Goal: Task Accomplishment & Management: Use online tool/utility

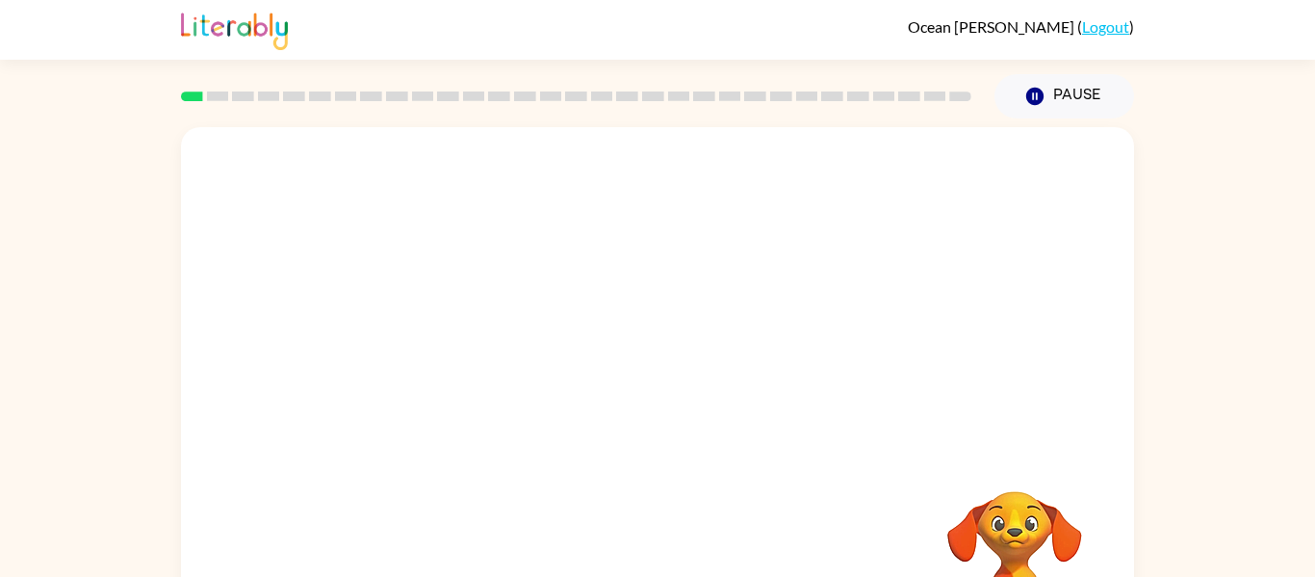
click at [846, 357] on div at bounding box center [657, 289] width 953 height 324
click at [661, 409] on icon "button" at bounding box center [658, 412] width 34 height 34
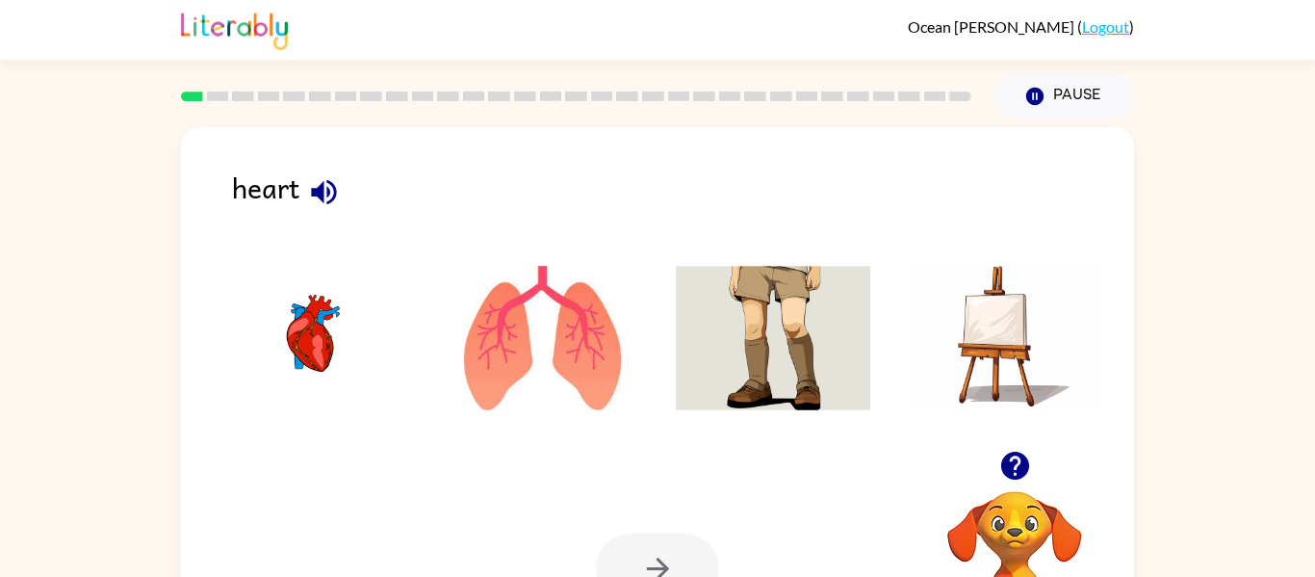
click at [306, 323] on img at bounding box center [312, 338] width 195 height 144
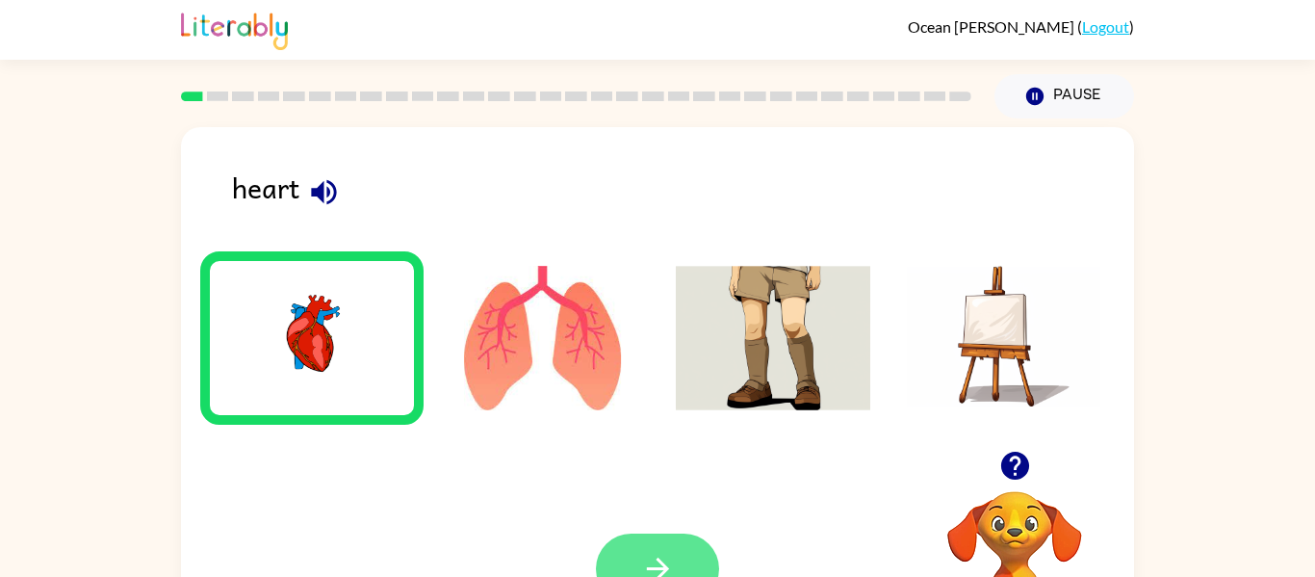
click at [636, 563] on button "button" at bounding box center [657, 568] width 123 height 70
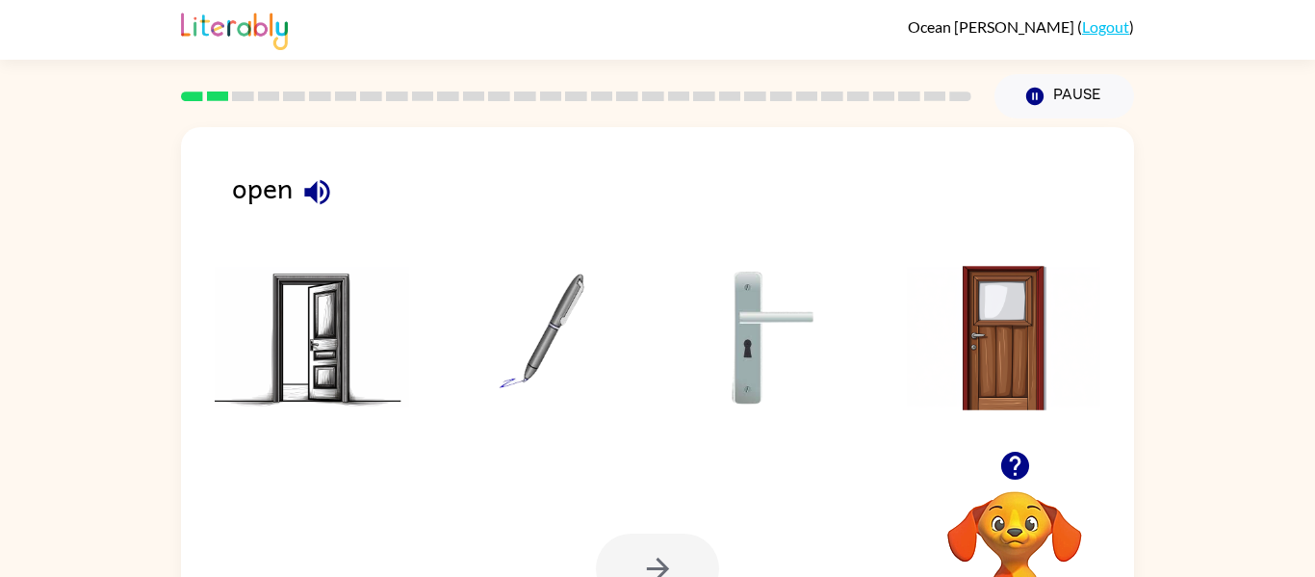
click at [327, 310] on img at bounding box center [312, 338] width 195 height 144
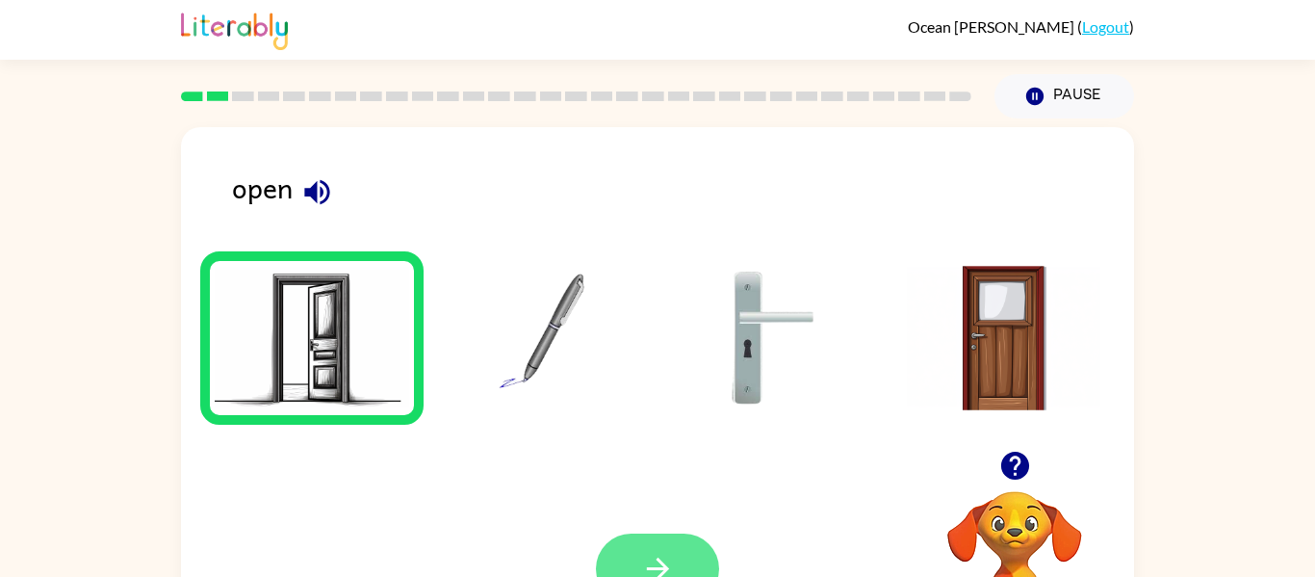
click at [677, 553] on button "button" at bounding box center [657, 568] width 123 height 70
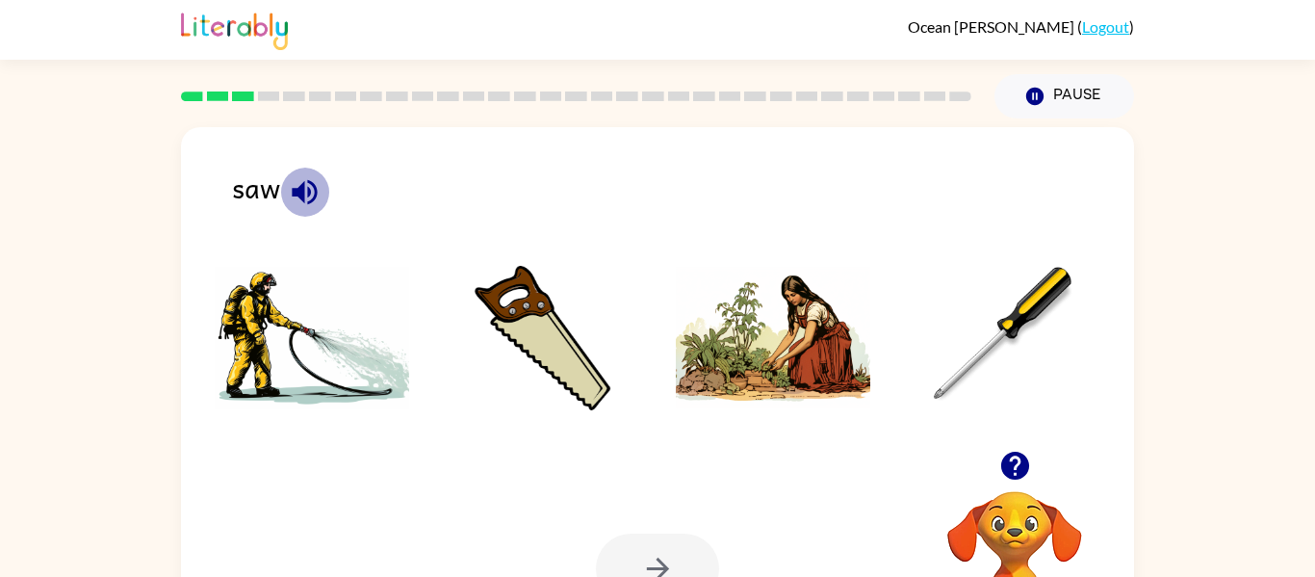
click at [298, 190] on icon "button" at bounding box center [304, 191] width 25 height 25
click at [809, 333] on img at bounding box center [773, 338] width 195 height 144
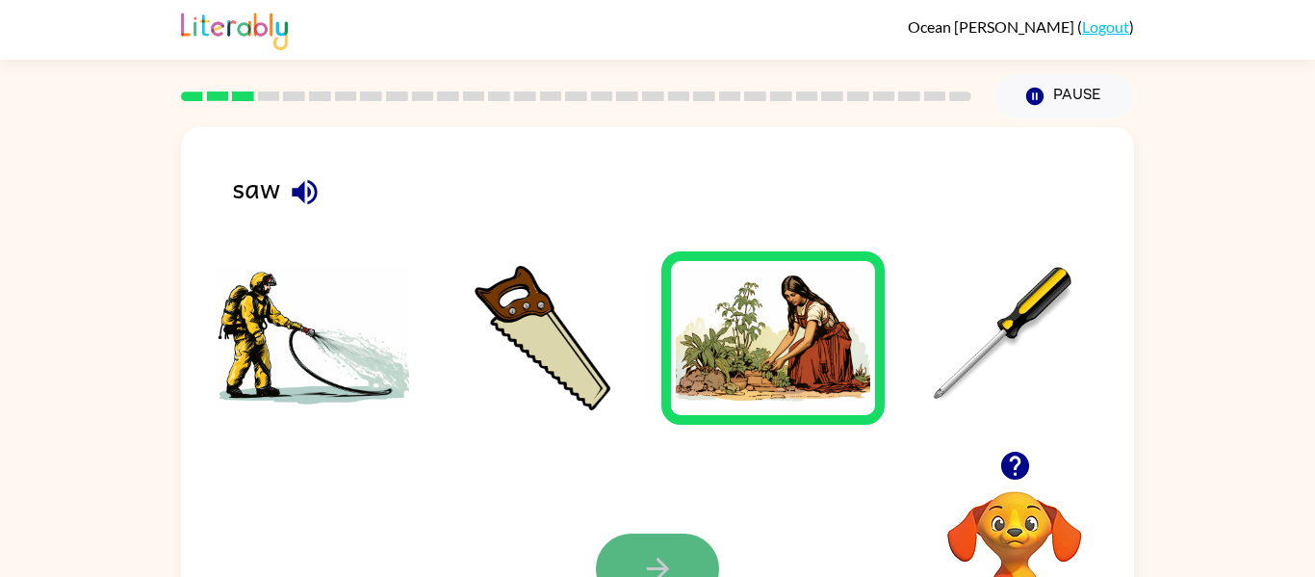
click at [667, 558] on icon "button" at bounding box center [658, 569] width 34 height 34
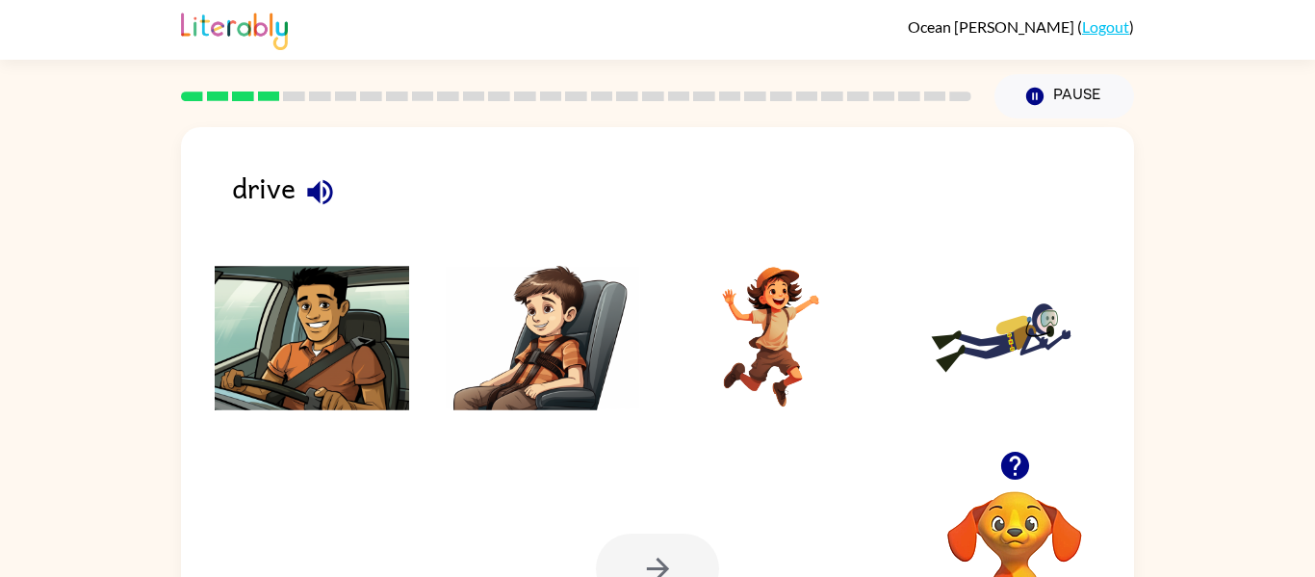
click at [339, 330] on img at bounding box center [312, 338] width 195 height 144
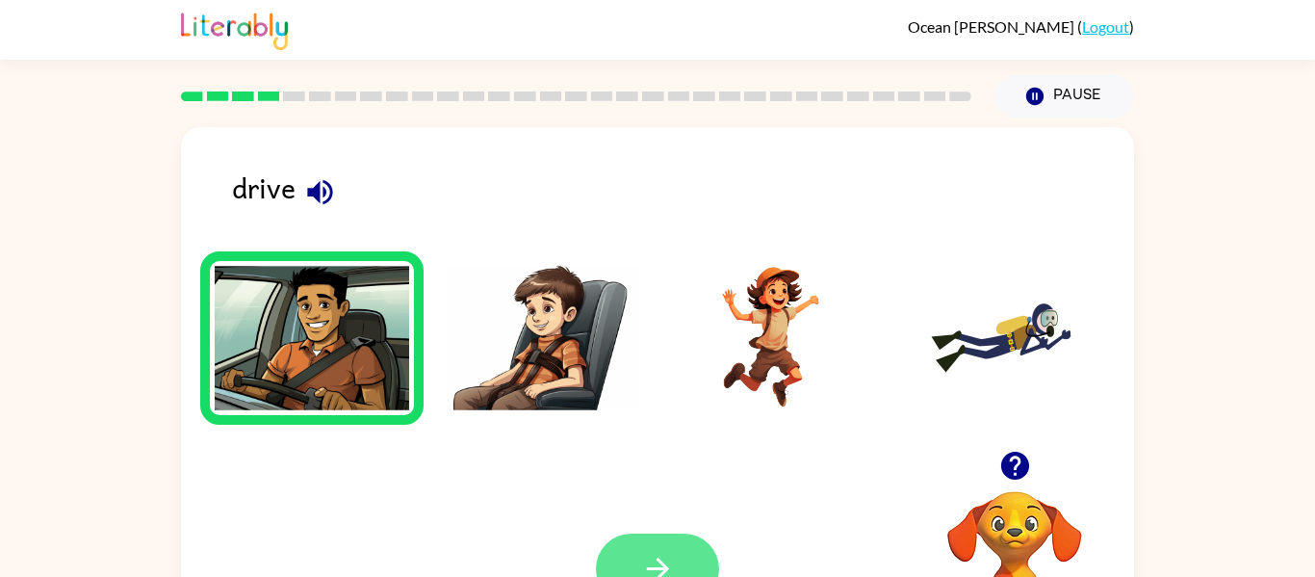
click at [667, 542] on button "button" at bounding box center [657, 568] width 123 height 70
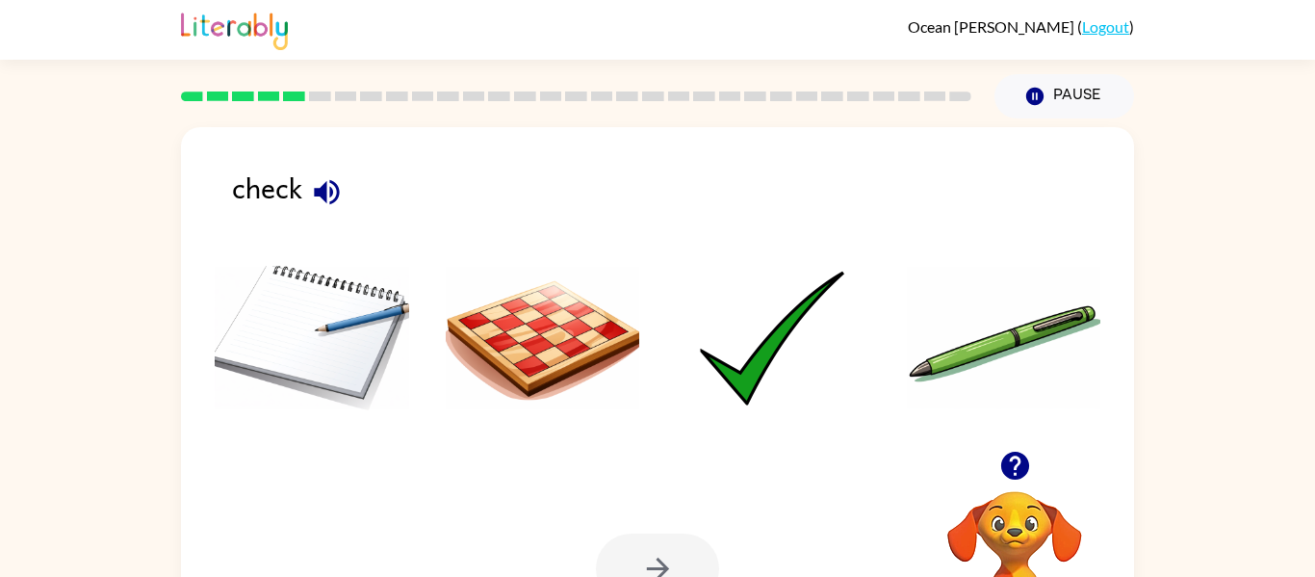
click at [765, 346] on img at bounding box center [773, 338] width 195 height 144
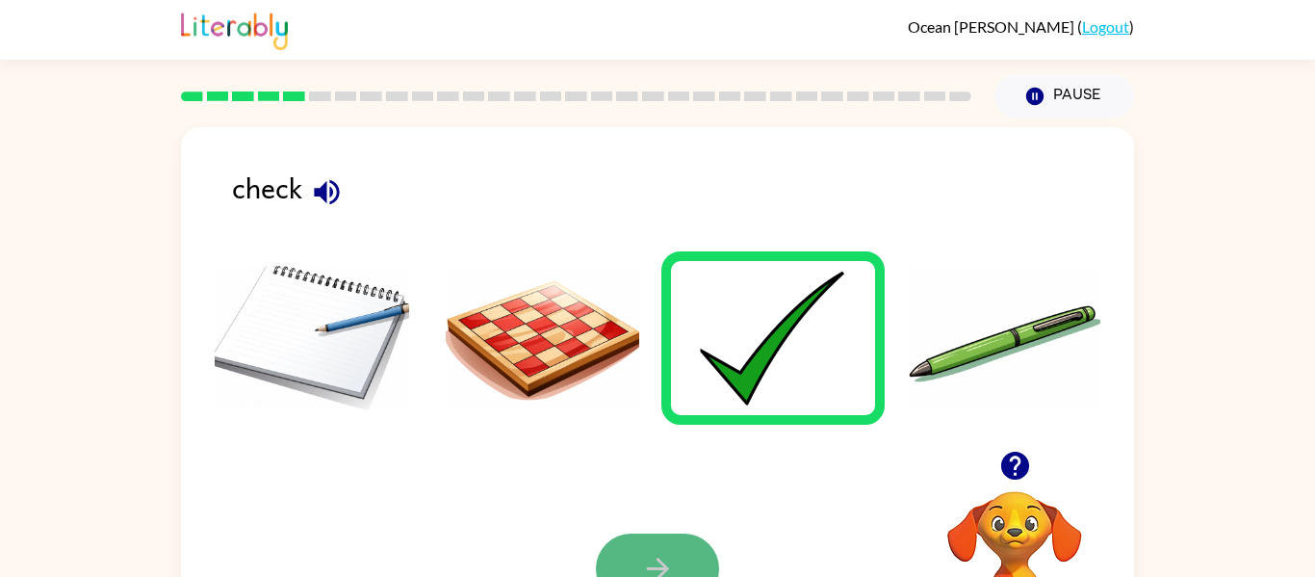
click at [662, 540] on button "button" at bounding box center [657, 568] width 123 height 70
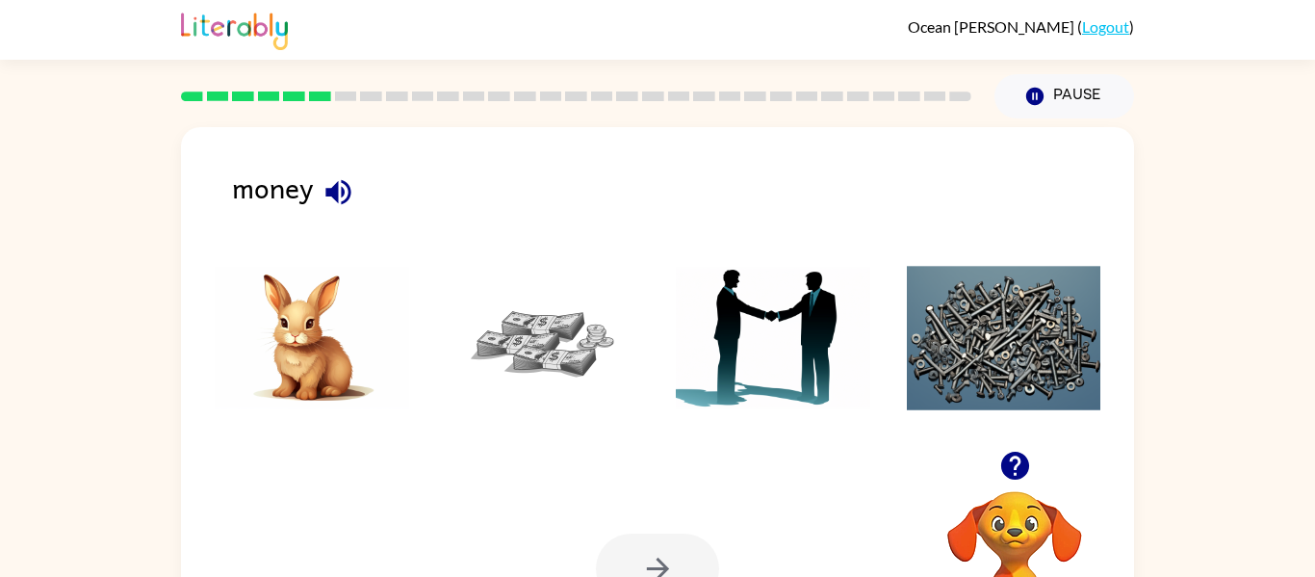
click at [570, 341] on img at bounding box center [543, 338] width 195 height 144
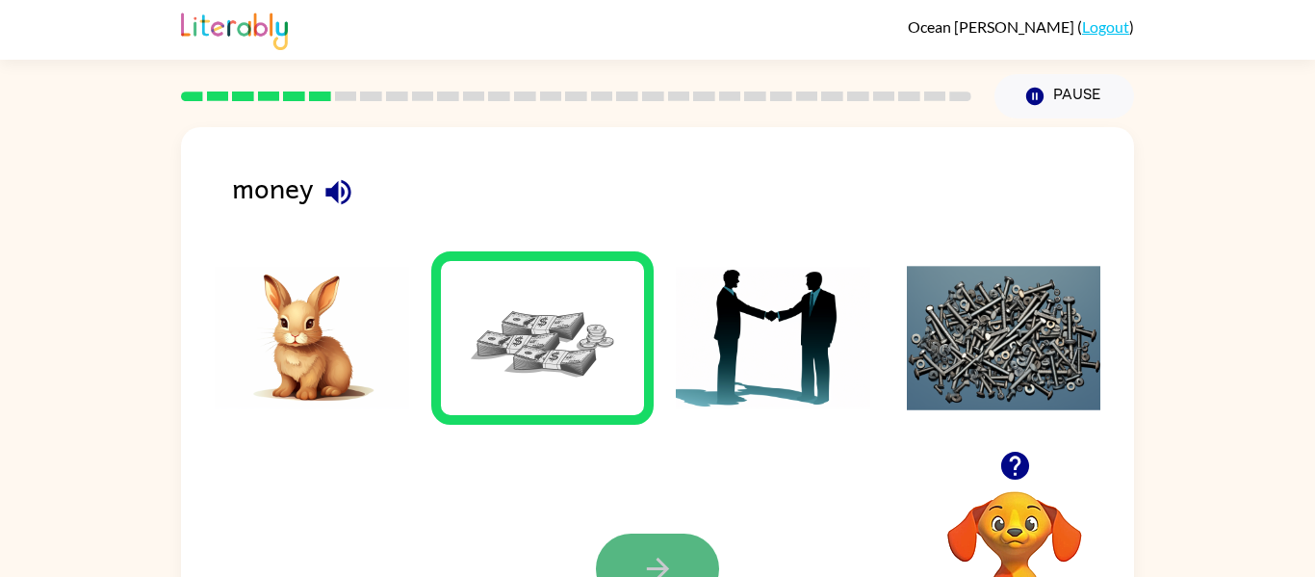
click at [693, 553] on button "button" at bounding box center [657, 568] width 123 height 70
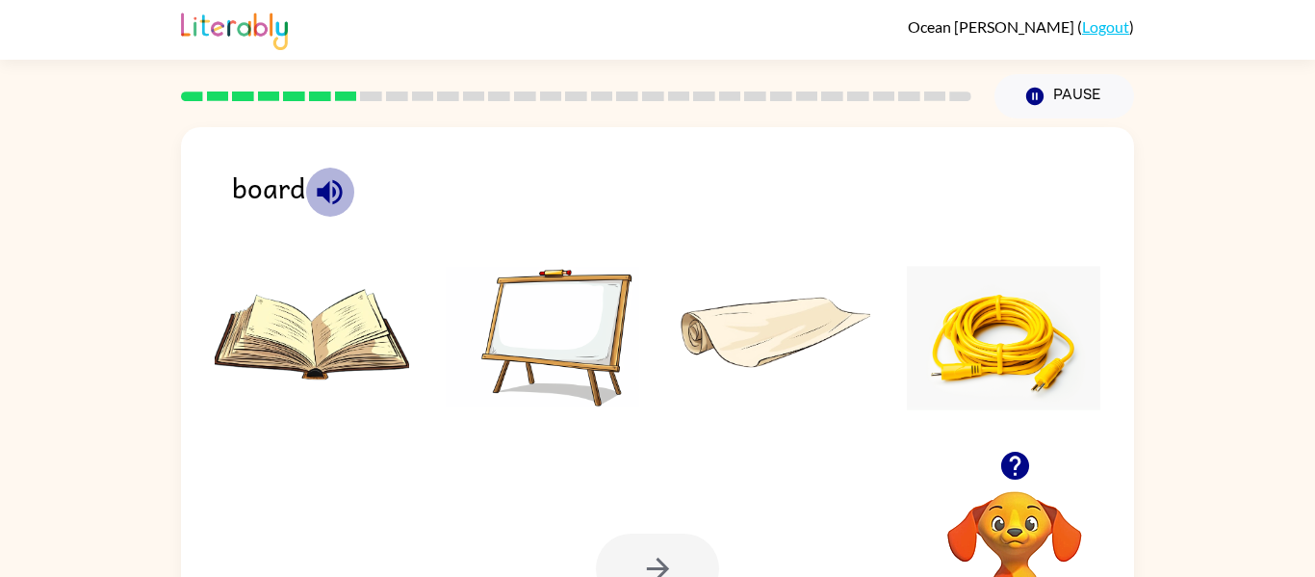
click at [322, 190] on icon "button" at bounding box center [329, 191] width 25 height 25
click at [611, 272] on img at bounding box center [543, 338] width 195 height 144
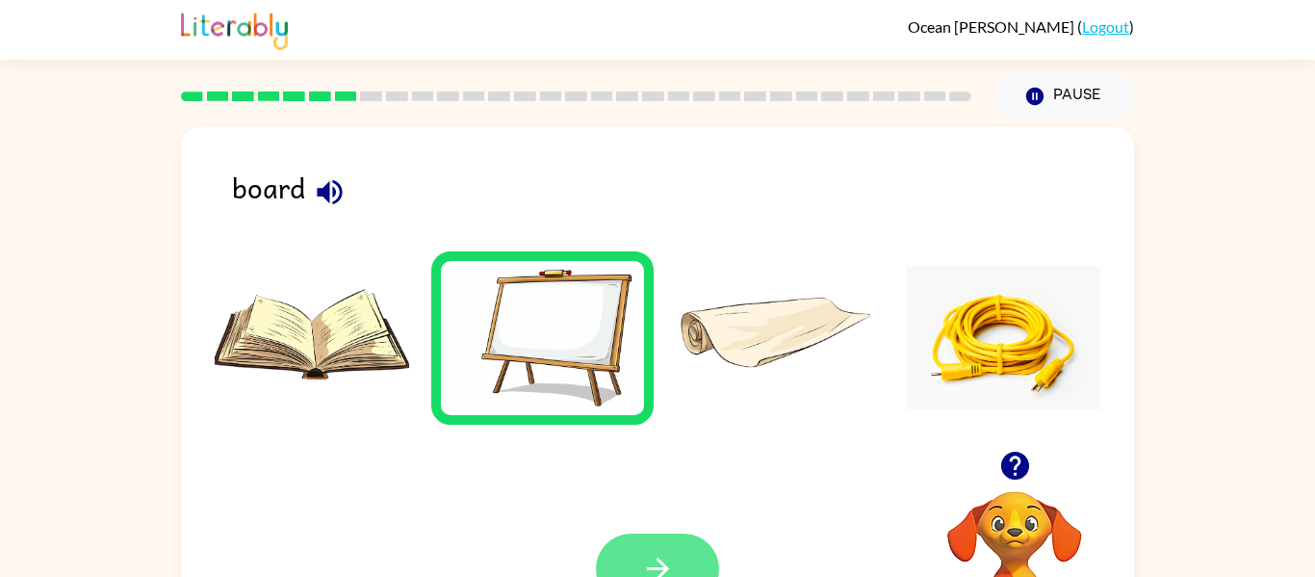
click at [700, 551] on button "button" at bounding box center [657, 568] width 123 height 70
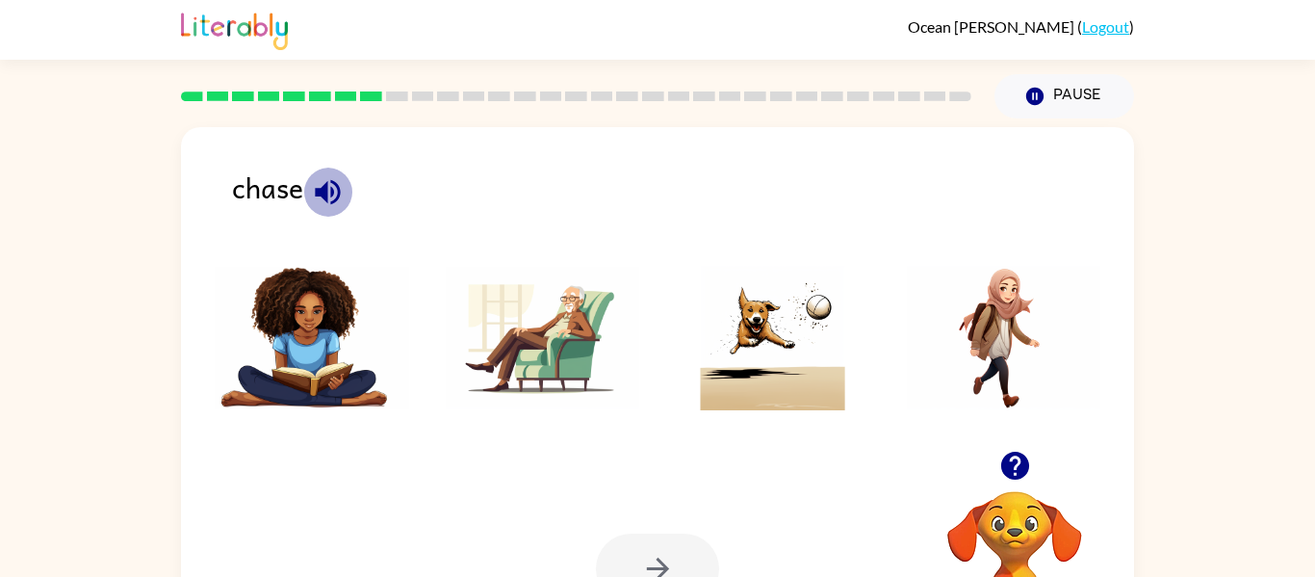
click at [339, 194] on icon "button" at bounding box center [327, 191] width 25 height 25
click at [759, 395] on img at bounding box center [773, 338] width 195 height 144
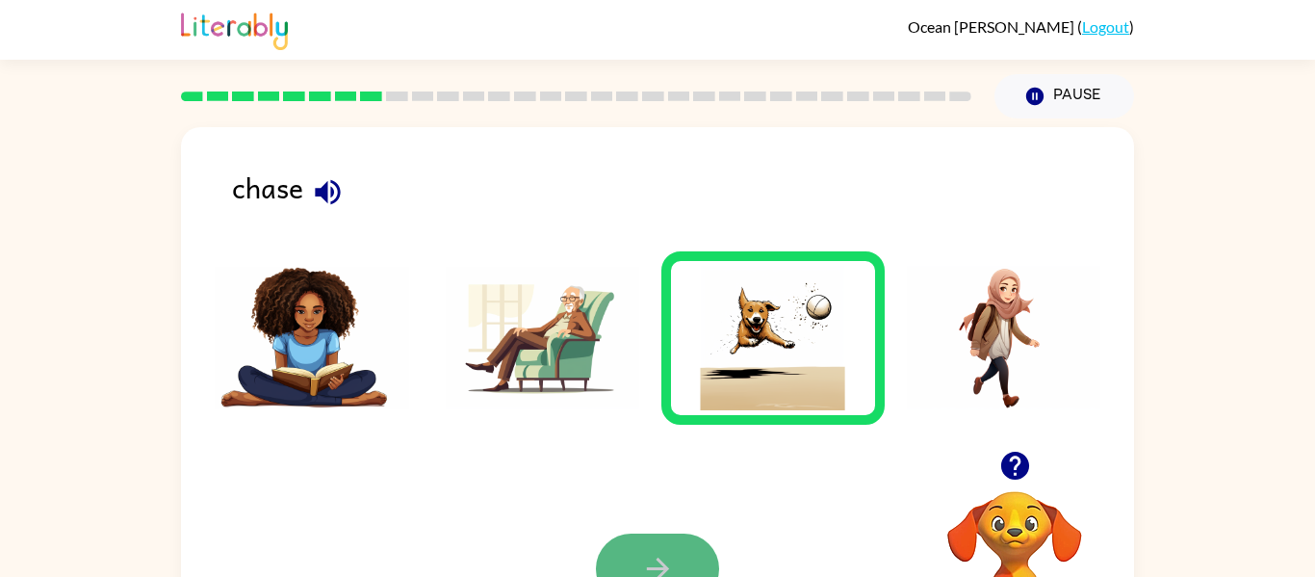
click at [631, 553] on button "button" at bounding box center [657, 568] width 123 height 70
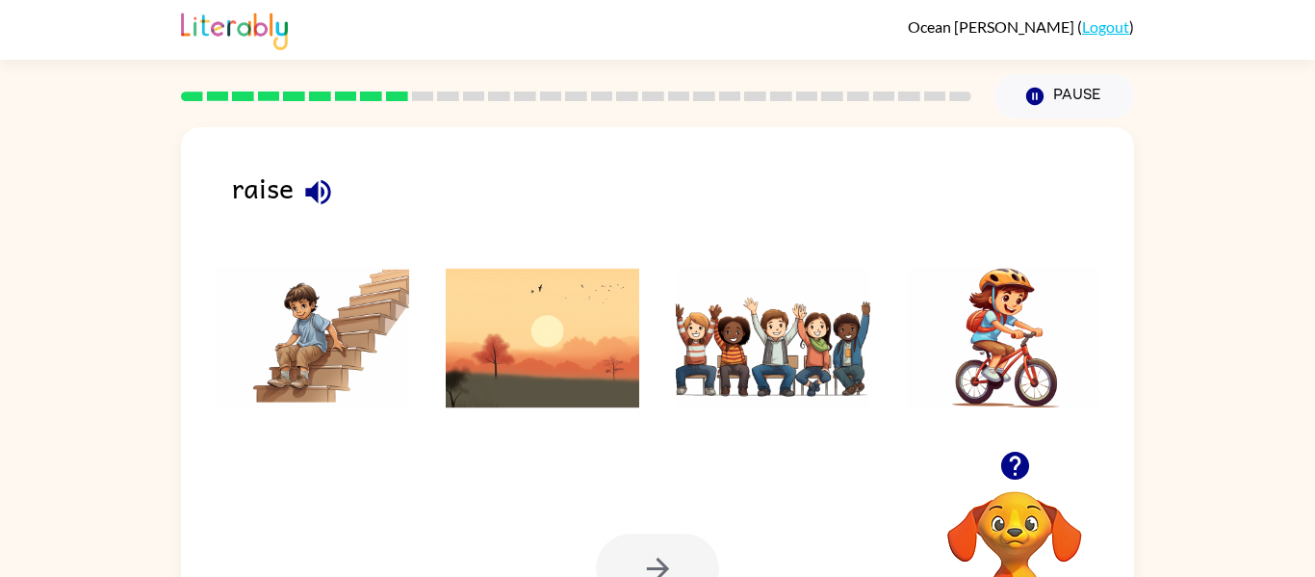
click at [590, 343] on img at bounding box center [543, 338] width 195 height 144
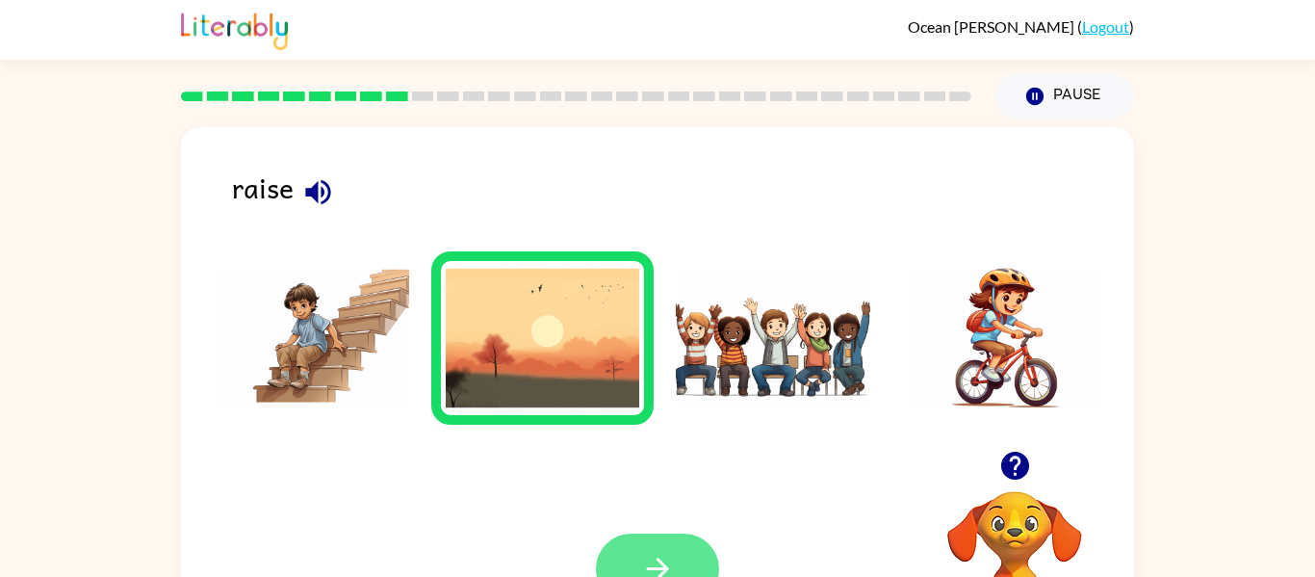
click at [695, 548] on button "button" at bounding box center [657, 568] width 123 height 70
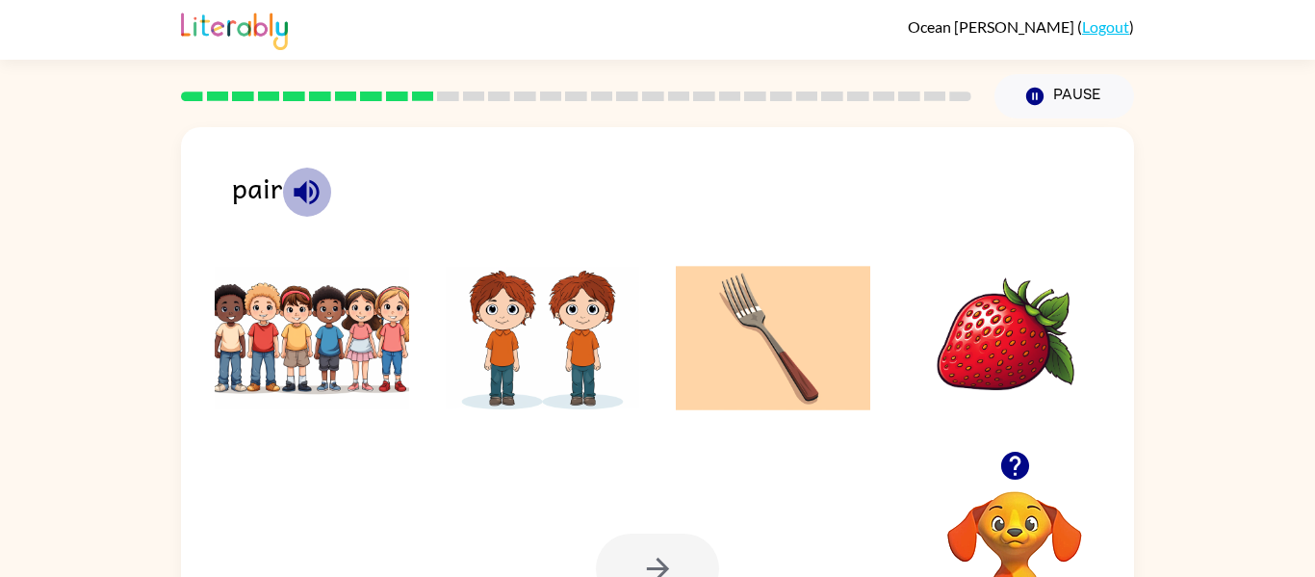
click at [310, 191] on icon "button" at bounding box center [306, 191] width 25 height 25
click at [508, 358] on img at bounding box center [543, 338] width 195 height 144
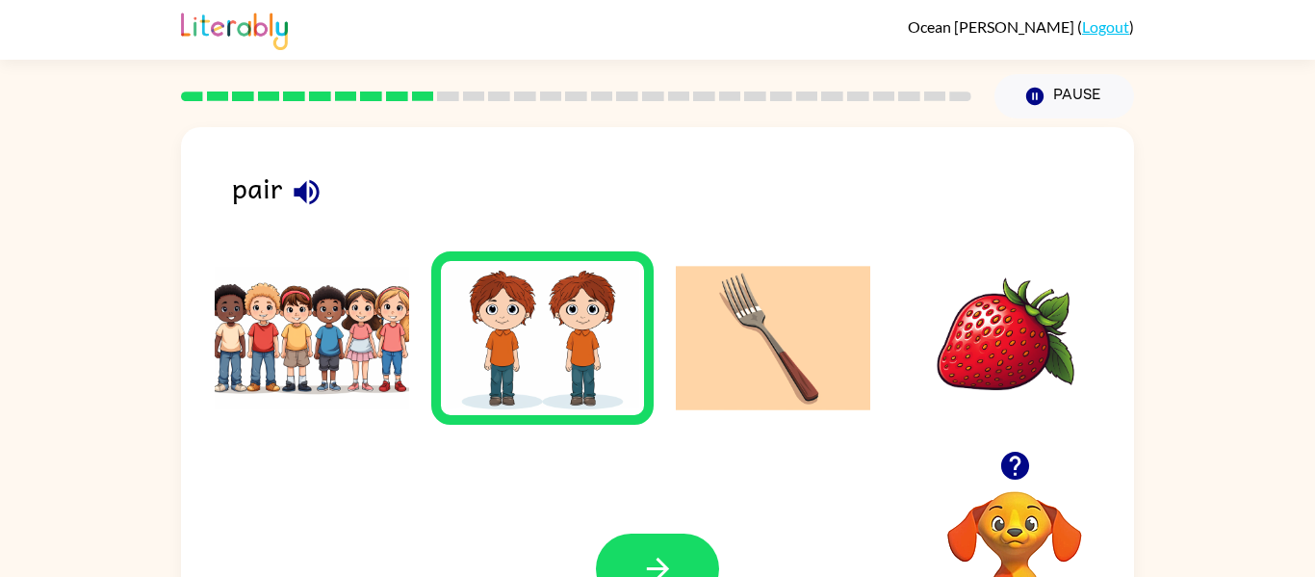
click at [148, 156] on div "pair Your browser must support playing .mp4 files to use Literably. Please try …" at bounding box center [657, 397] width 1315 height 558
click at [679, 555] on button "button" at bounding box center [657, 568] width 123 height 70
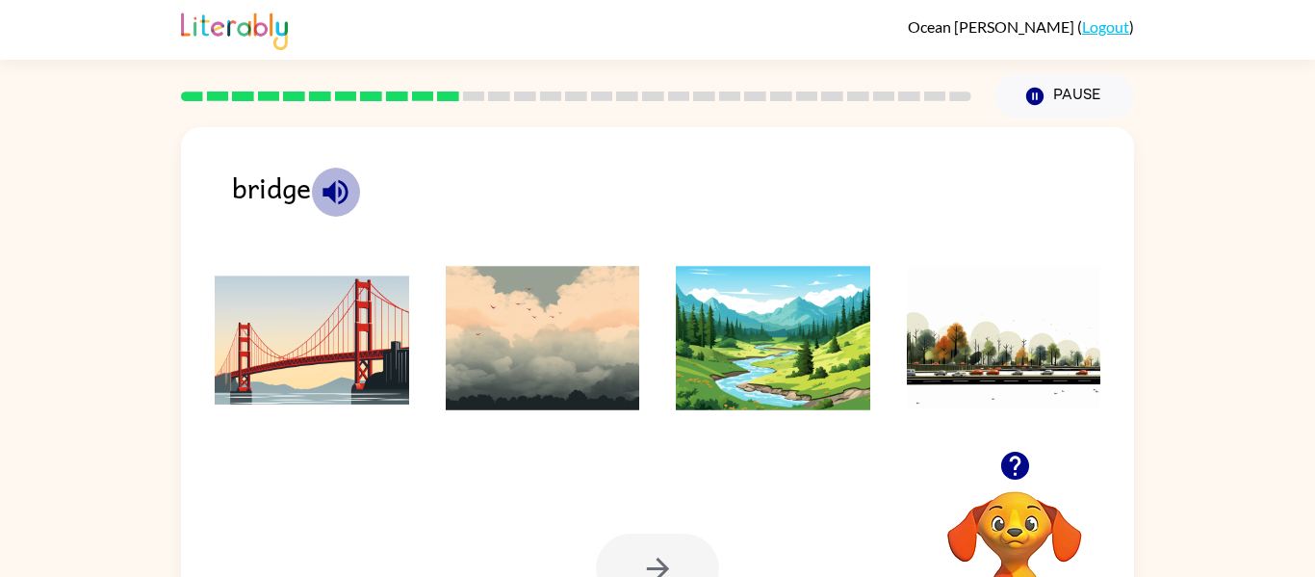
click at [334, 198] on icon "button" at bounding box center [335, 191] width 25 height 25
click at [249, 336] on img at bounding box center [312, 338] width 195 height 144
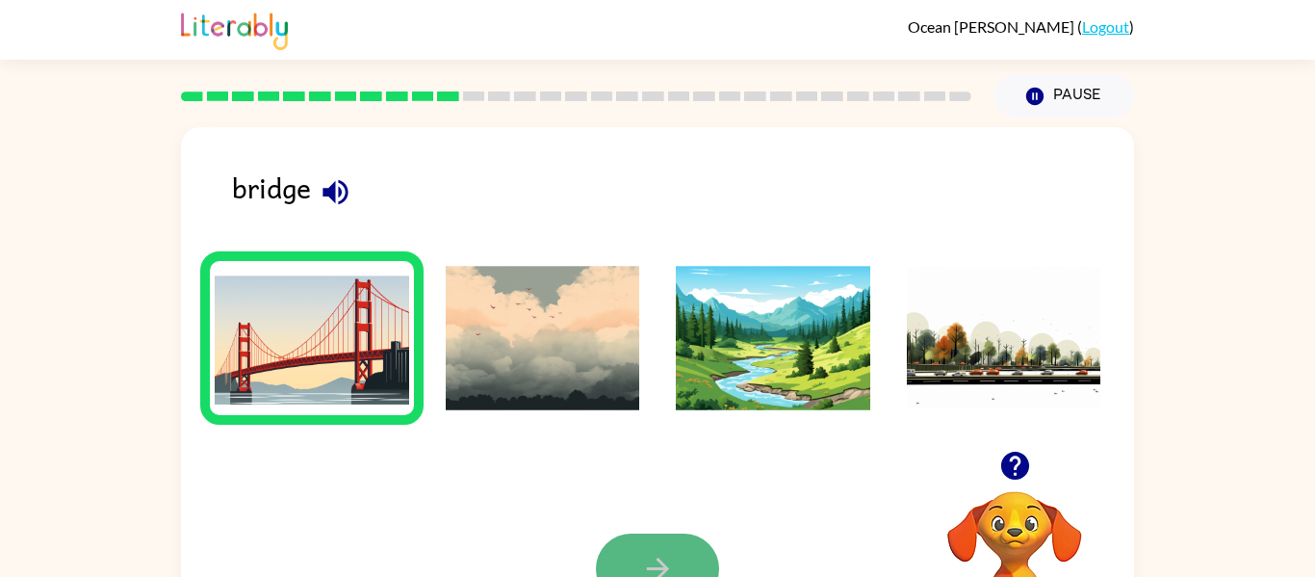
click at [679, 539] on button "button" at bounding box center [657, 568] width 123 height 70
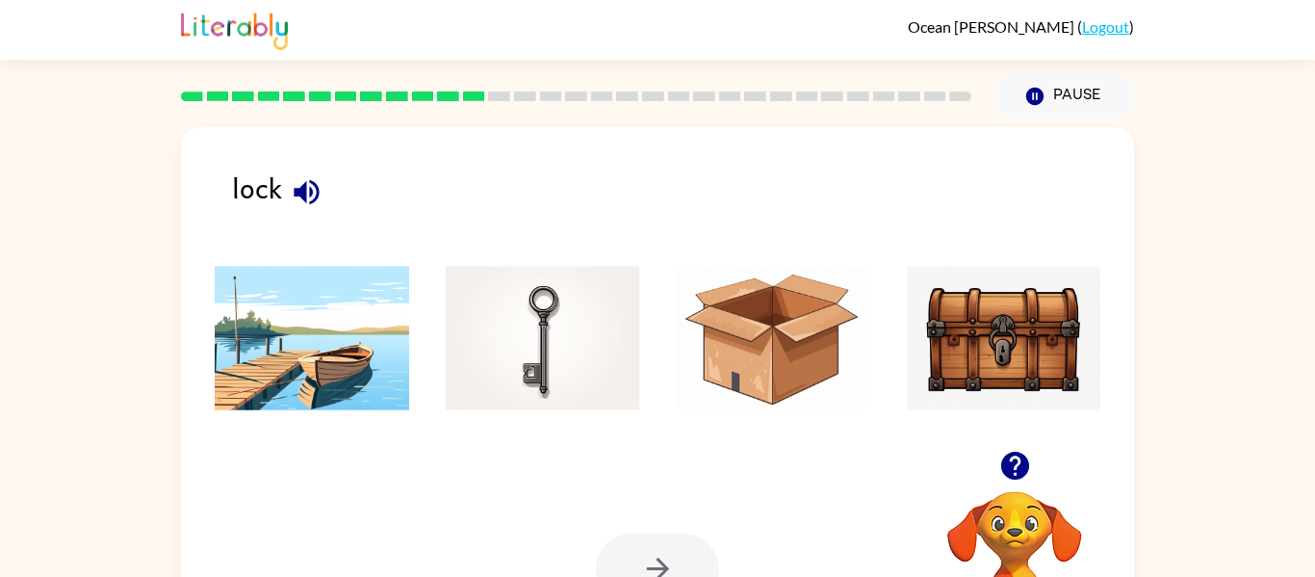
click at [540, 335] on img at bounding box center [543, 338] width 195 height 144
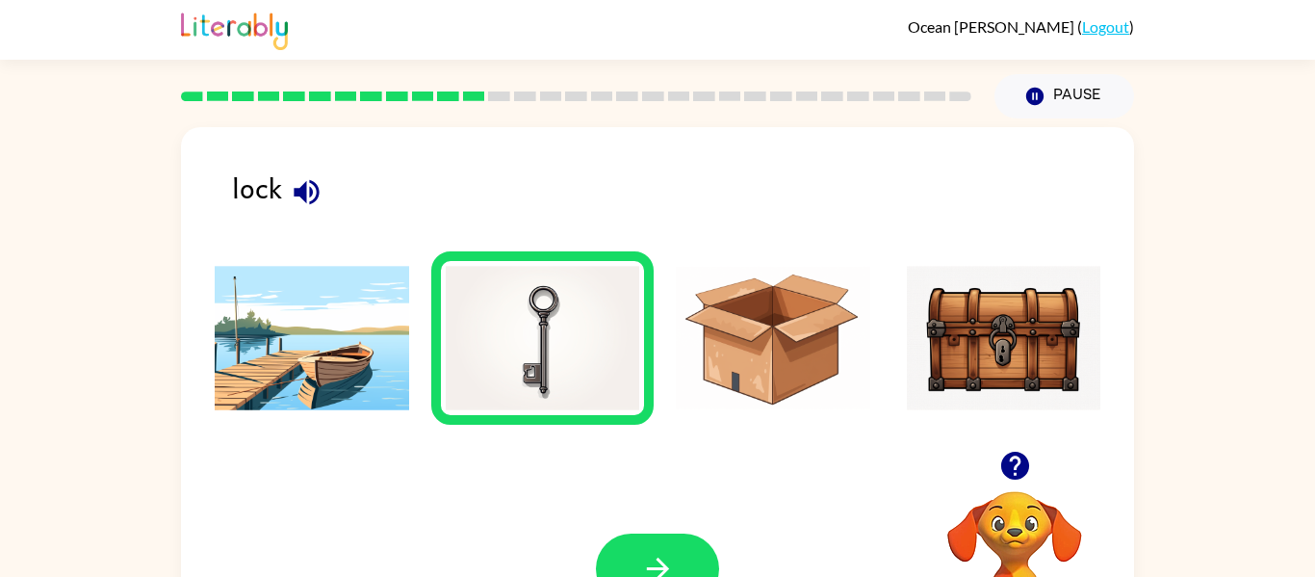
click at [1020, 348] on img at bounding box center [1004, 338] width 195 height 144
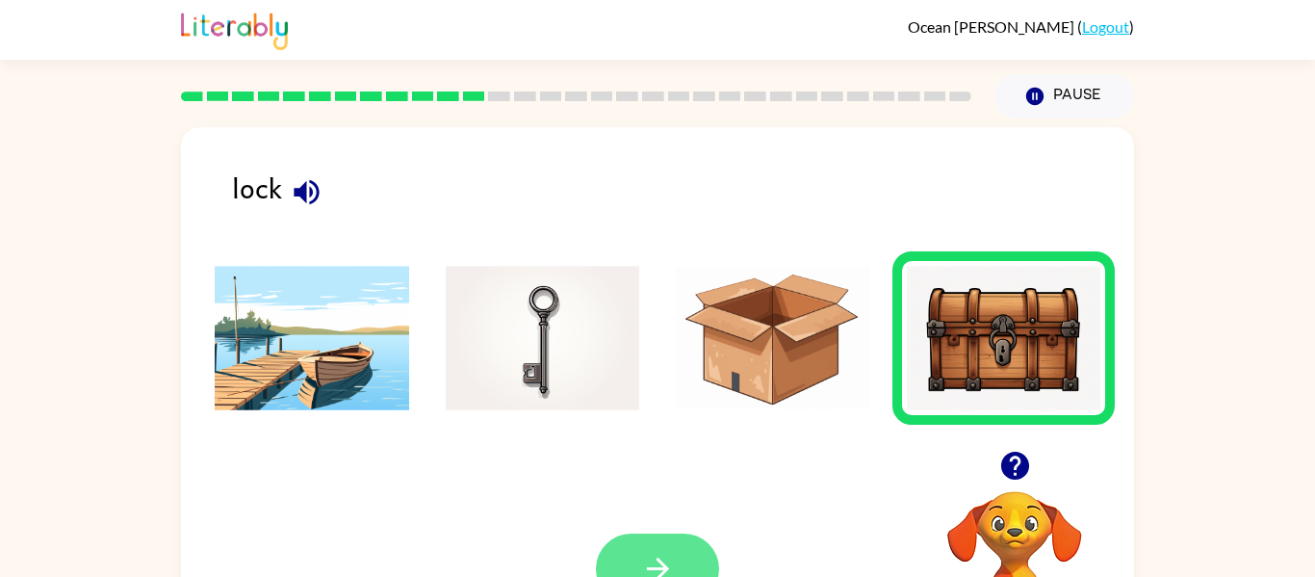
click at [687, 555] on button "button" at bounding box center [657, 568] width 123 height 70
click at [687, 555] on div at bounding box center [657, 568] width 123 height 70
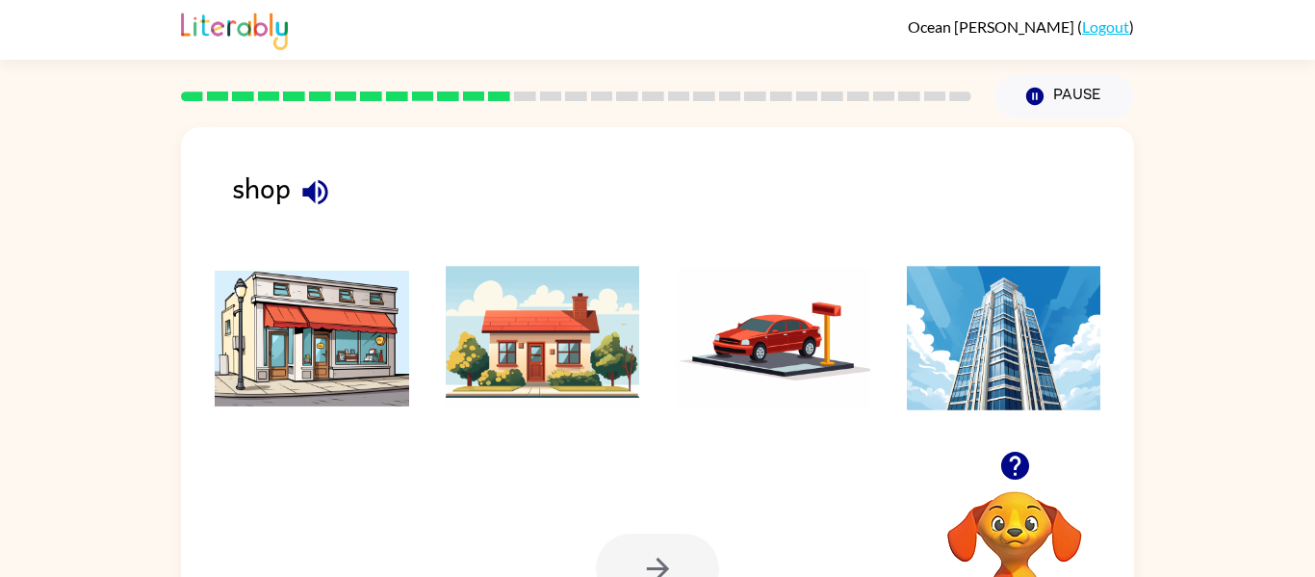
click at [829, 327] on img at bounding box center [773, 338] width 195 height 144
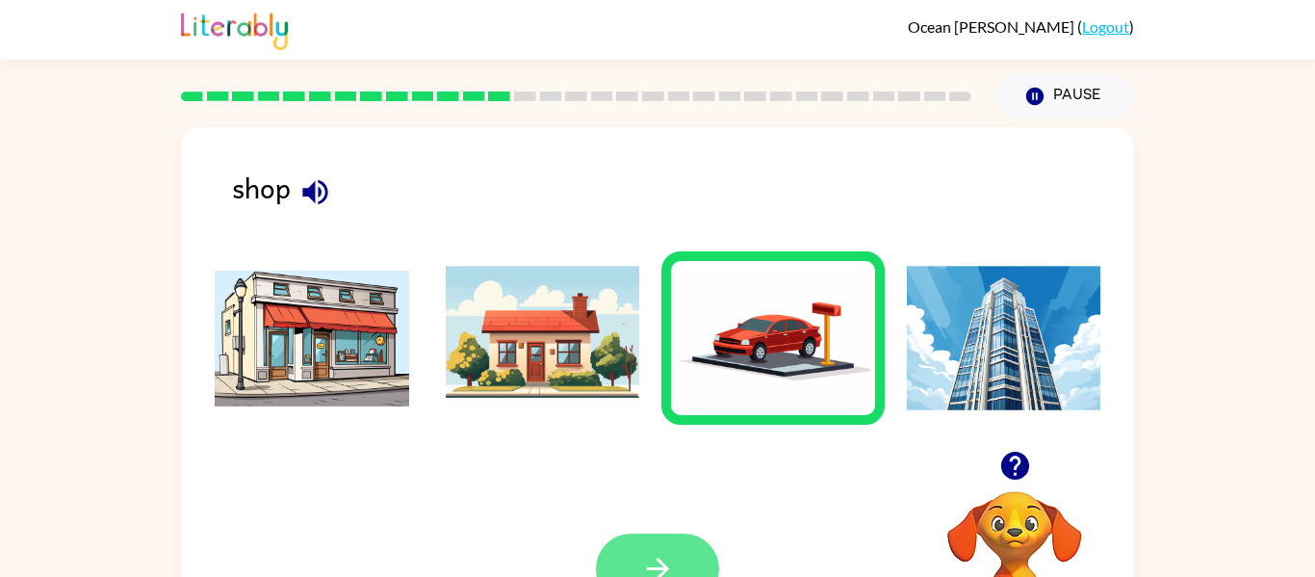
click at [690, 551] on button "button" at bounding box center [657, 568] width 123 height 70
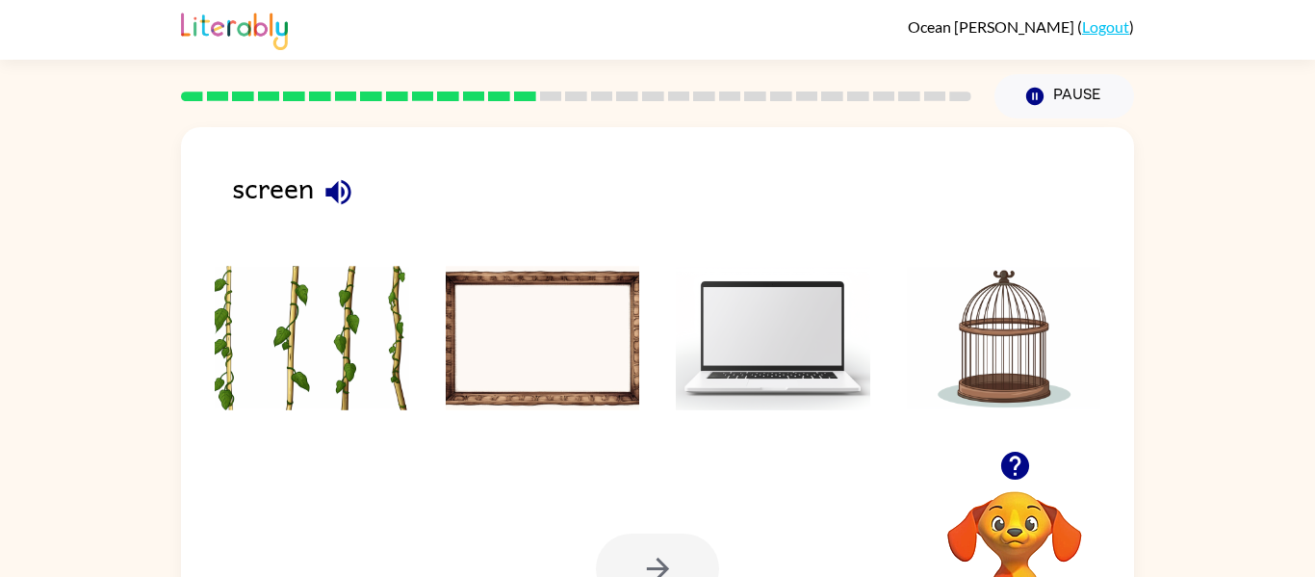
click at [342, 197] on icon "button" at bounding box center [339, 192] width 34 height 34
click at [803, 346] on img at bounding box center [773, 338] width 195 height 144
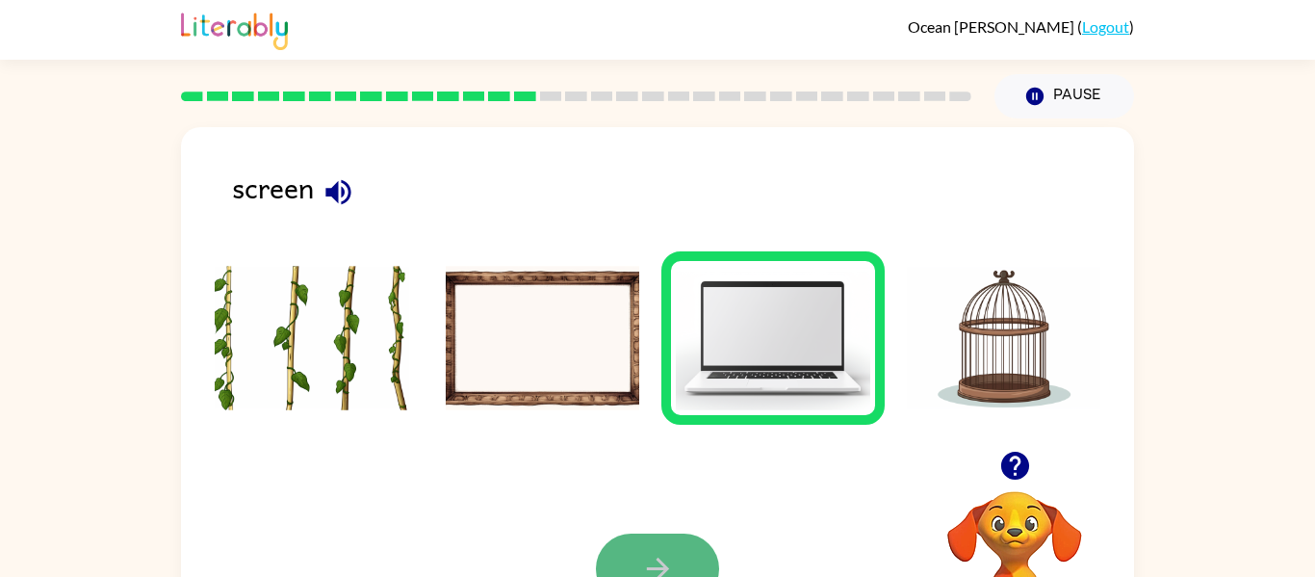
click at [675, 549] on button "button" at bounding box center [657, 568] width 123 height 70
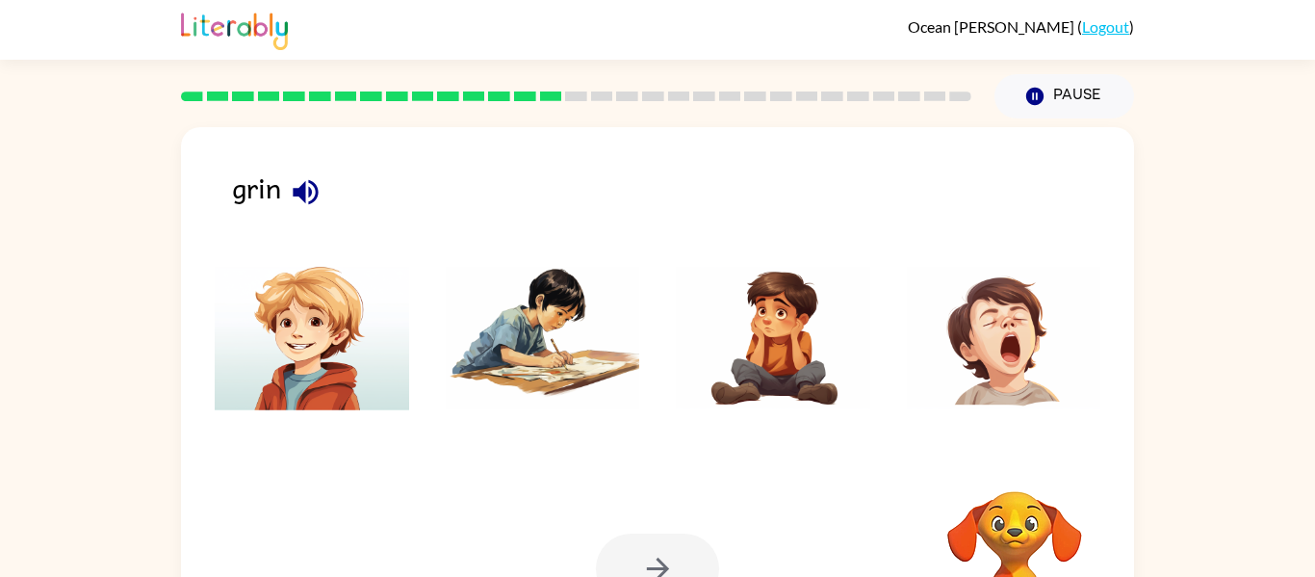
click at [673, 543] on div at bounding box center [657, 568] width 123 height 70
click at [308, 196] on icon "button" at bounding box center [306, 192] width 34 height 34
click at [791, 307] on img at bounding box center [773, 338] width 195 height 144
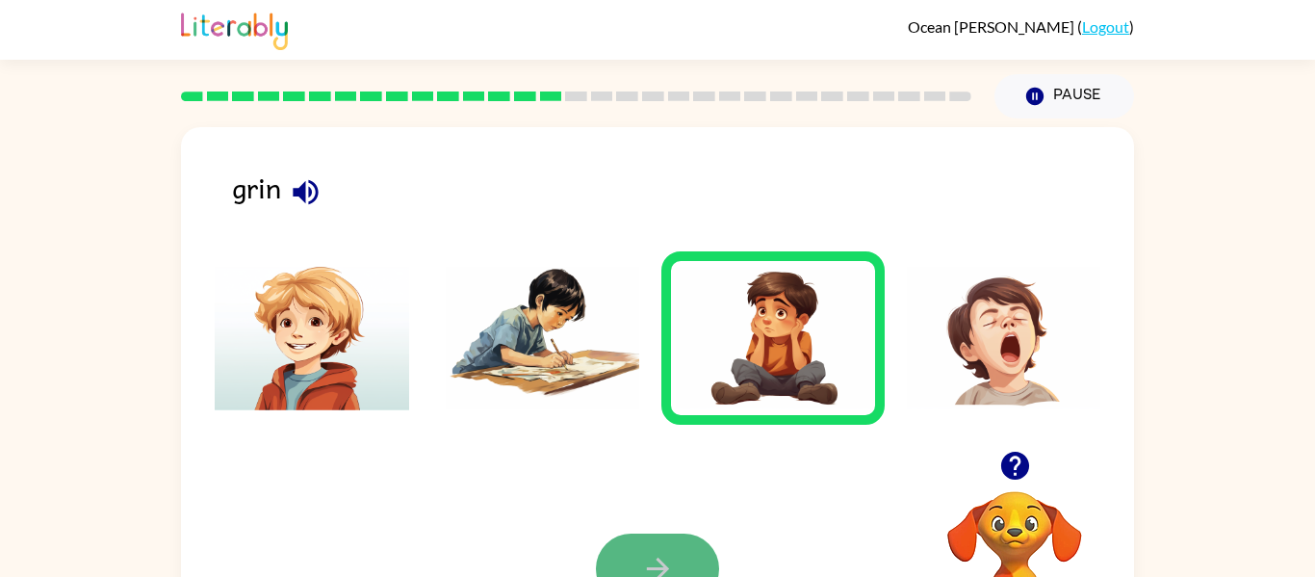
click at [699, 545] on button "button" at bounding box center [657, 568] width 123 height 70
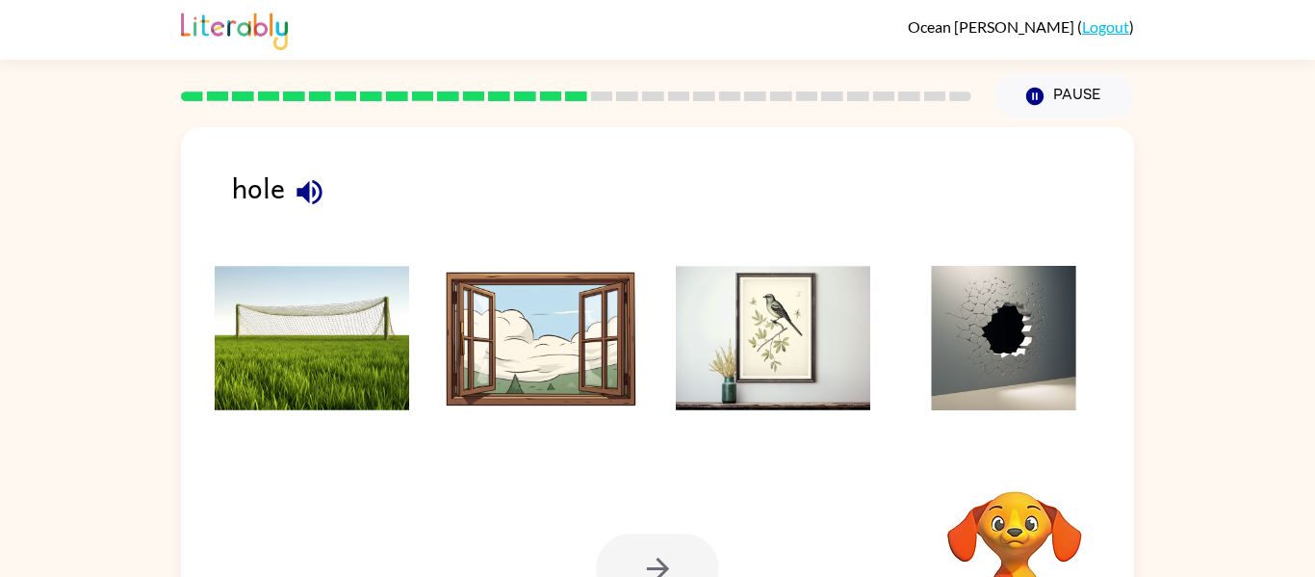
click at [699, 545] on div at bounding box center [657, 568] width 123 height 70
click at [959, 349] on img at bounding box center [1004, 338] width 195 height 144
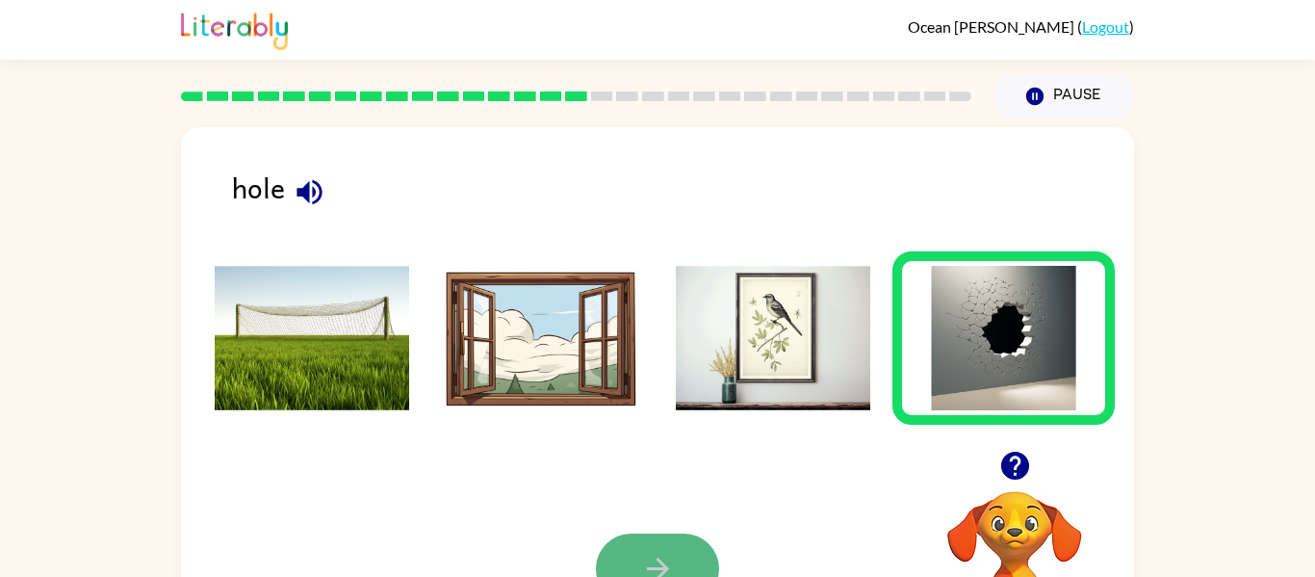
click at [659, 547] on button "button" at bounding box center [657, 568] width 123 height 70
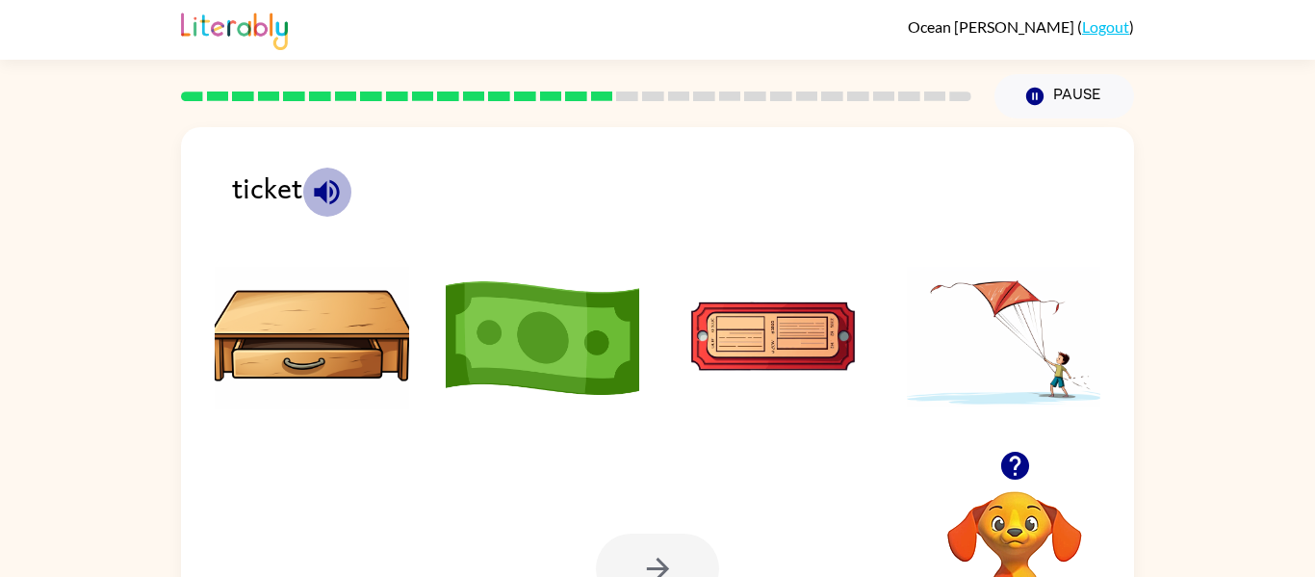
click at [346, 182] on button "button" at bounding box center [326, 192] width 49 height 49
click at [820, 329] on img at bounding box center [773, 338] width 195 height 144
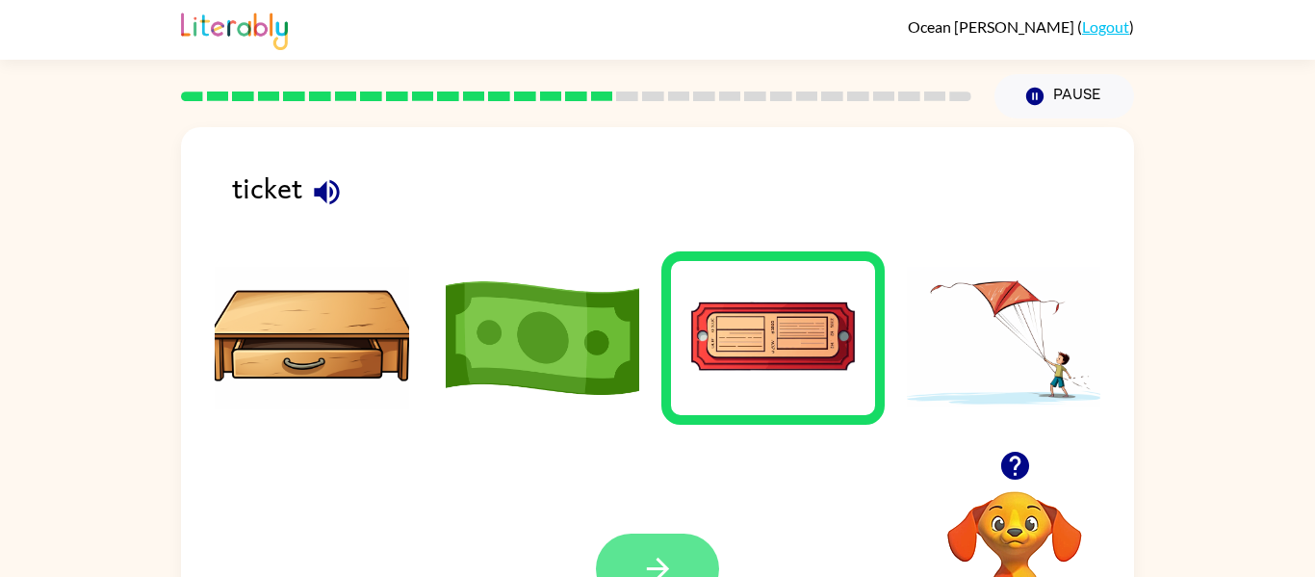
click at [666, 557] on icon "button" at bounding box center [658, 569] width 34 height 34
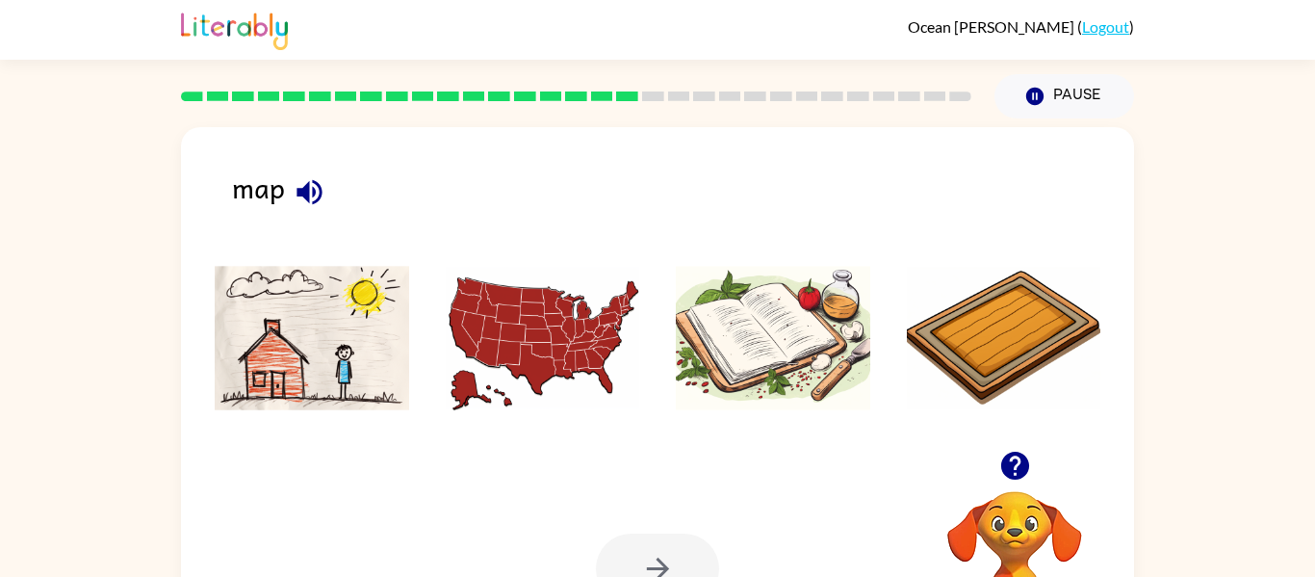
click at [566, 344] on img at bounding box center [543, 338] width 195 height 144
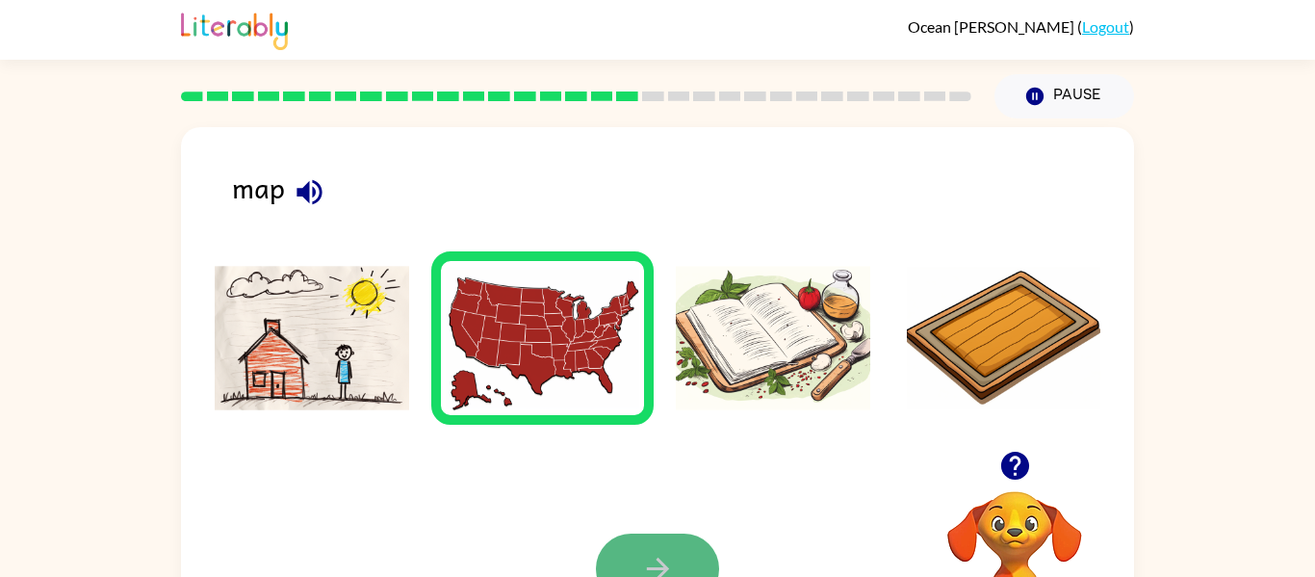
click at [704, 557] on button "button" at bounding box center [657, 568] width 123 height 70
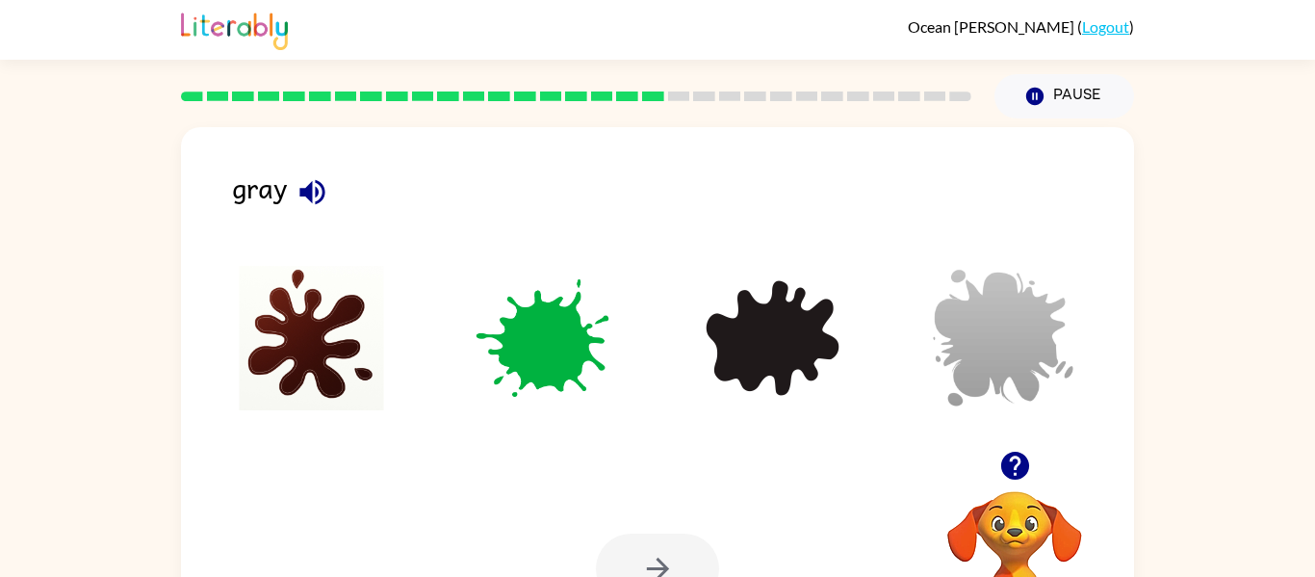
click at [309, 193] on icon "button" at bounding box center [311, 191] width 25 height 25
click at [990, 283] on img at bounding box center [1004, 338] width 195 height 144
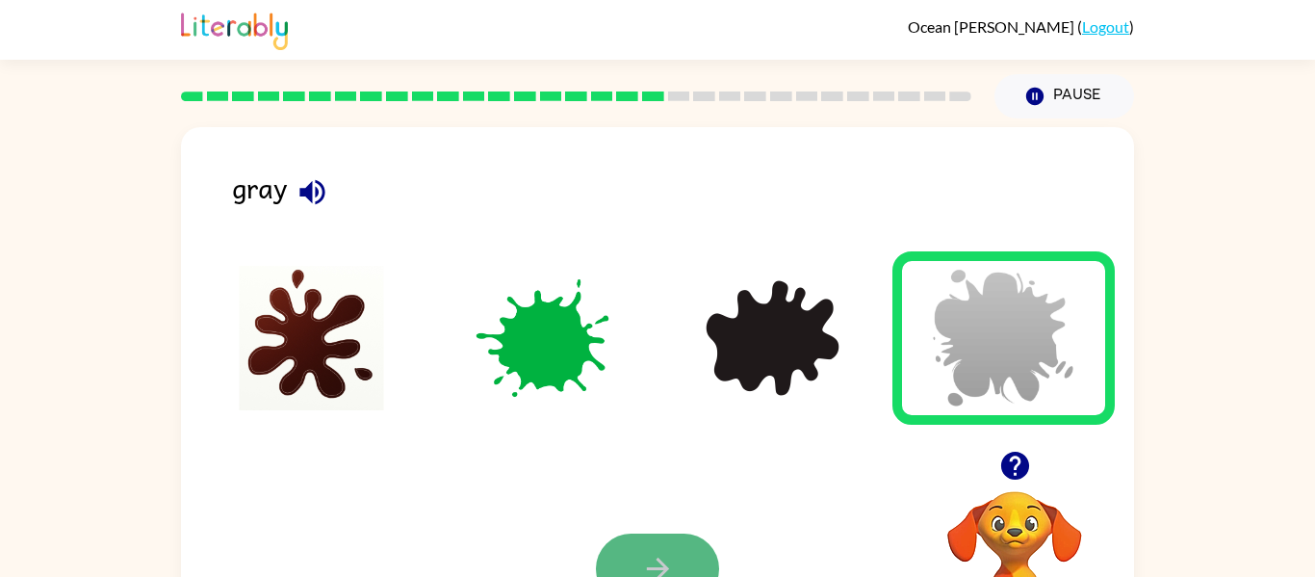
click at [697, 543] on button "button" at bounding box center [657, 568] width 123 height 70
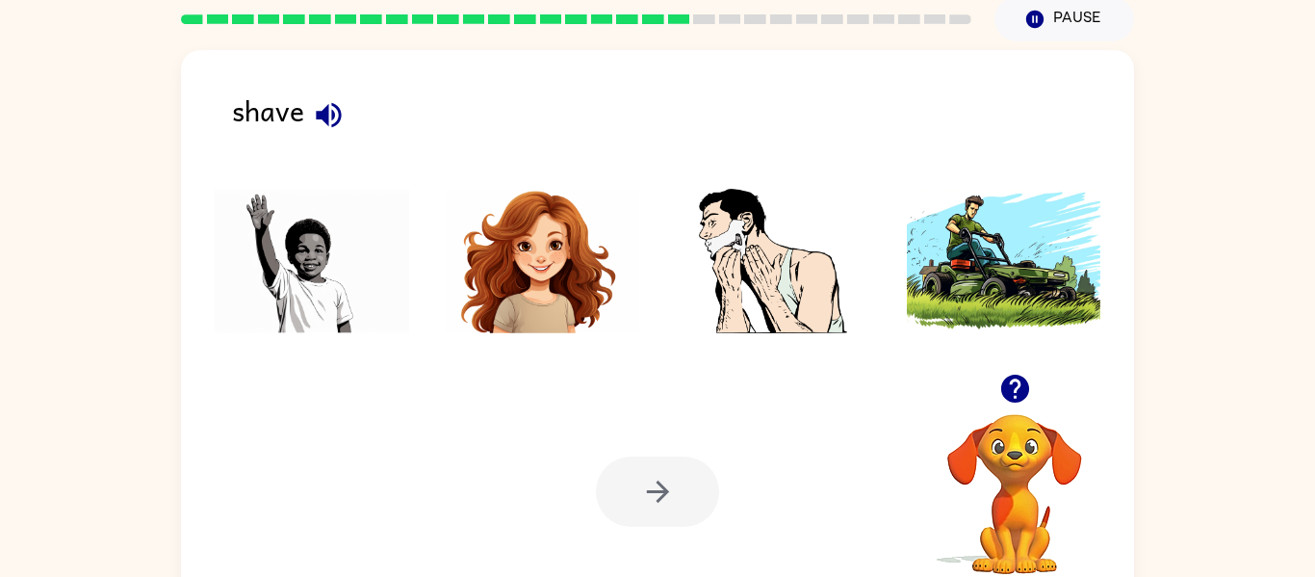
scroll to position [100, 0]
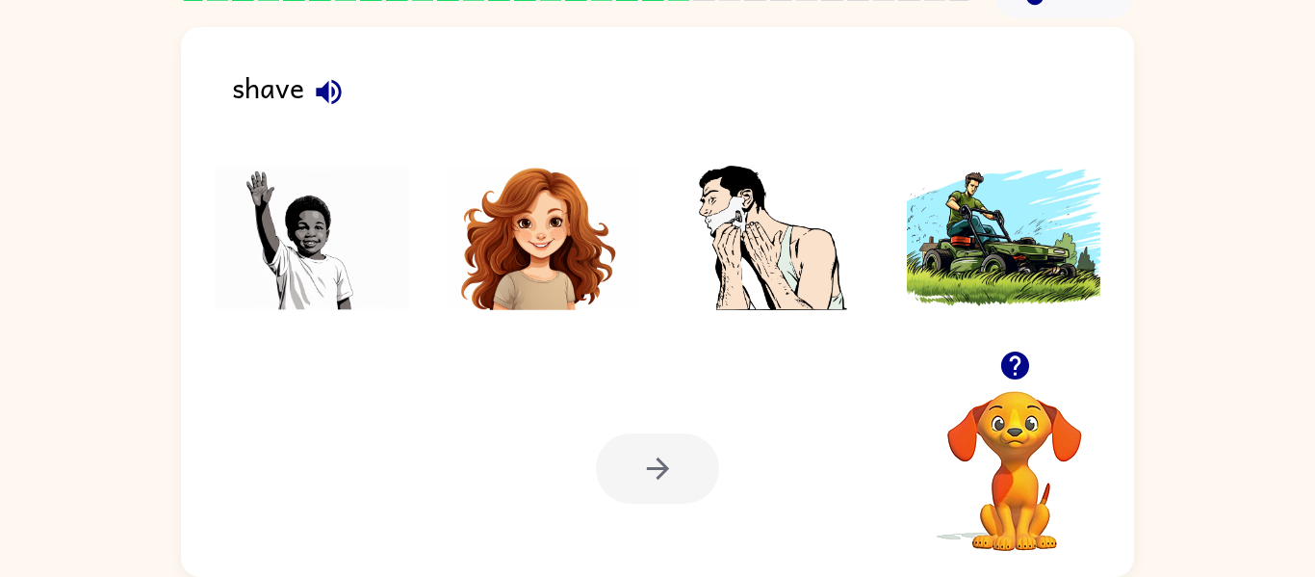
click at [332, 80] on icon "button" at bounding box center [328, 91] width 25 height 25
click at [774, 198] on img at bounding box center [773, 238] width 195 height 144
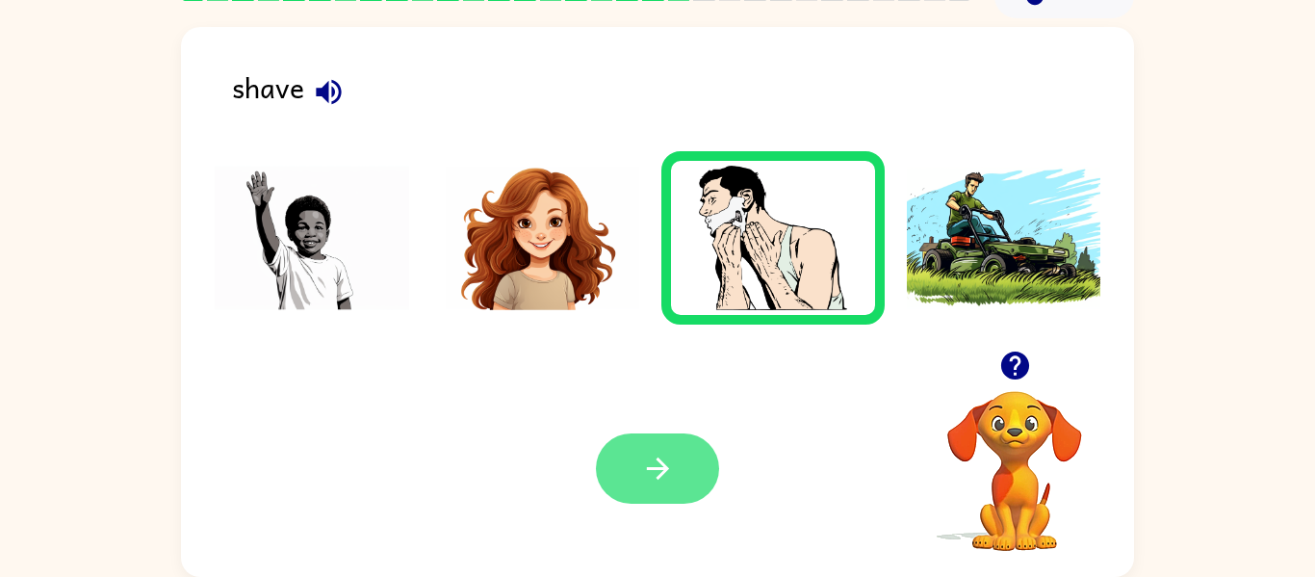
click at [641, 481] on icon "button" at bounding box center [658, 469] width 34 height 34
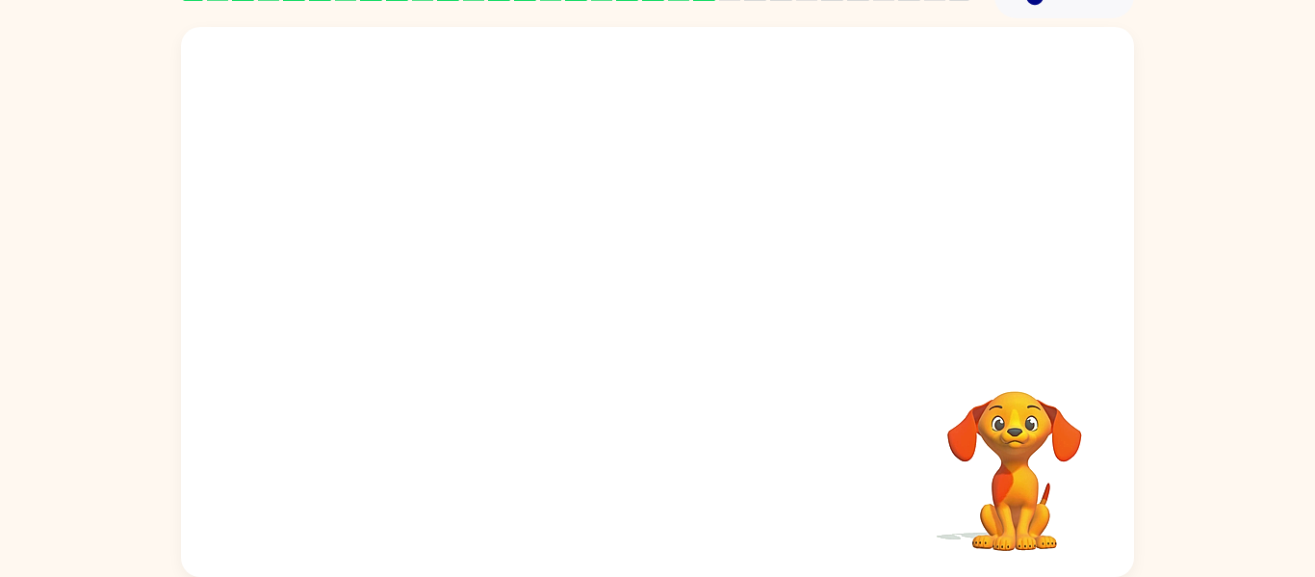
click at [727, 297] on video "Your browser must support playing .mp4 files to use Literably. Please try using…" at bounding box center [657, 189] width 953 height 324
click at [538, 193] on video "Your browser must support playing .mp4 files to use Literably. Please try using…" at bounding box center [657, 189] width 953 height 324
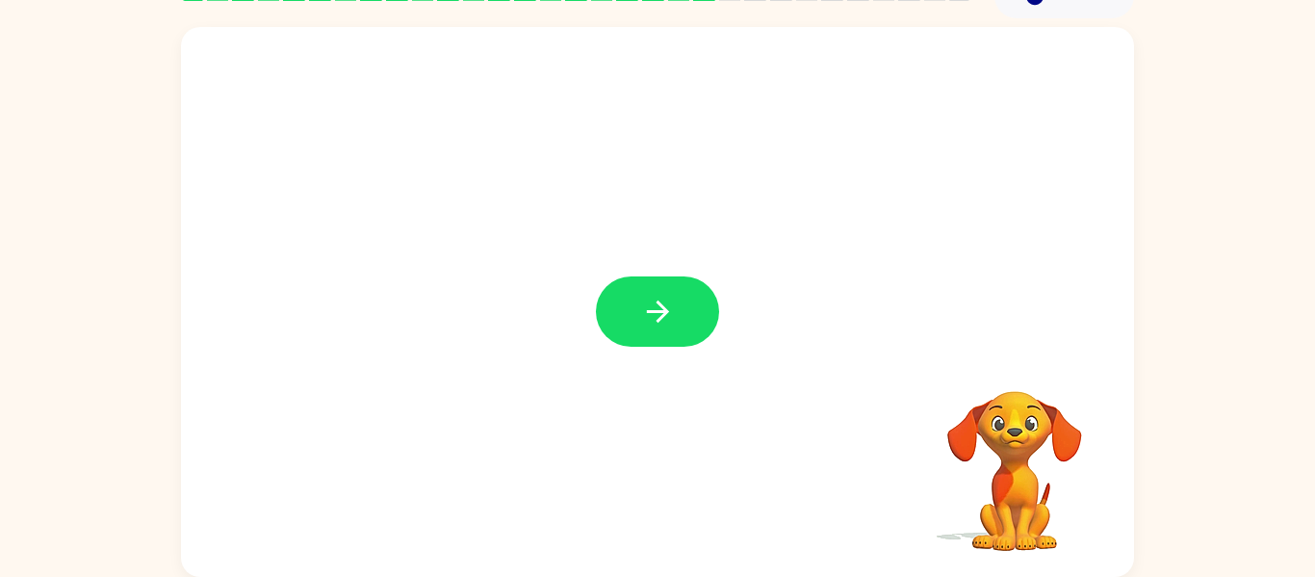
click at [661, 304] on icon "button" at bounding box center [657, 311] width 22 height 22
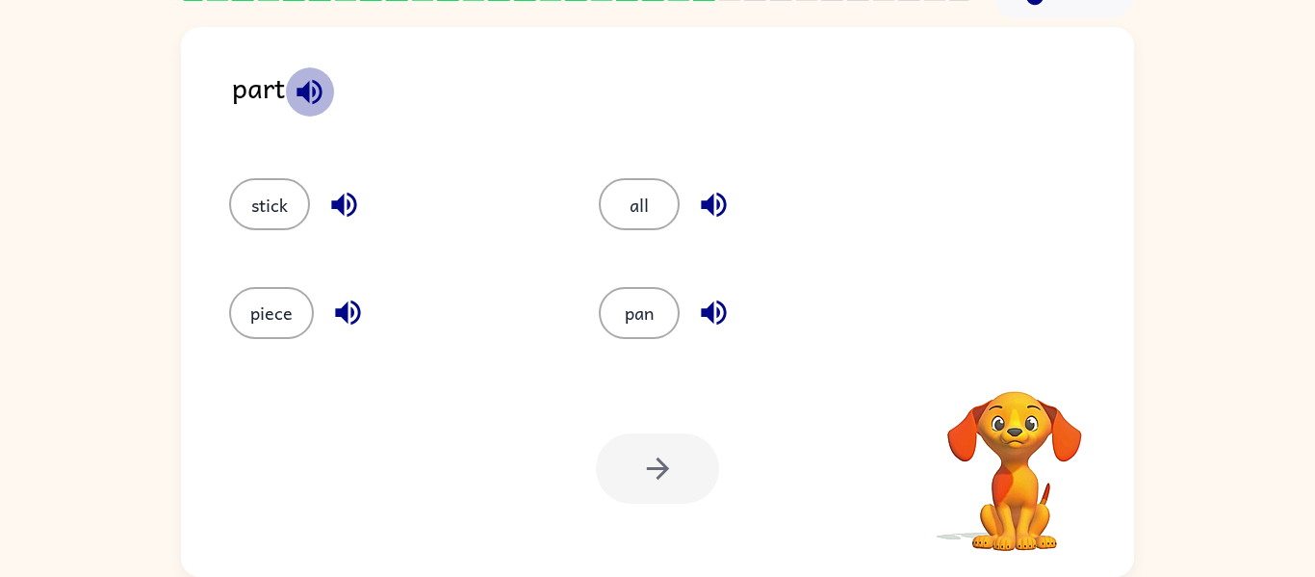
click at [303, 84] on icon "button" at bounding box center [310, 92] width 34 height 34
click at [339, 199] on icon "button" at bounding box center [343, 205] width 25 height 25
click at [352, 308] on icon "button" at bounding box center [348, 313] width 34 height 34
click at [703, 189] on icon "button" at bounding box center [714, 205] width 34 height 34
click at [719, 318] on icon "button" at bounding box center [714, 313] width 34 height 34
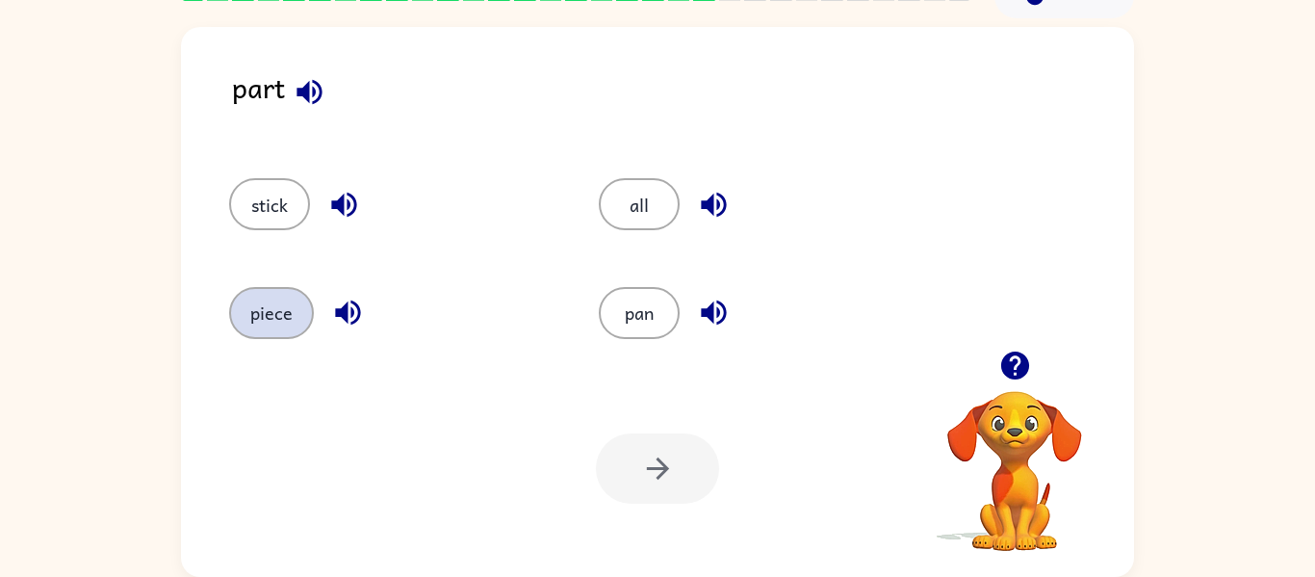
click at [288, 300] on button "piece" at bounding box center [271, 313] width 85 height 52
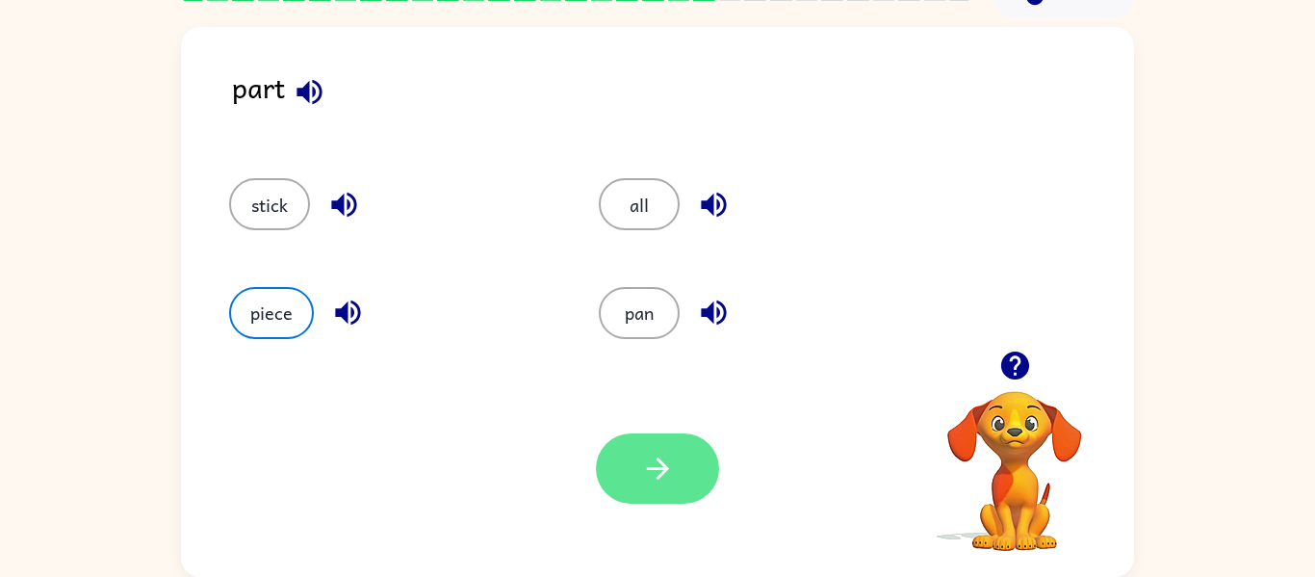
click at [646, 433] on button "button" at bounding box center [657, 468] width 123 height 70
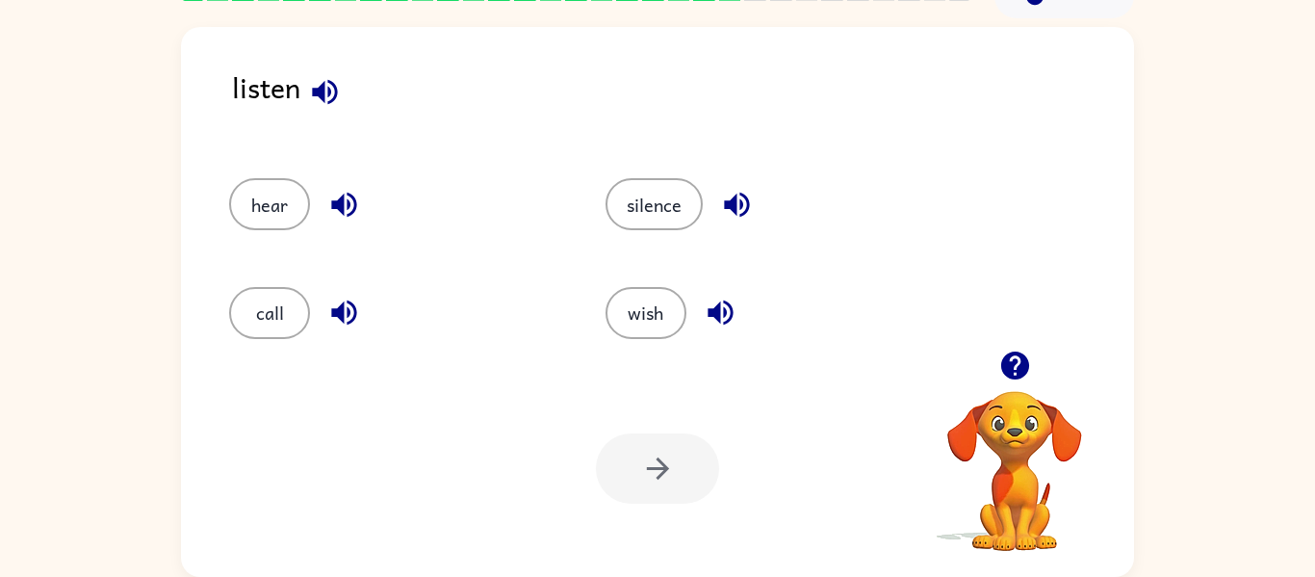
click at [324, 76] on icon "button" at bounding box center [325, 92] width 34 height 34
click at [350, 190] on icon "button" at bounding box center [344, 205] width 34 height 34
click at [285, 211] on button "hear" at bounding box center [269, 204] width 81 height 52
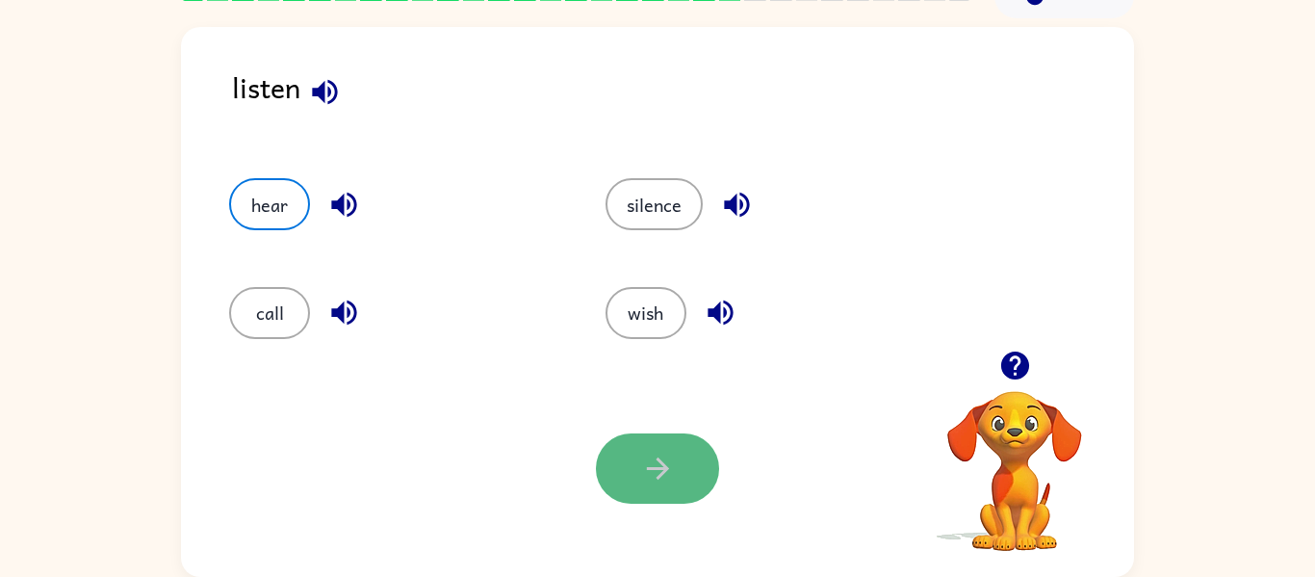
click at [659, 468] on icon "button" at bounding box center [657, 468] width 22 height 22
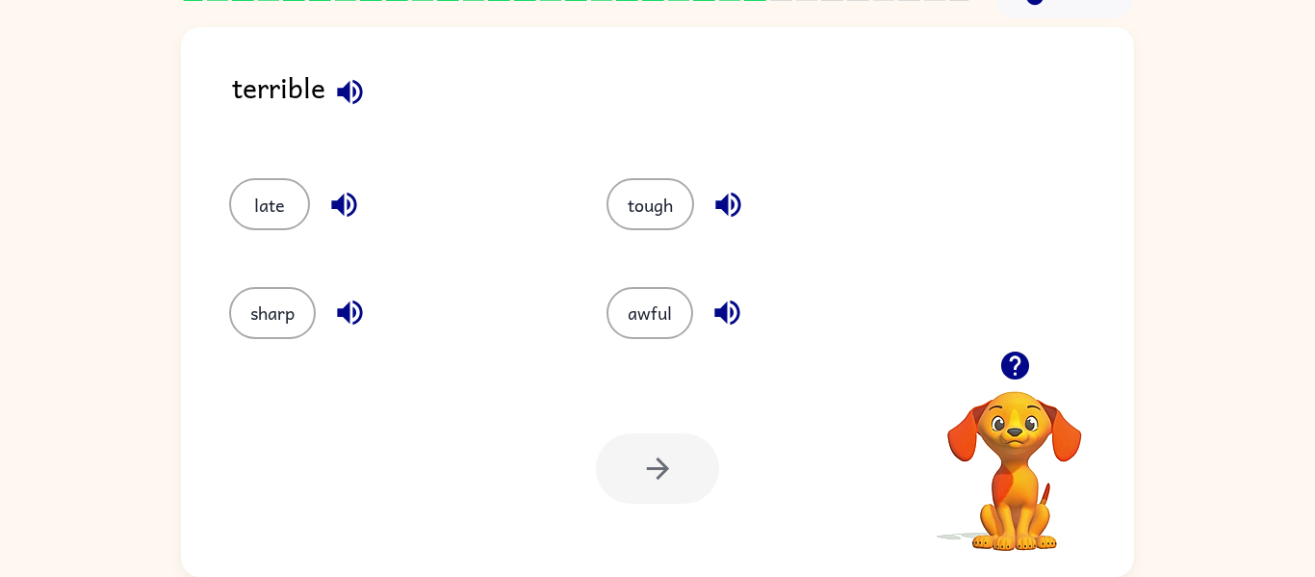
scroll to position [95, 0]
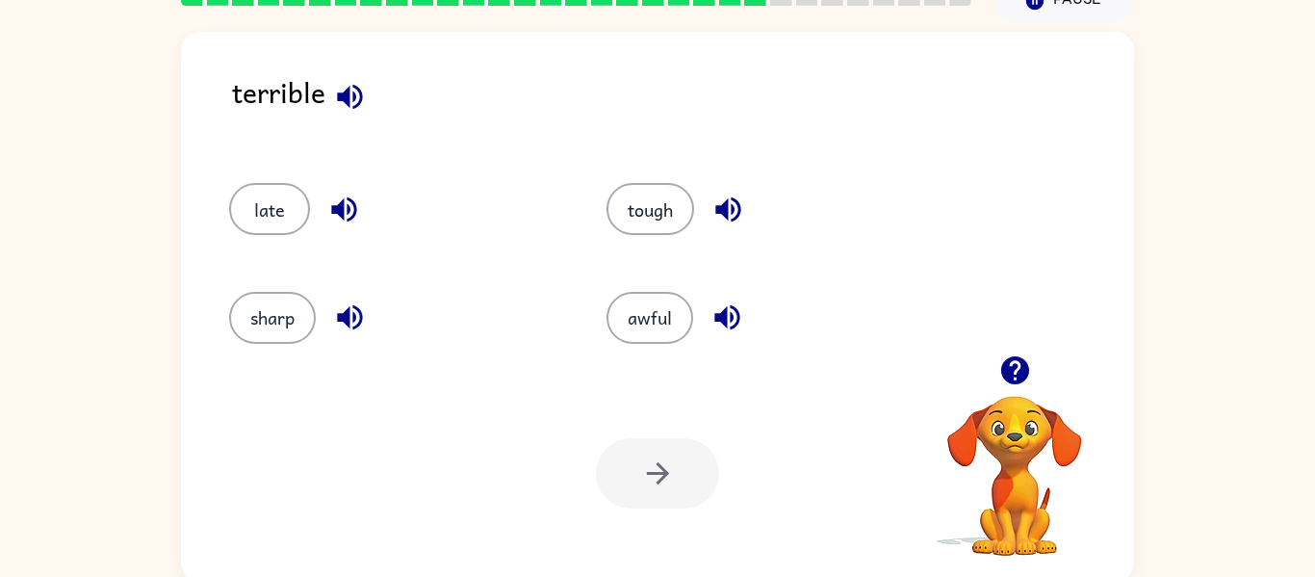
click at [360, 90] on icon "button" at bounding box center [349, 96] width 25 height 25
click at [347, 202] on icon "button" at bounding box center [344, 210] width 34 height 34
click at [352, 299] on button "button" at bounding box center [349, 317] width 49 height 49
click at [711, 208] on button "button" at bounding box center [728, 209] width 49 height 49
click at [728, 314] on icon "button" at bounding box center [728, 317] width 34 height 34
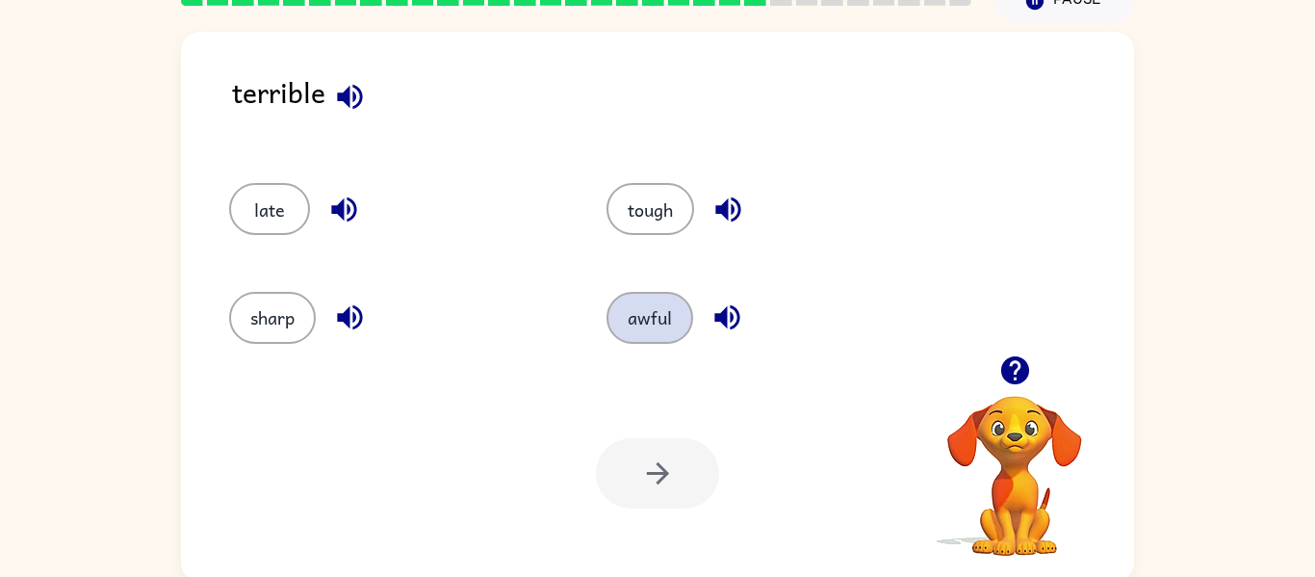
click at [664, 327] on button "awful" at bounding box center [650, 318] width 87 height 52
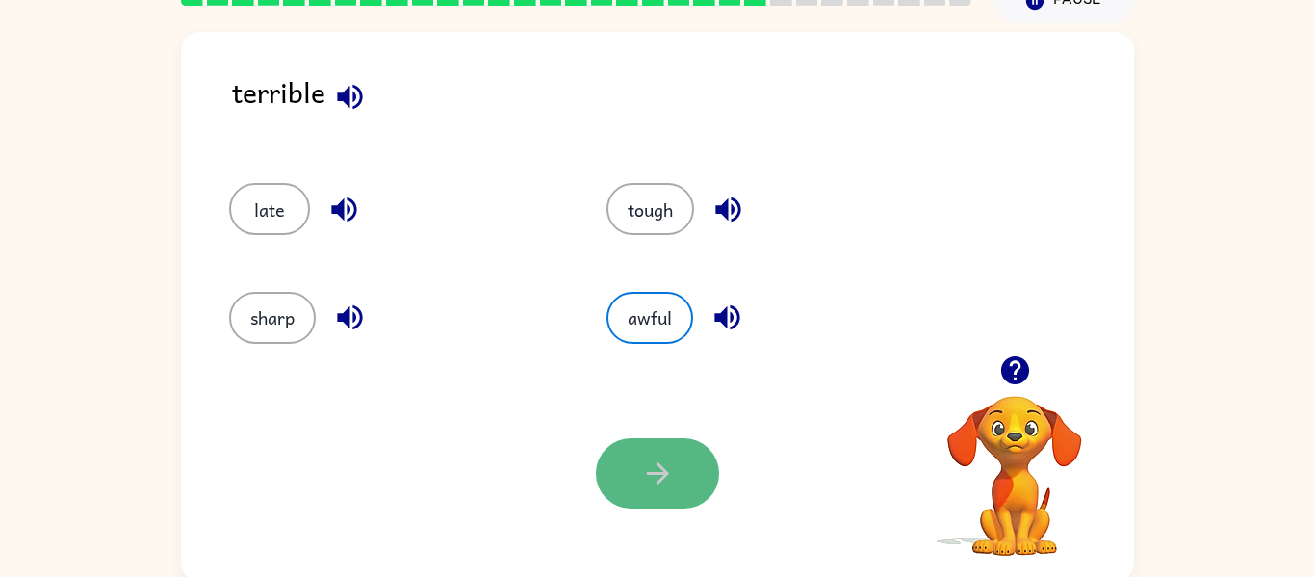
click at [658, 479] on icon "button" at bounding box center [658, 473] width 34 height 34
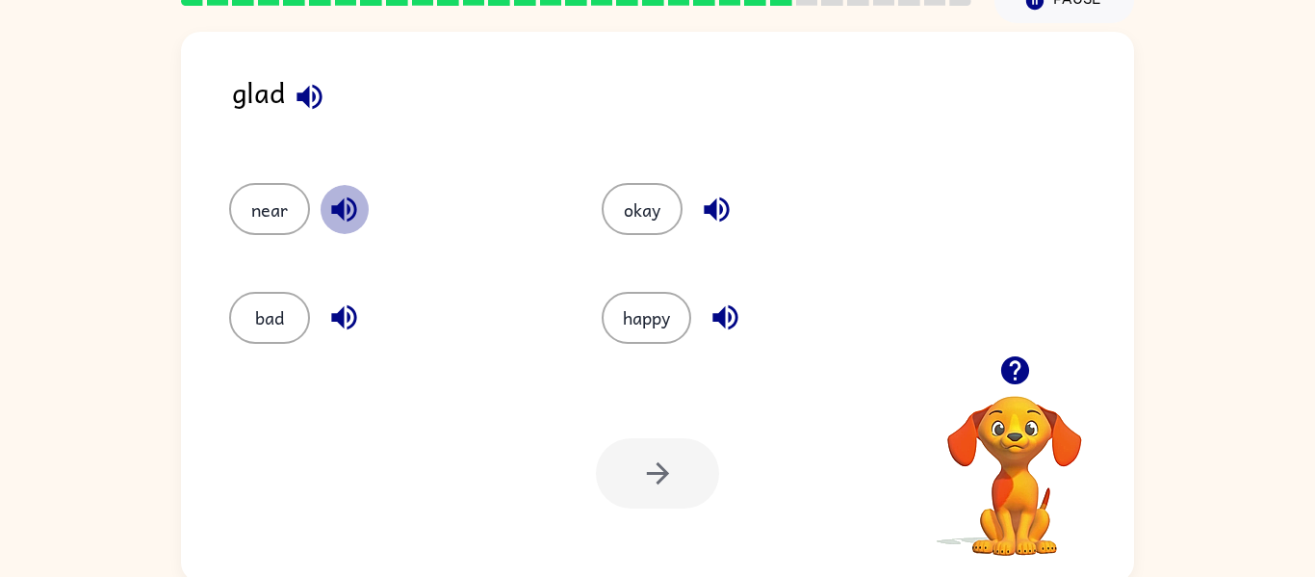
click at [360, 210] on icon "button" at bounding box center [344, 210] width 34 height 34
click at [339, 311] on icon "button" at bounding box center [343, 317] width 25 height 25
click at [670, 316] on button "happy" at bounding box center [647, 318] width 90 height 52
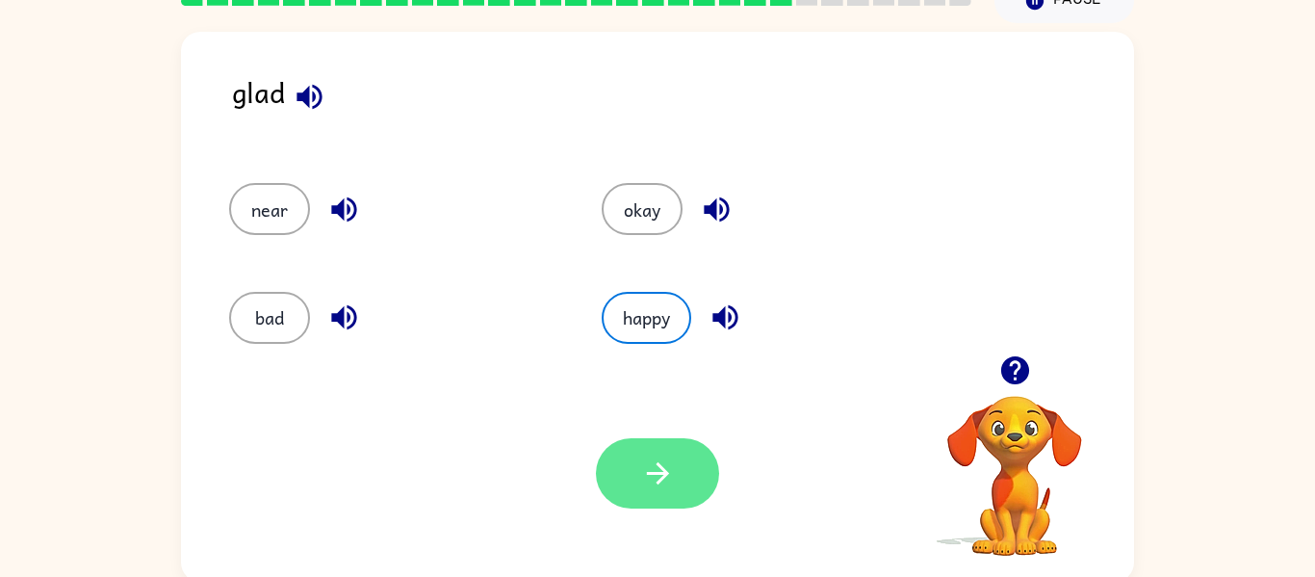
click at [700, 489] on button "button" at bounding box center [657, 473] width 123 height 70
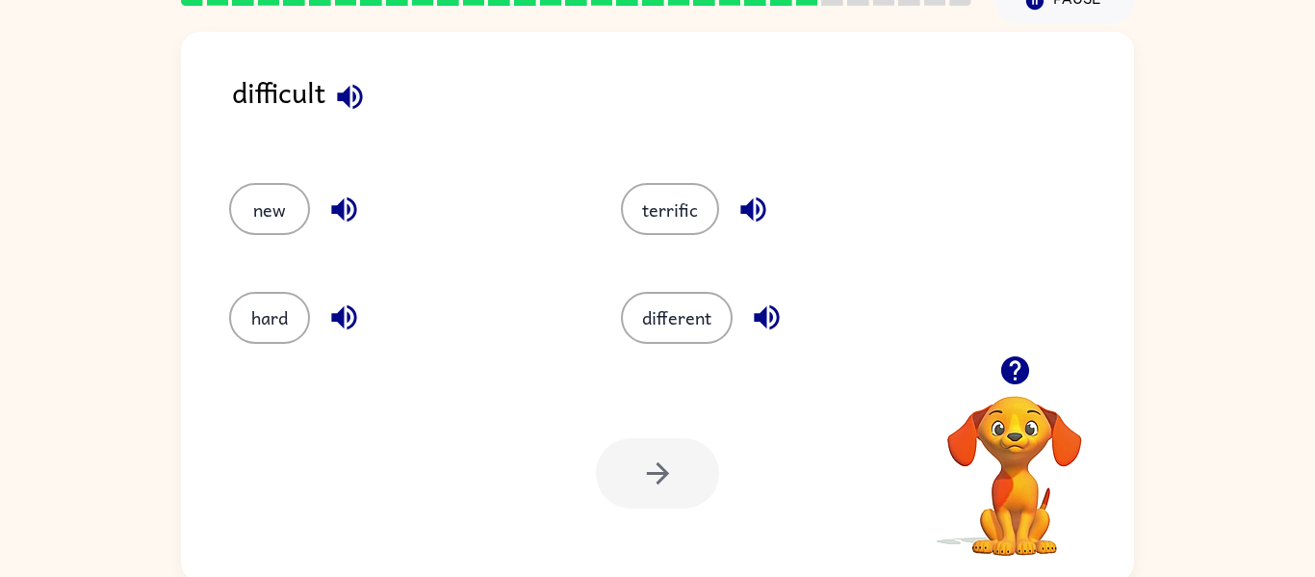
click at [351, 106] on icon "button" at bounding box center [350, 97] width 34 height 34
click at [344, 207] on icon "button" at bounding box center [344, 210] width 34 height 34
click at [350, 322] on icon "button" at bounding box center [344, 317] width 34 height 34
click at [780, 313] on icon "button" at bounding box center [767, 317] width 34 height 34
click at [767, 195] on icon "button" at bounding box center [754, 210] width 34 height 34
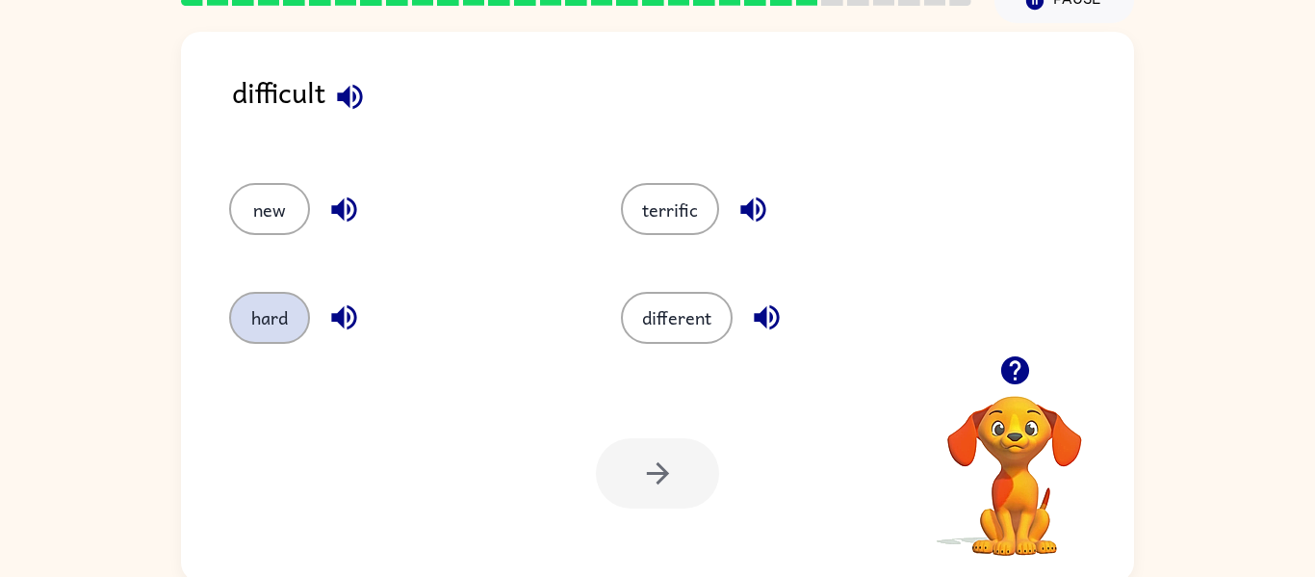
click at [304, 315] on button "hard" at bounding box center [269, 318] width 81 height 52
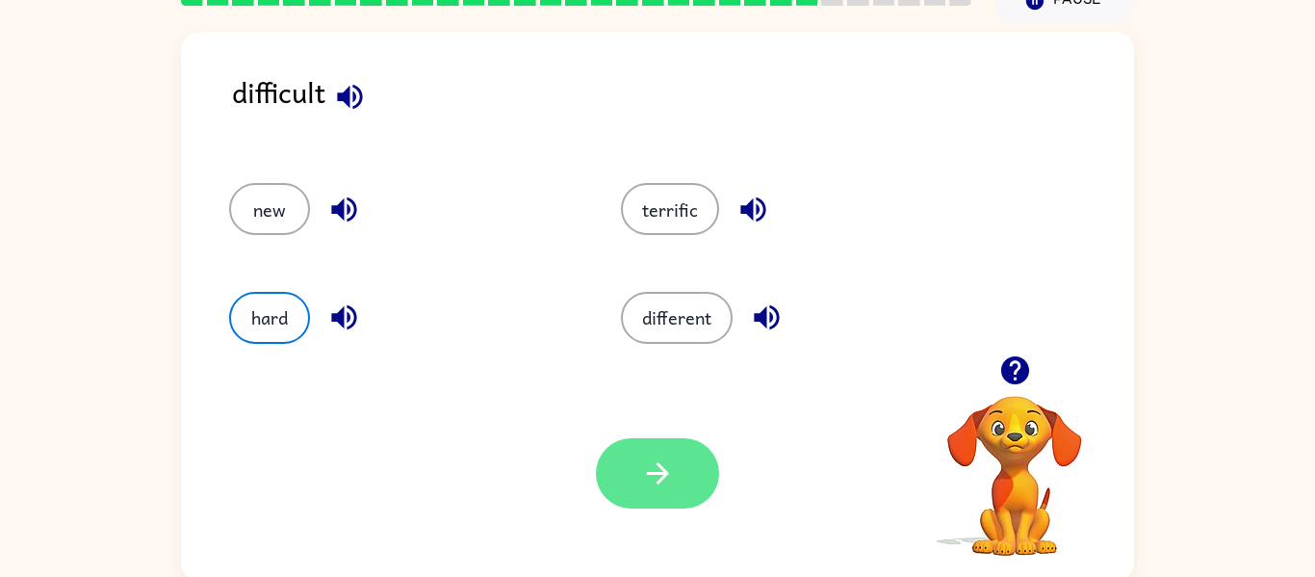
click at [679, 479] on button "button" at bounding box center [657, 473] width 123 height 70
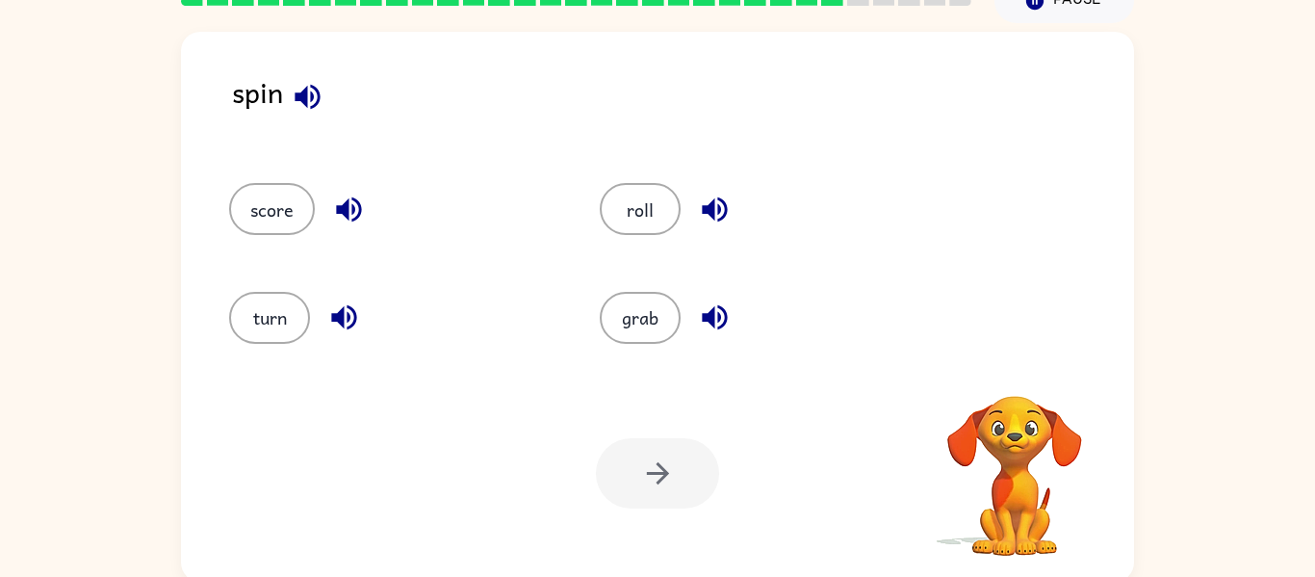
click at [679, 479] on div at bounding box center [657, 473] width 123 height 70
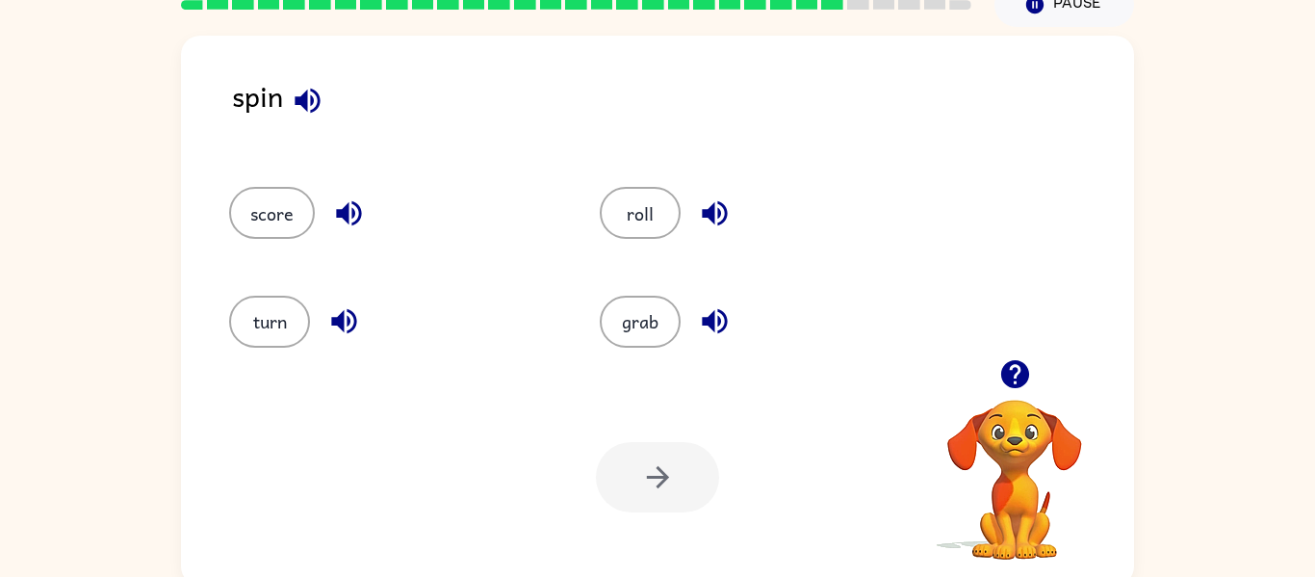
scroll to position [90, 0]
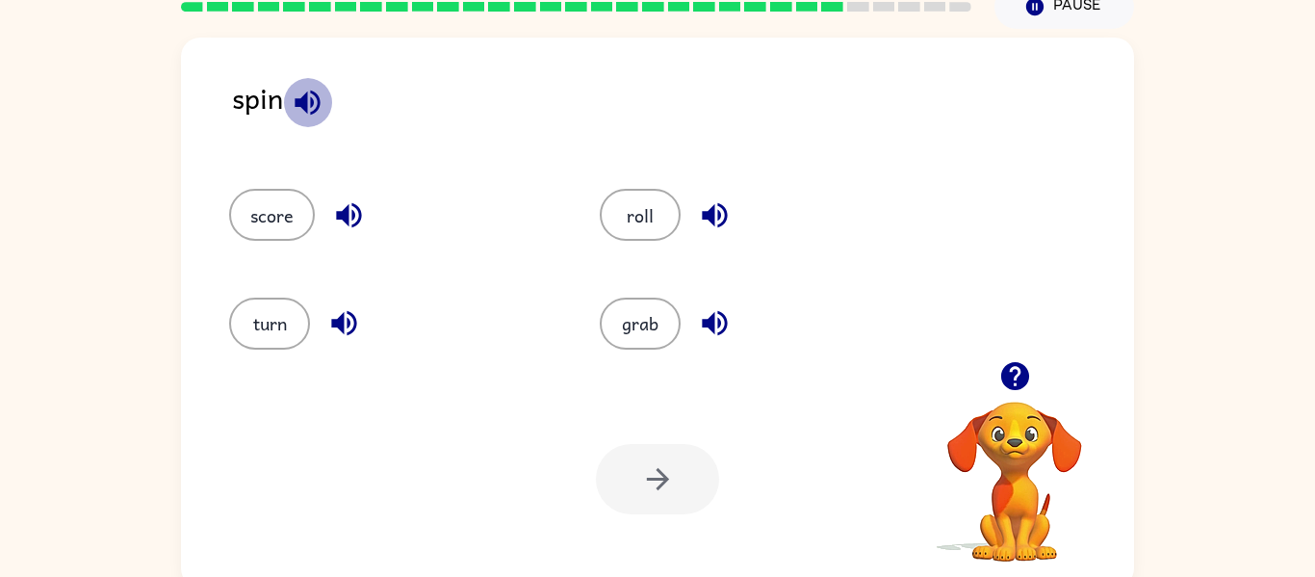
click at [315, 106] on icon "button" at bounding box center [308, 103] width 34 height 34
click at [316, 110] on icon "button" at bounding box center [307, 102] width 25 height 25
click at [360, 206] on icon "button" at bounding box center [349, 215] width 34 height 34
click at [352, 316] on icon "button" at bounding box center [343, 323] width 25 height 25
click at [715, 207] on icon "button" at bounding box center [715, 215] width 34 height 34
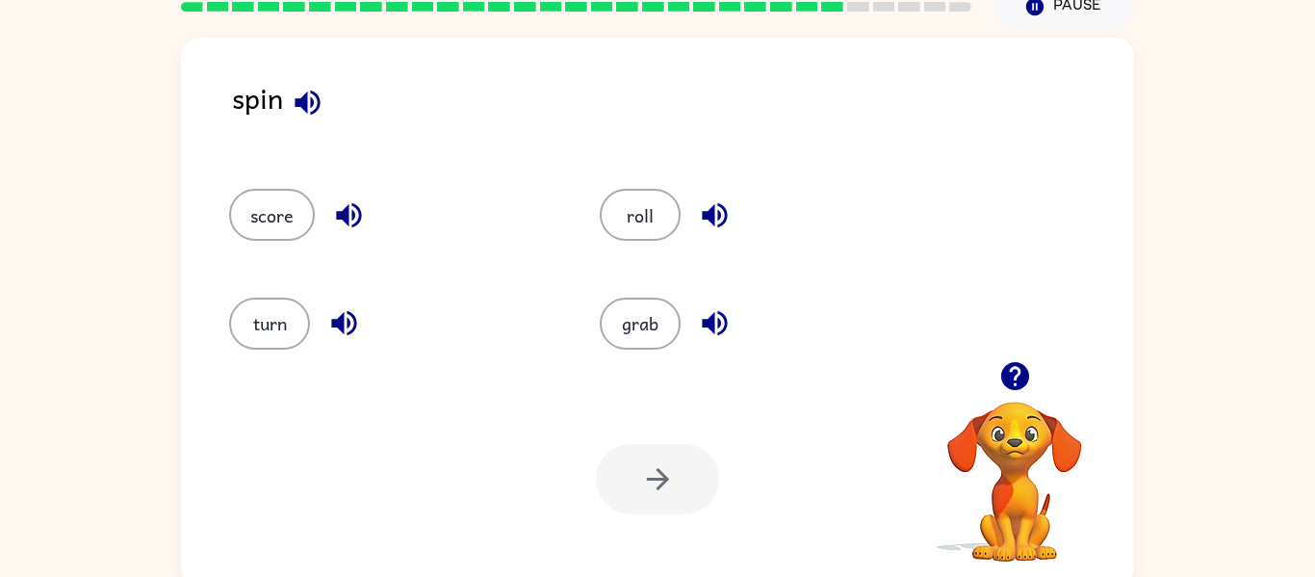
click at [726, 317] on icon "button" at bounding box center [715, 323] width 34 height 34
click at [264, 201] on button "score" at bounding box center [272, 215] width 86 height 52
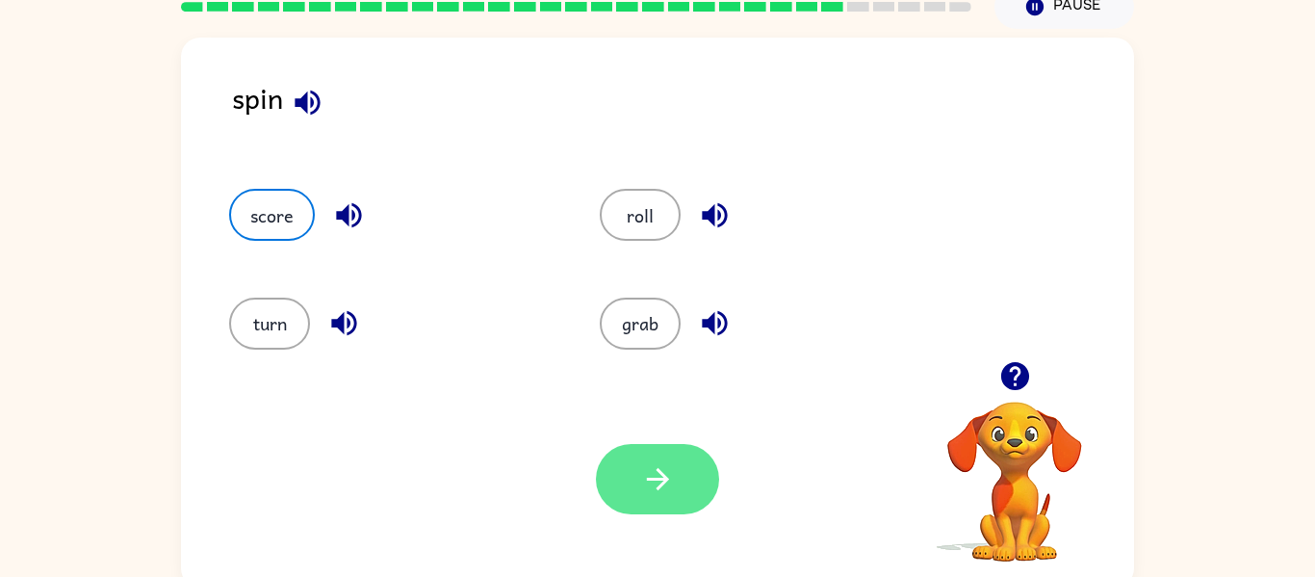
click at [673, 460] on button "button" at bounding box center [657, 479] width 123 height 70
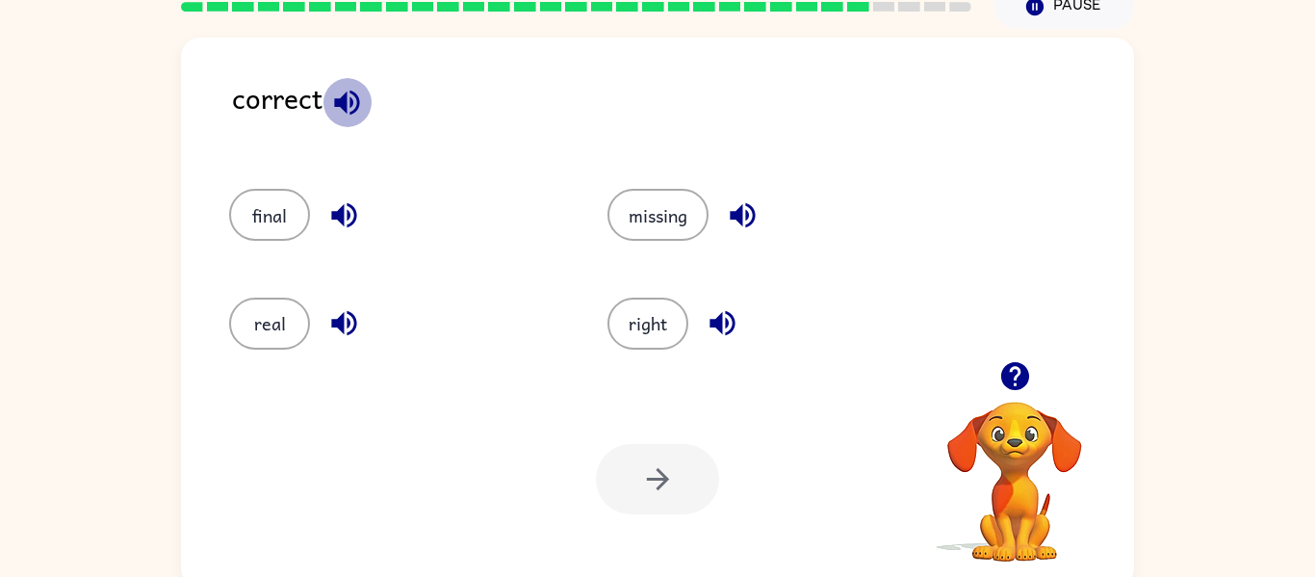
click at [336, 101] on icon "button" at bounding box center [346, 102] width 25 height 25
click at [344, 208] on icon "button" at bounding box center [344, 215] width 34 height 34
click at [338, 326] on icon "button" at bounding box center [343, 323] width 25 height 25
click at [729, 224] on icon "button" at bounding box center [743, 215] width 34 height 34
click at [710, 318] on icon "button" at bounding box center [723, 323] width 34 height 34
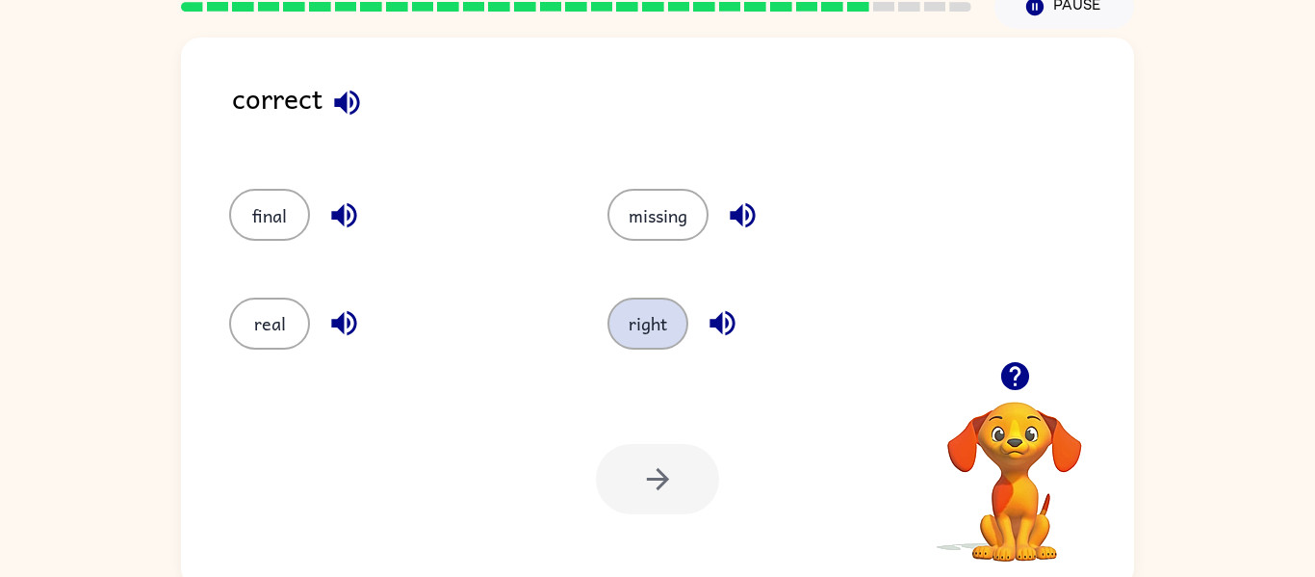
click at [667, 308] on button "right" at bounding box center [648, 324] width 81 height 52
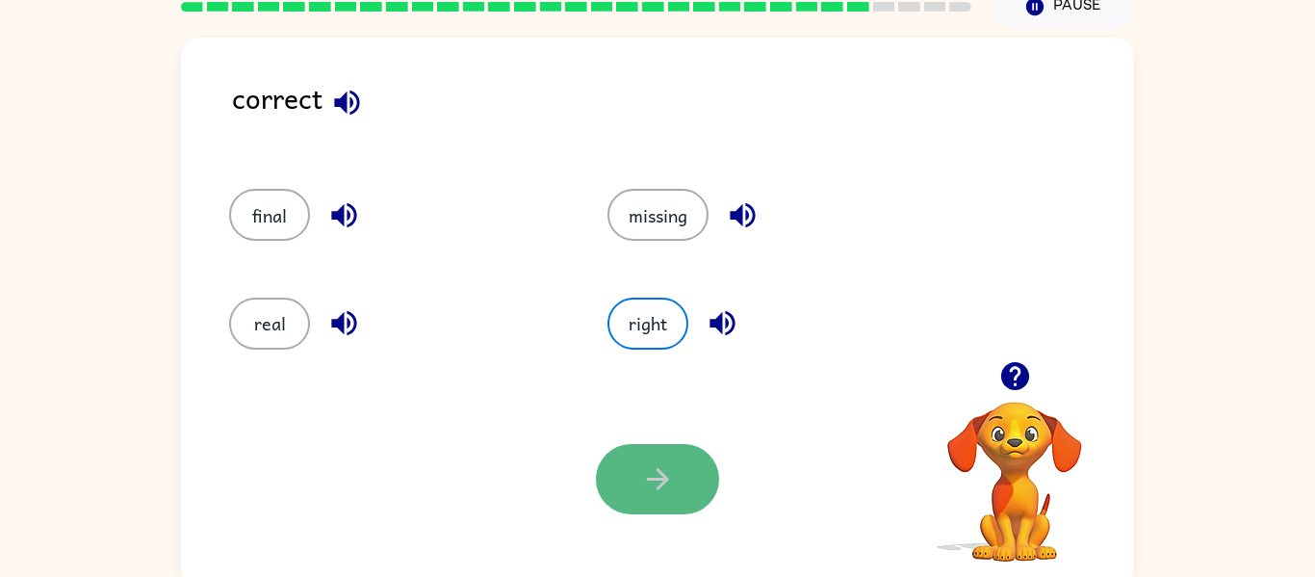
click at [652, 447] on button "button" at bounding box center [657, 479] width 123 height 70
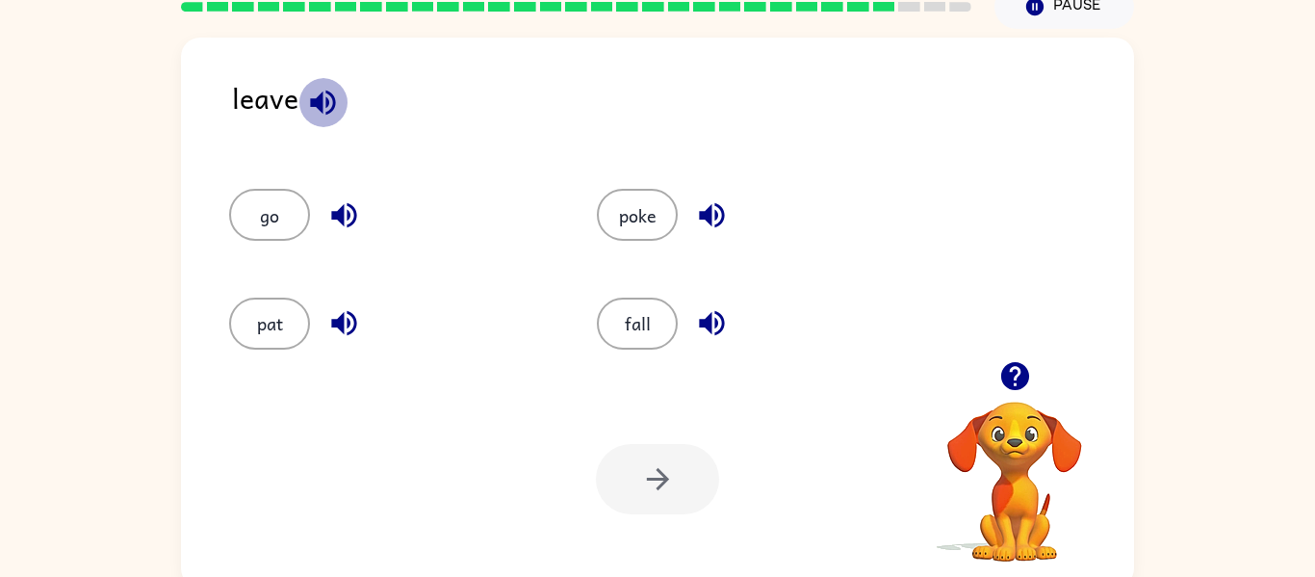
click at [330, 92] on icon "button" at bounding box center [323, 103] width 34 height 34
click at [343, 208] on icon "button" at bounding box center [343, 215] width 25 height 25
click at [362, 323] on button "button" at bounding box center [344, 322] width 49 height 49
click at [702, 216] on icon "button" at bounding box center [711, 215] width 25 height 25
click at [724, 322] on icon "button" at bounding box center [711, 323] width 25 height 25
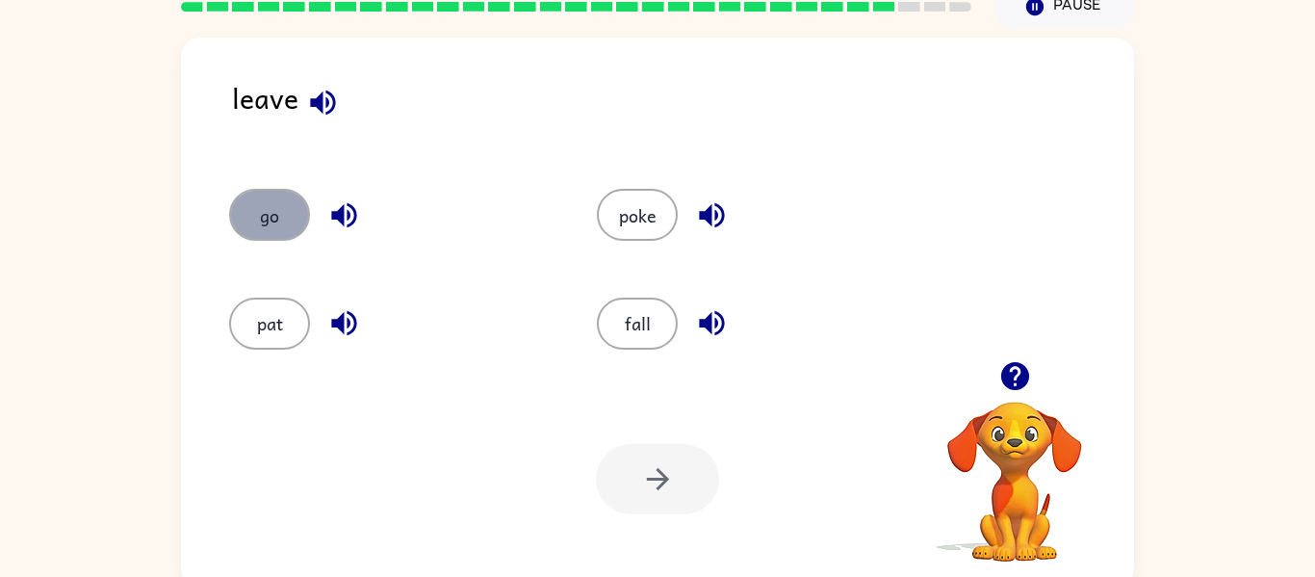
click at [278, 226] on button "go" at bounding box center [269, 215] width 81 height 52
click at [275, 204] on button "go" at bounding box center [269, 215] width 81 height 52
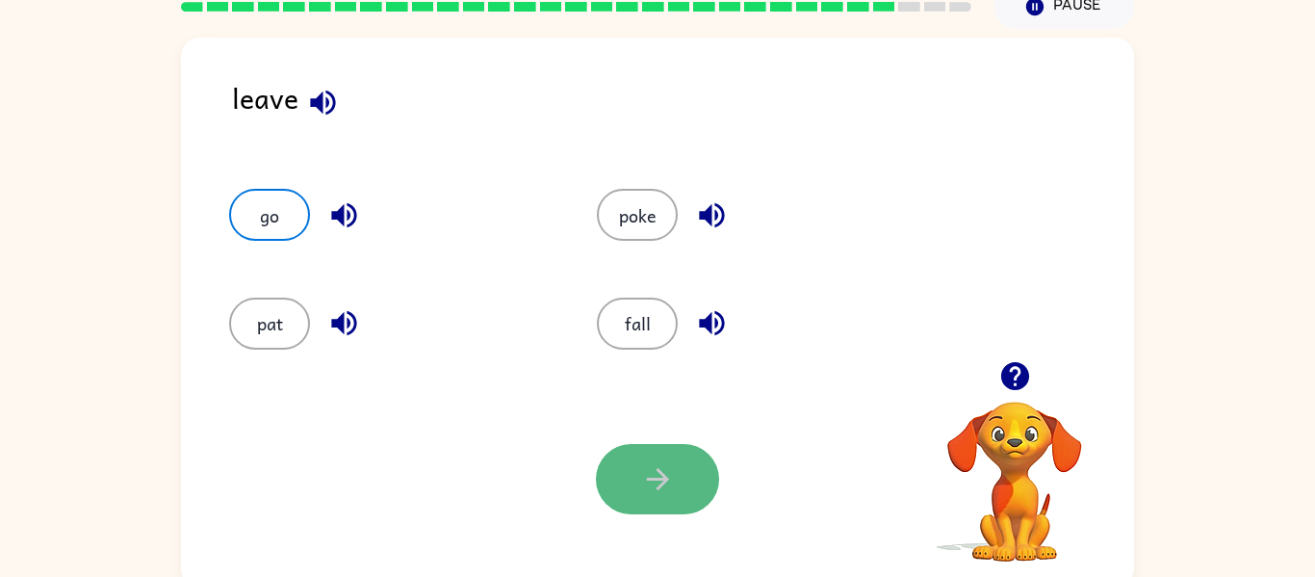
click at [643, 480] on icon "button" at bounding box center [658, 479] width 34 height 34
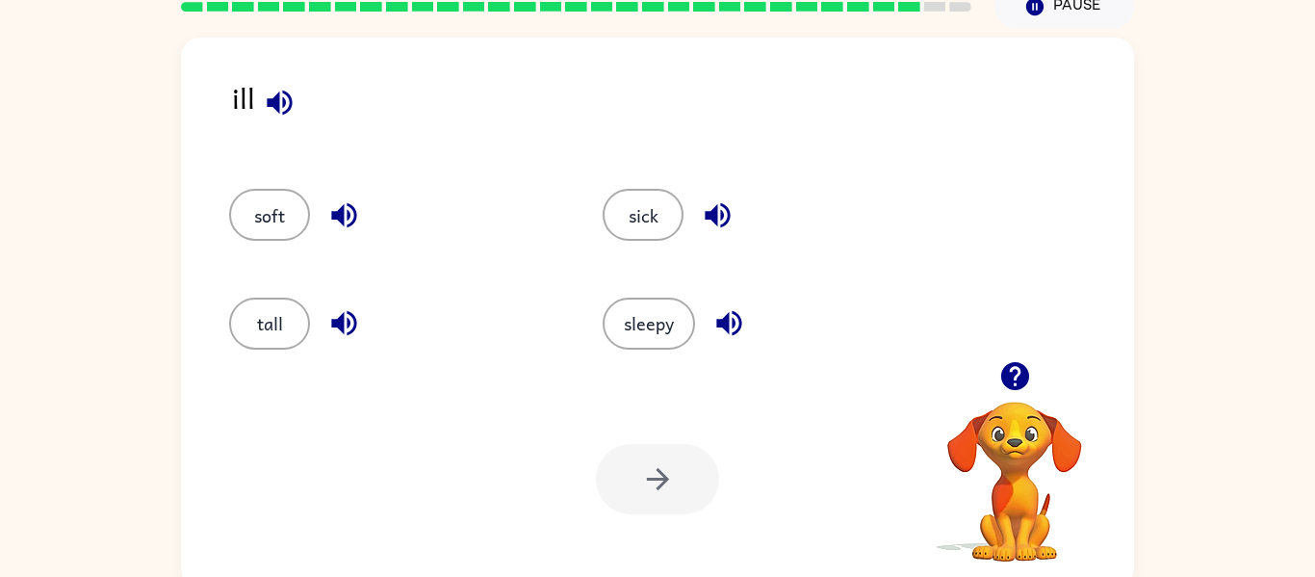
click at [294, 103] on icon "button" at bounding box center [280, 103] width 34 height 34
click at [354, 208] on icon "button" at bounding box center [343, 215] width 25 height 25
click at [352, 307] on icon "button" at bounding box center [344, 323] width 34 height 34
click at [727, 209] on icon "button" at bounding box center [717, 215] width 25 height 25
click at [735, 321] on icon "button" at bounding box center [728, 323] width 25 height 25
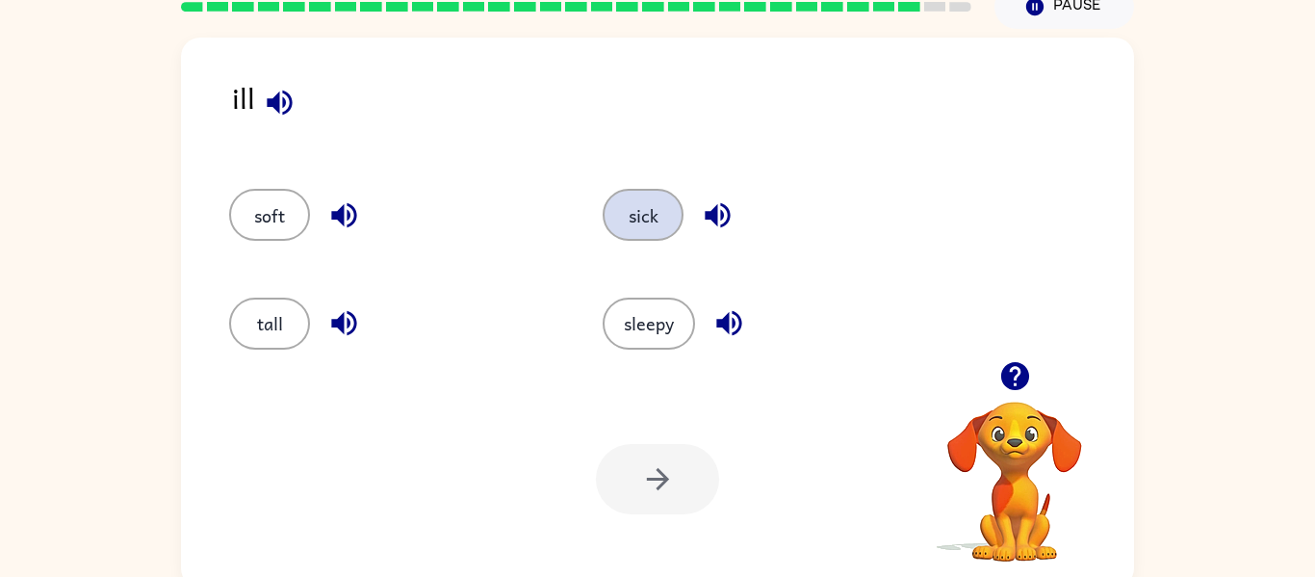
click at [639, 209] on button "sick" at bounding box center [643, 215] width 81 height 52
click at [634, 212] on button "sick" at bounding box center [643, 215] width 81 height 52
click at [626, 198] on button "sick" at bounding box center [643, 215] width 81 height 52
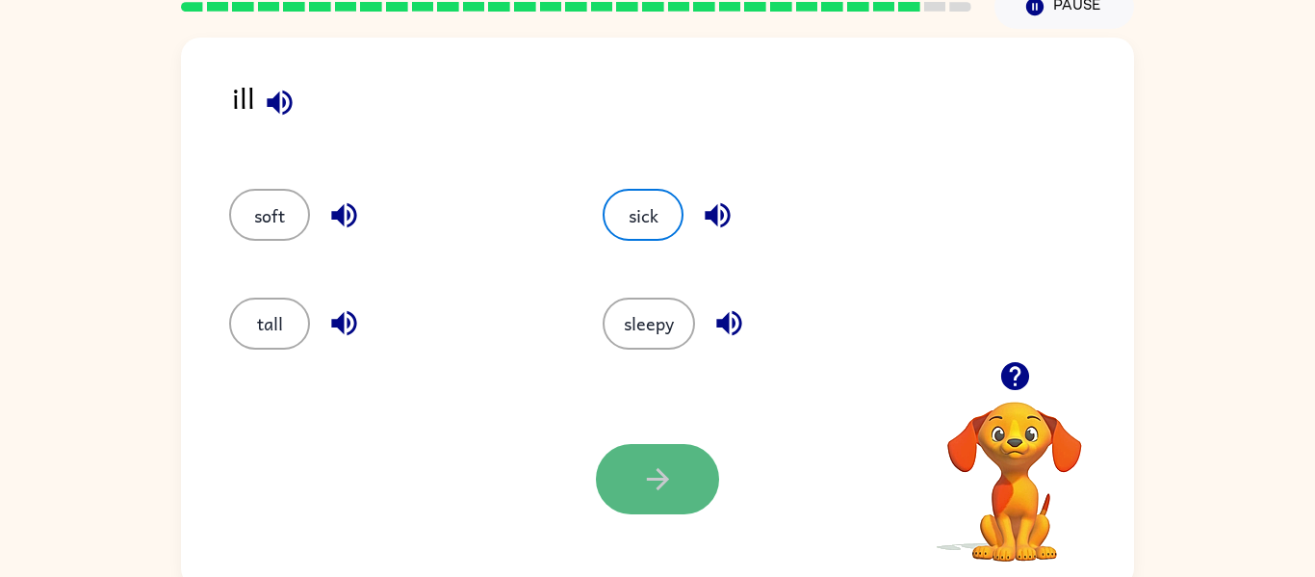
click at [660, 477] on icon "button" at bounding box center [658, 479] width 34 height 34
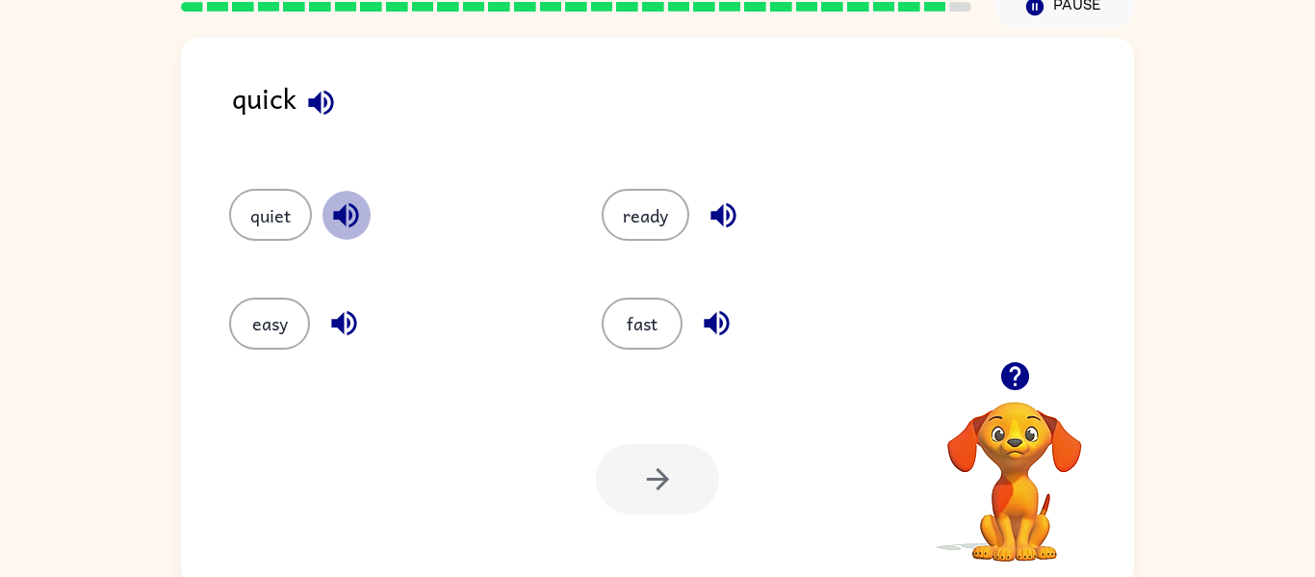
click at [333, 221] on icon "button" at bounding box center [346, 215] width 34 height 34
click at [331, 112] on icon "button" at bounding box center [321, 103] width 34 height 34
click at [342, 325] on icon "button" at bounding box center [343, 323] width 25 height 25
click at [712, 226] on icon "button" at bounding box center [724, 215] width 34 height 34
click at [714, 329] on icon "button" at bounding box center [716, 323] width 25 height 25
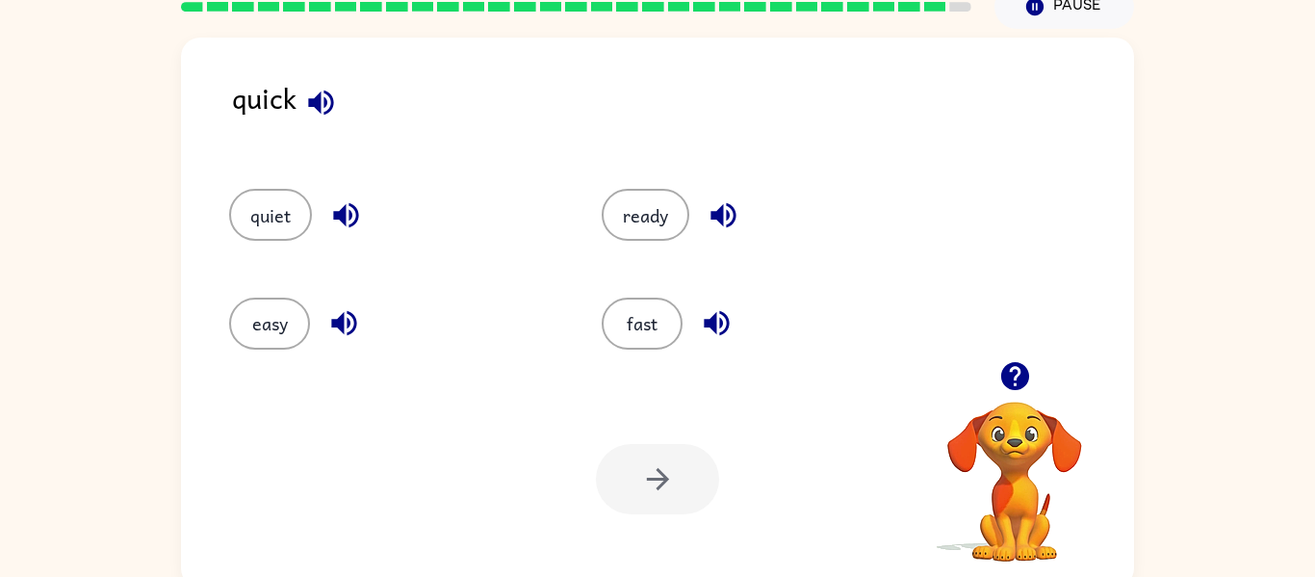
click at [624, 355] on div "fast" at bounding box center [751, 315] width 373 height 108
click at [627, 342] on button "fast" at bounding box center [642, 324] width 81 height 52
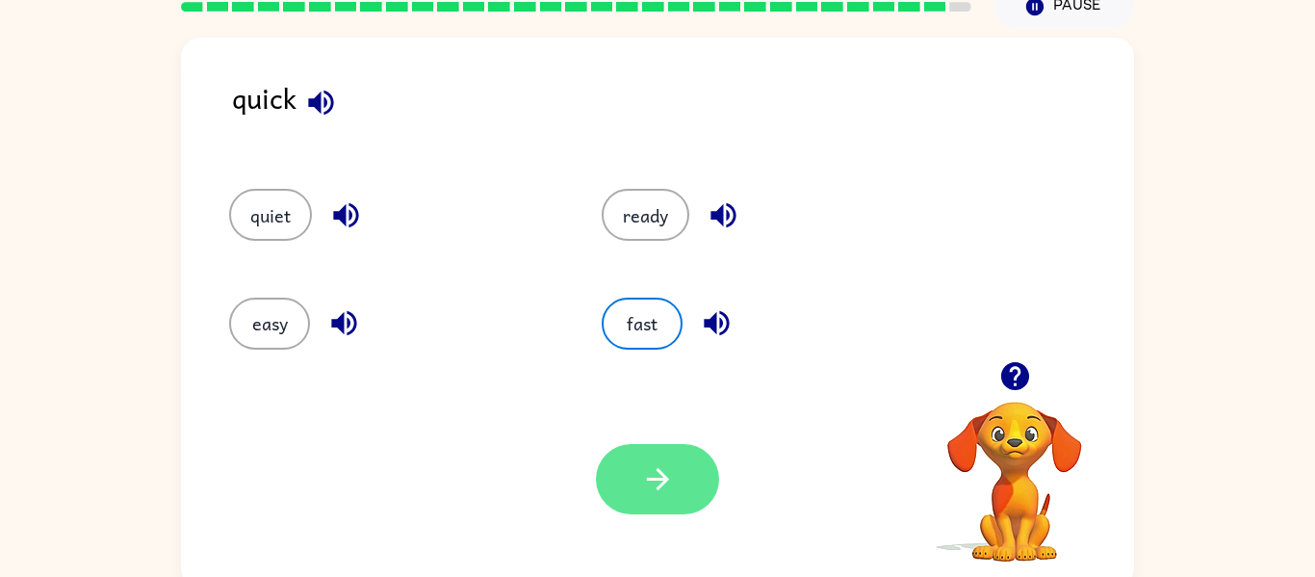
click at [680, 449] on button "button" at bounding box center [657, 479] width 123 height 70
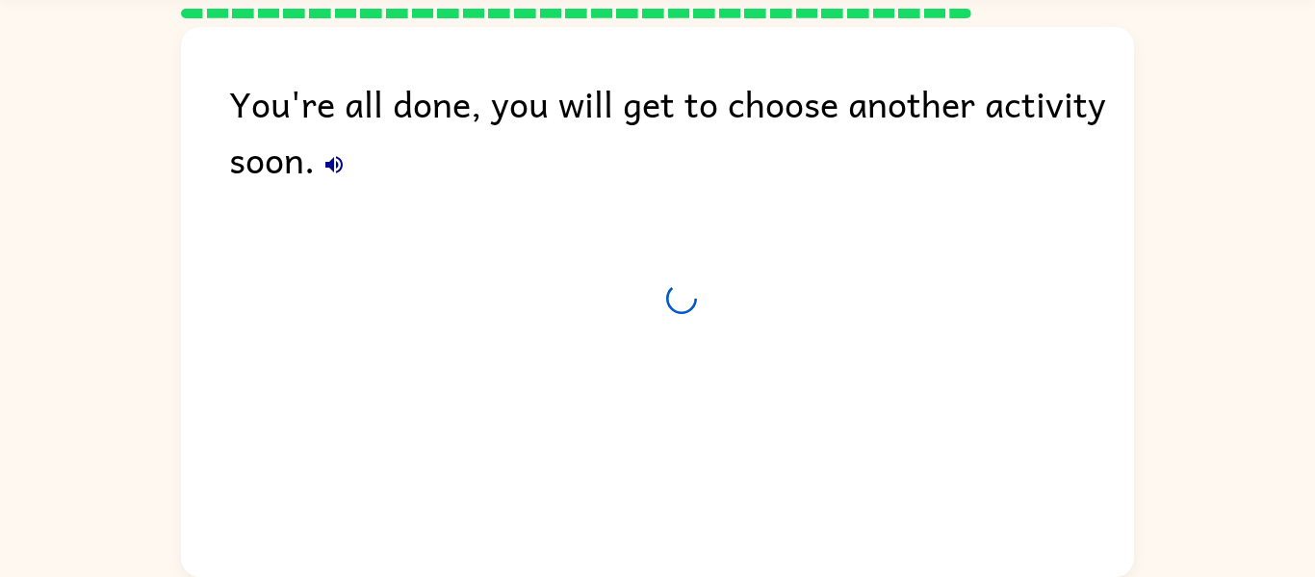
scroll to position [65, 0]
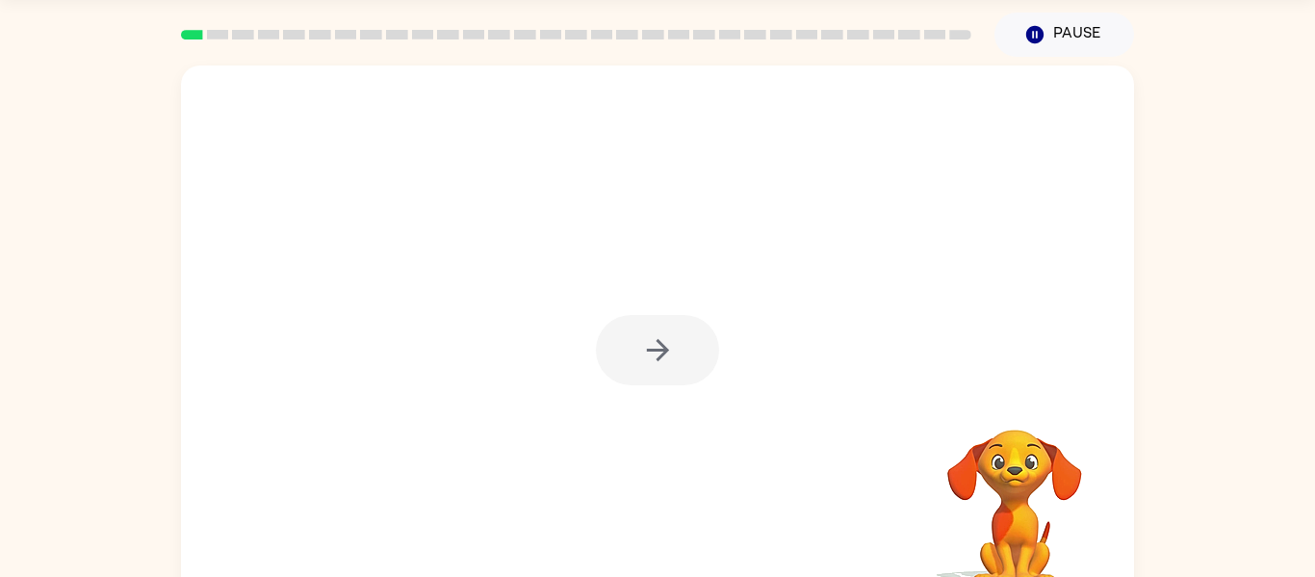
scroll to position [100, 0]
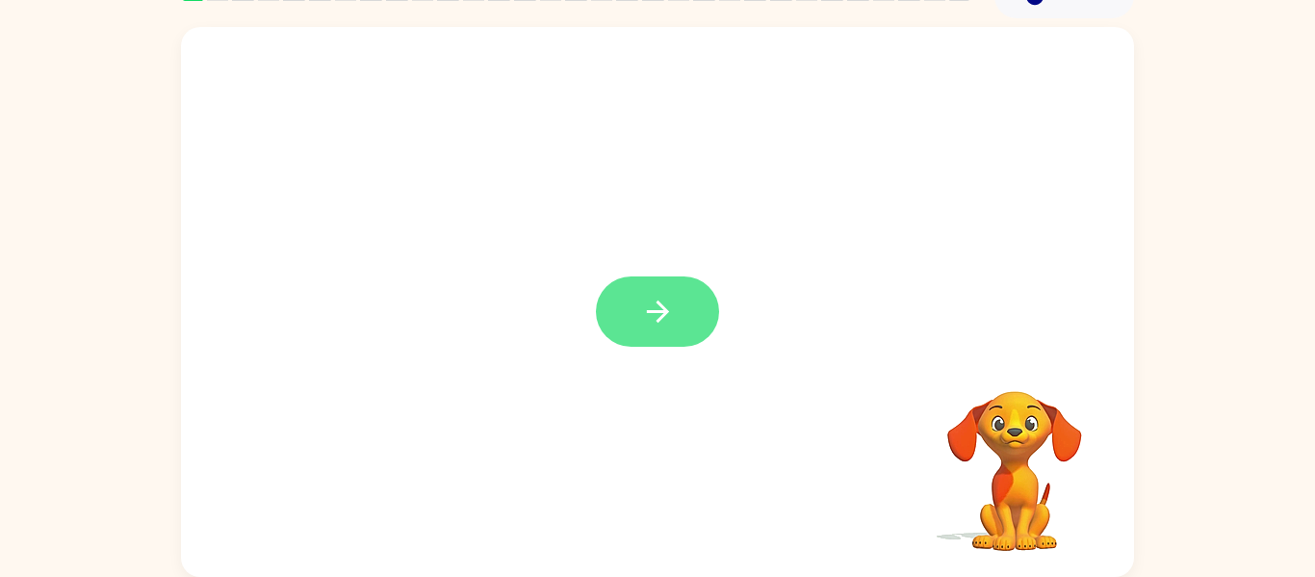
click at [623, 310] on button "button" at bounding box center [657, 311] width 123 height 70
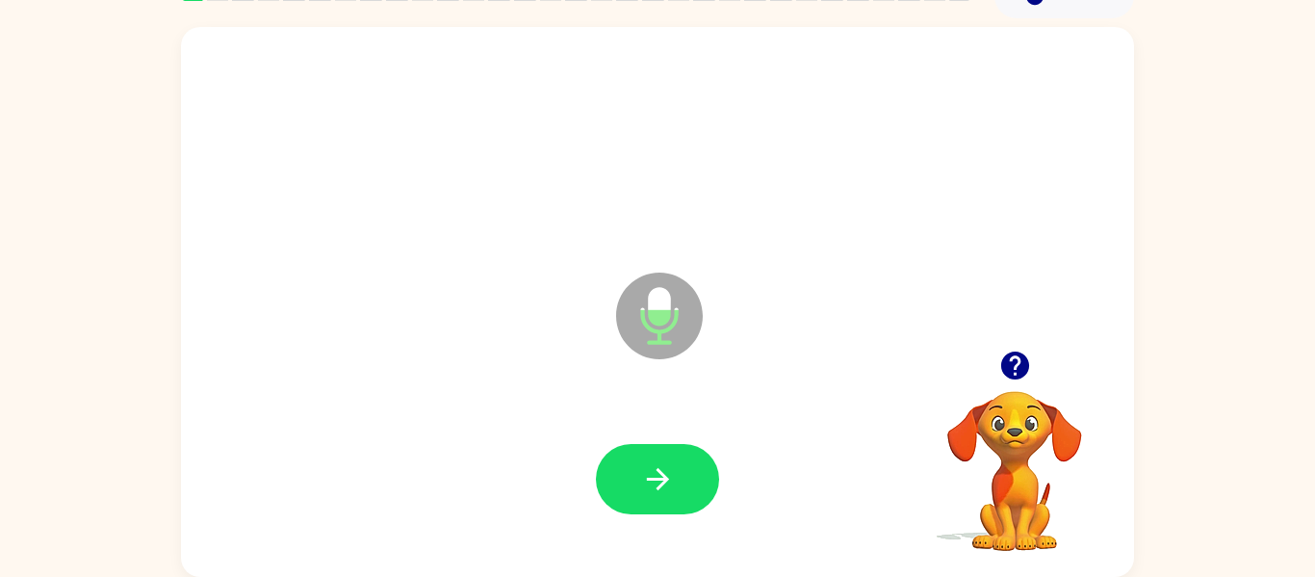
click at [658, 307] on icon "Microphone The Microphone is here when it is your turn to talk" at bounding box center [755, 340] width 289 height 144
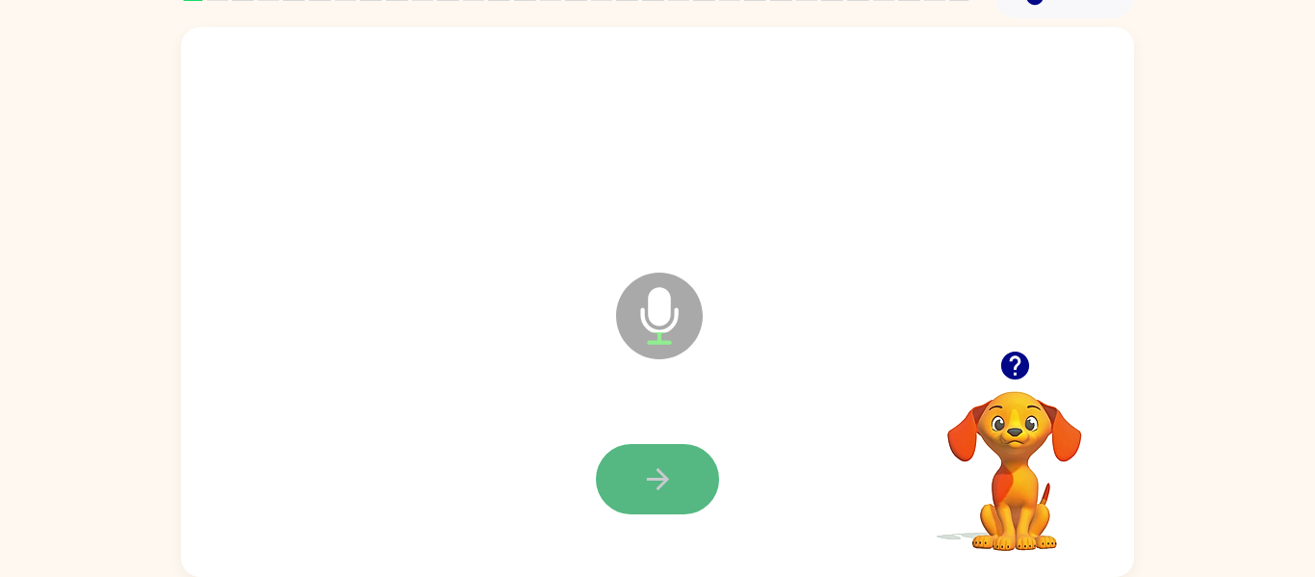
click at [657, 497] on button "button" at bounding box center [657, 479] width 123 height 70
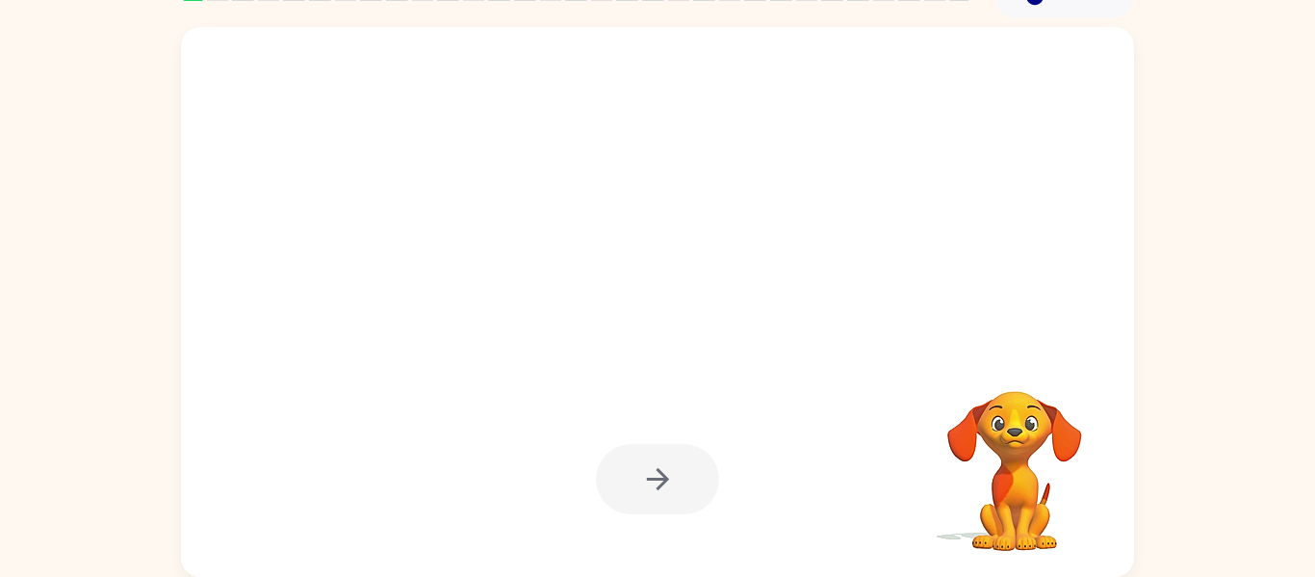
click at [1007, 435] on video "Your browser must support playing .mp4 files to use Literably. Please try using…" at bounding box center [1015, 457] width 193 height 193
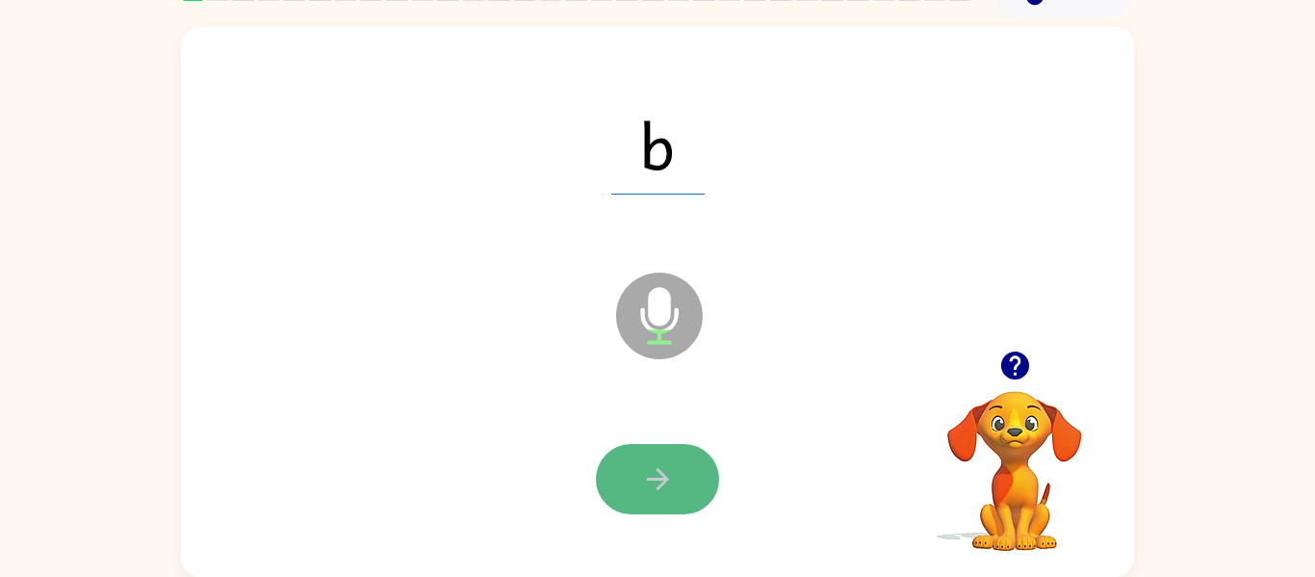
click at [647, 474] on icon "button" at bounding box center [658, 479] width 34 height 34
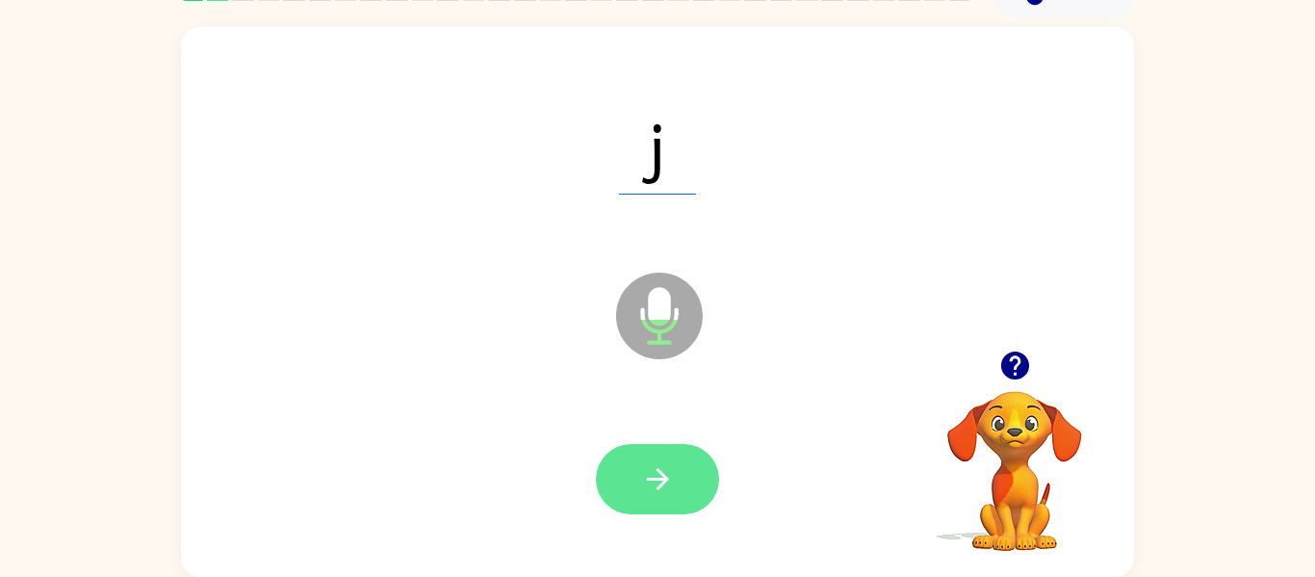
click at [650, 486] on icon "button" at bounding box center [658, 479] width 34 height 34
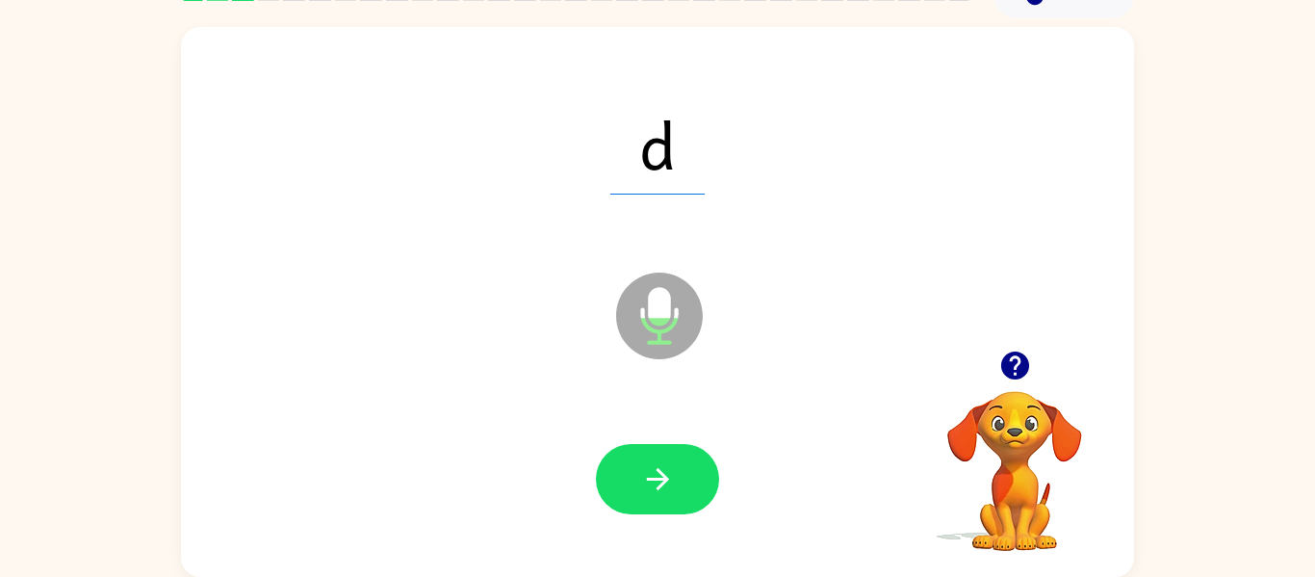
click at [650, 485] on icon "button" at bounding box center [658, 479] width 34 height 34
click at [661, 329] on icon "Microphone The Microphone is here when it is your turn to talk" at bounding box center [755, 340] width 289 height 144
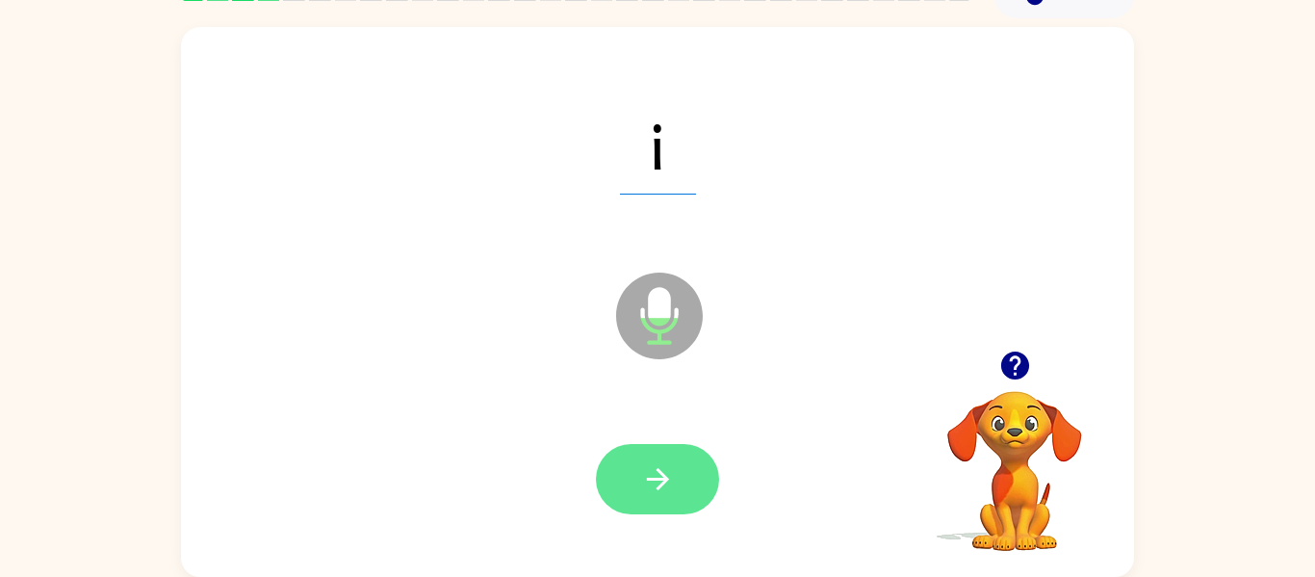
click at [695, 476] on button "button" at bounding box center [657, 479] width 123 height 70
click at [682, 488] on button "button" at bounding box center [657, 479] width 123 height 70
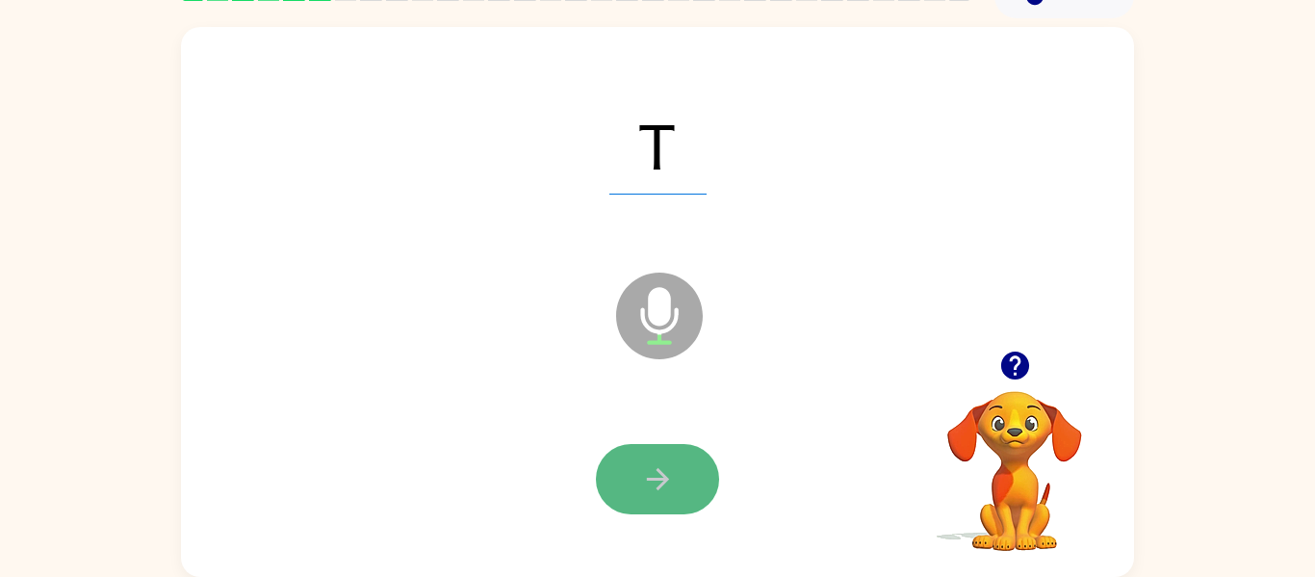
click at [662, 476] on icon "button" at bounding box center [657, 479] width 22 height 22
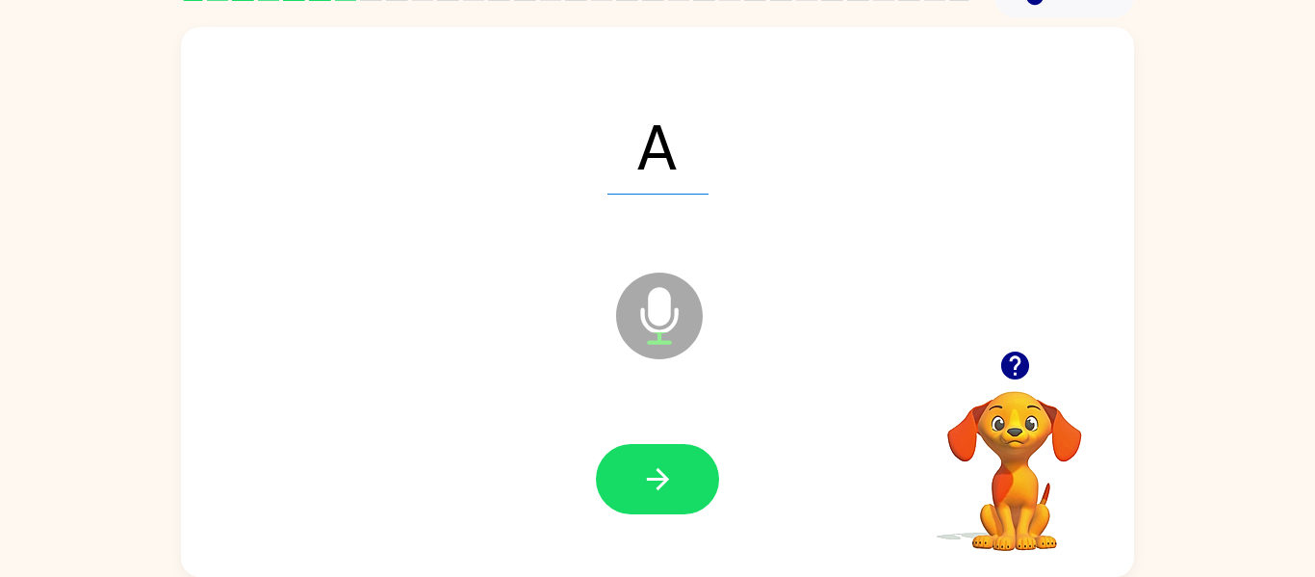
click at [670, 322] on icon at bounding box center [659, 315] width 87 height 87
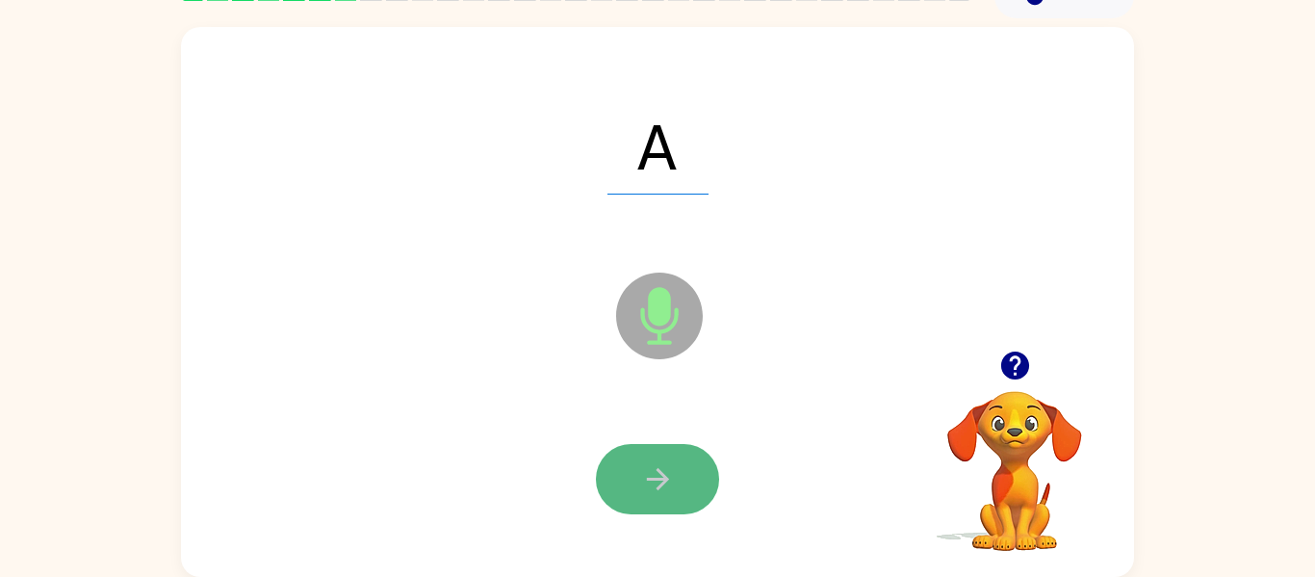
click at [678, 472] on button "button" at bounding box center [657, 479] width 123 height 70
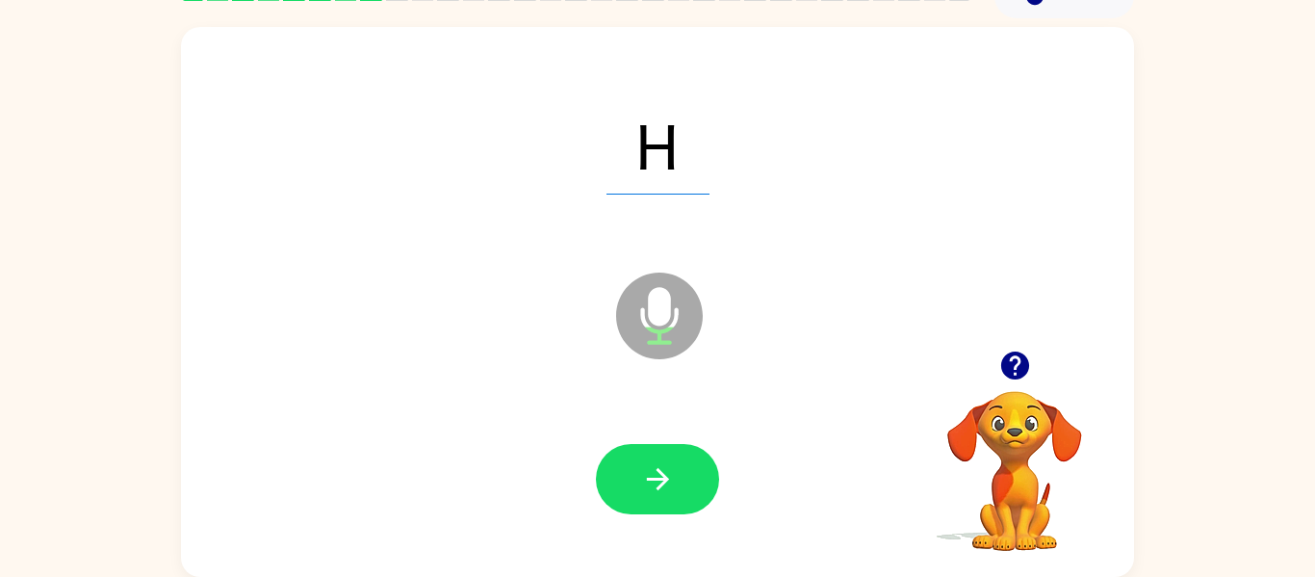
click at [655, 288] on icon "Microphone The Microphone is here when it is your turn to talk" at bounding box center [755, 340] width 289 height 144
click at [675, 484] on button "button" at bounding box center [657, 479] width 123 height 70
click at [675, 484] on div at bounding box center [657, 479] width 123 height 70
click at [686, 325] on icon at bounding box center [659, 315] width 87 height 87
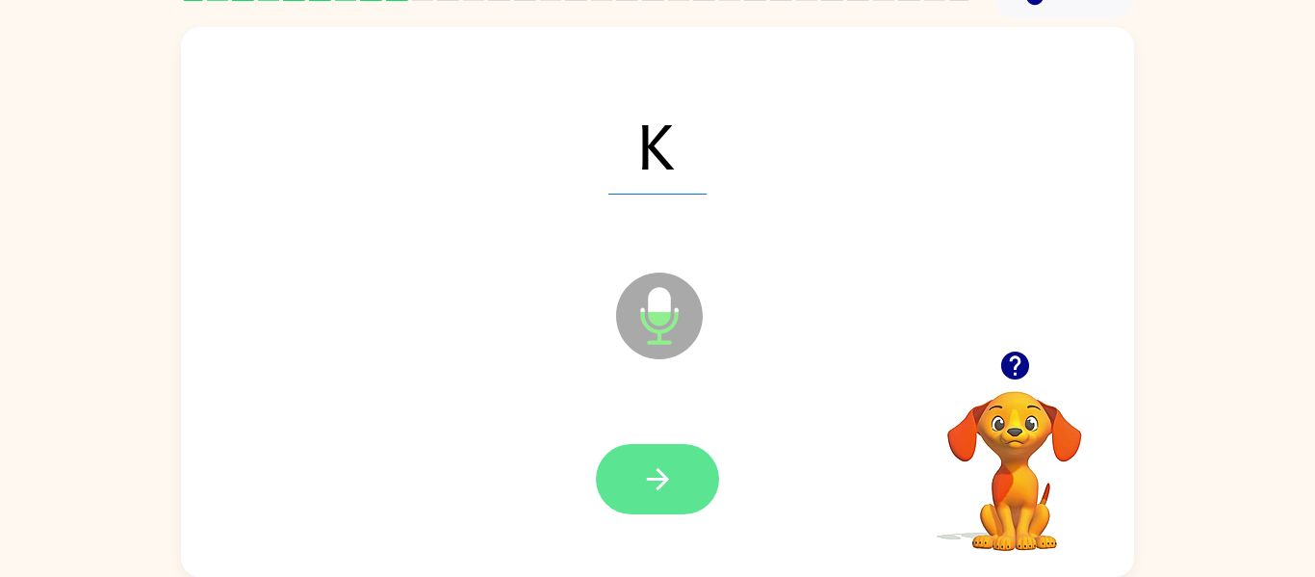
click at [677, 457] on button "button" at bounding box center [657, 479] width 123 height 70
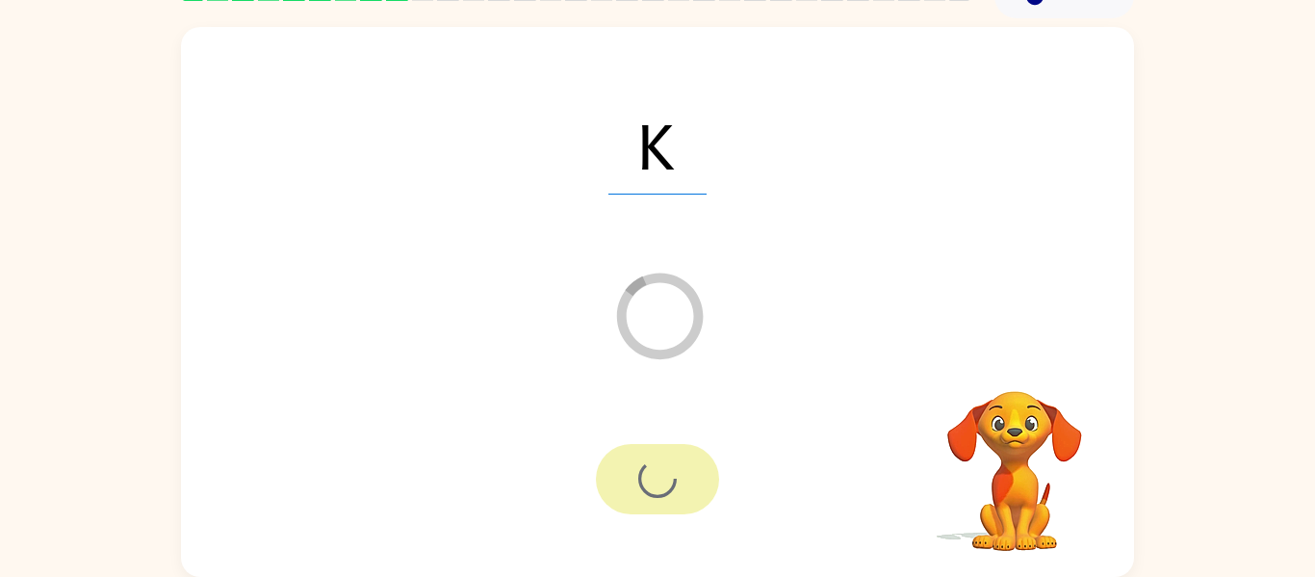
click at [677, 457] on div at bounding box center [657, 479] width 123 height 70
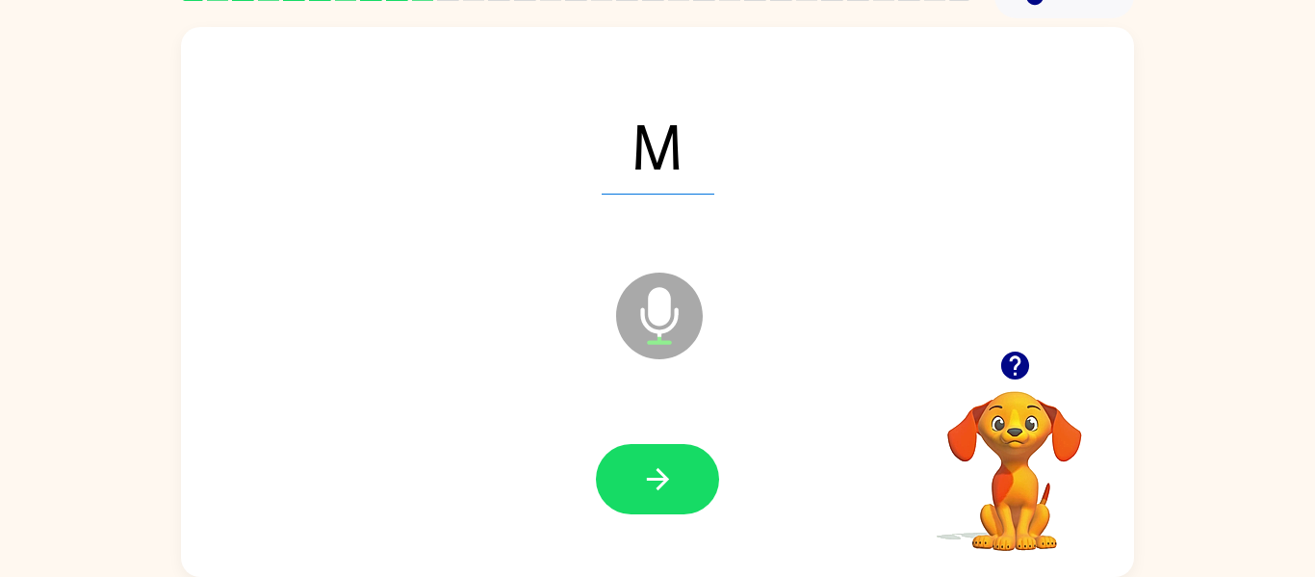
click at [659, 309] on icon "Microphone The Microphone is here when it is your turn to talk" at bounding box center [755, 340] width 289 height 144
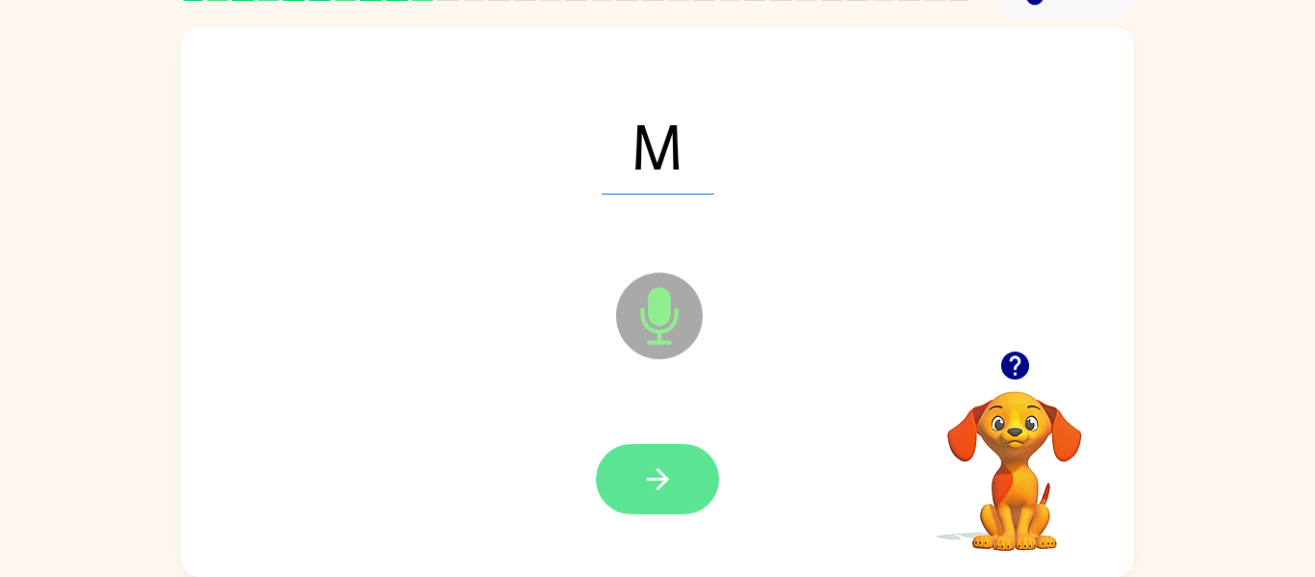
click at [641, 487] on icon "button" at bounding box center [658, 479] width 34 height 34
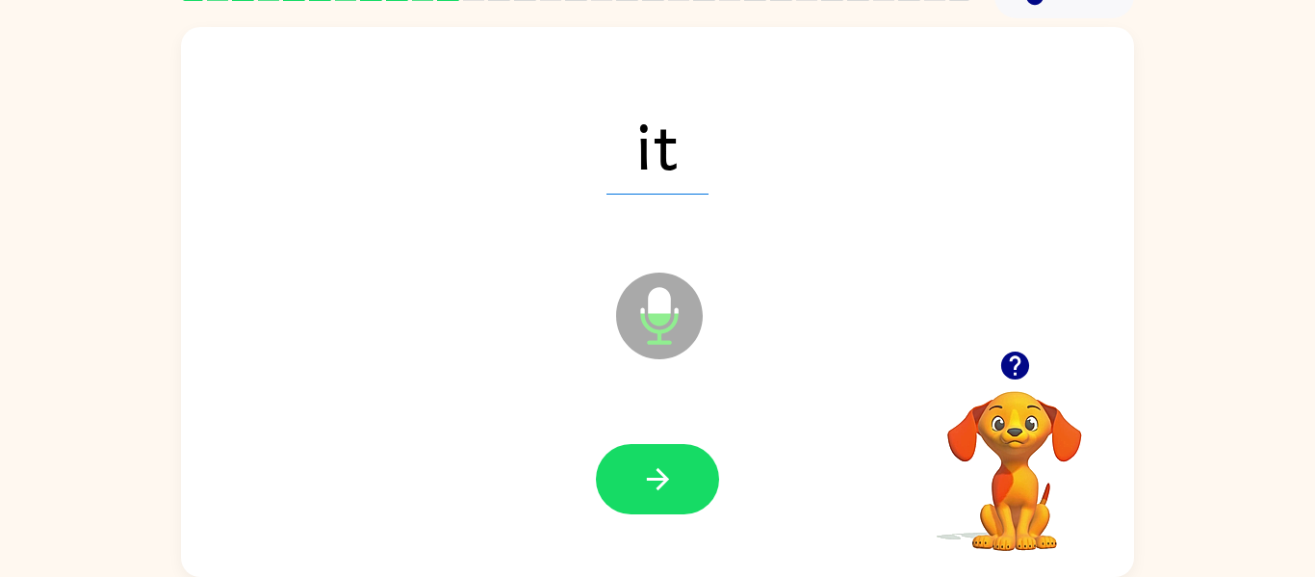
click at [661, 352] on icon at bounding box center [659, 315] width 87 height 87
click at [696, 463] on button "button" at bounding box center [657, 479] width 123 height 70
click at [661, 340] on icon "Microphone The Microphone is here when it is your turn to talk" at bounding box center [755, 340] width 289 height 144
click at [669, 342] on icon "Microphone The Microphone is here when it is your turn to talk" at bounding box center [755, 340] width 289 height 144
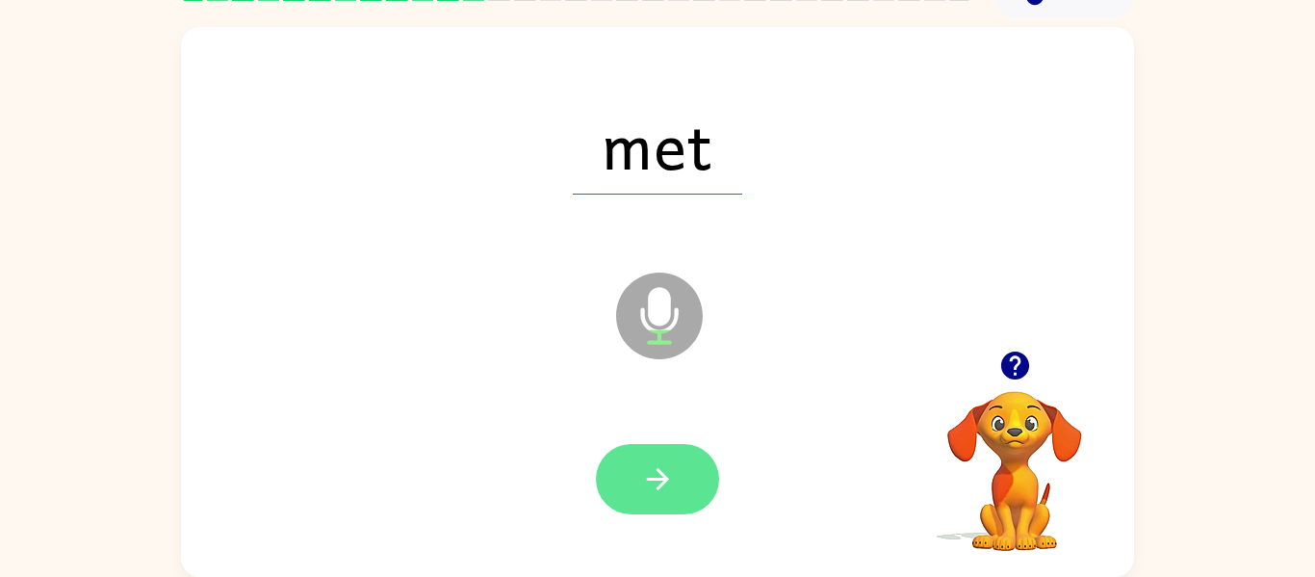
click at [688, 466] on button "button" at bounding box center [657, 479] width 123 height 70
click at [688, 466] on div at bounding box center [657, 479] width 123 height 70
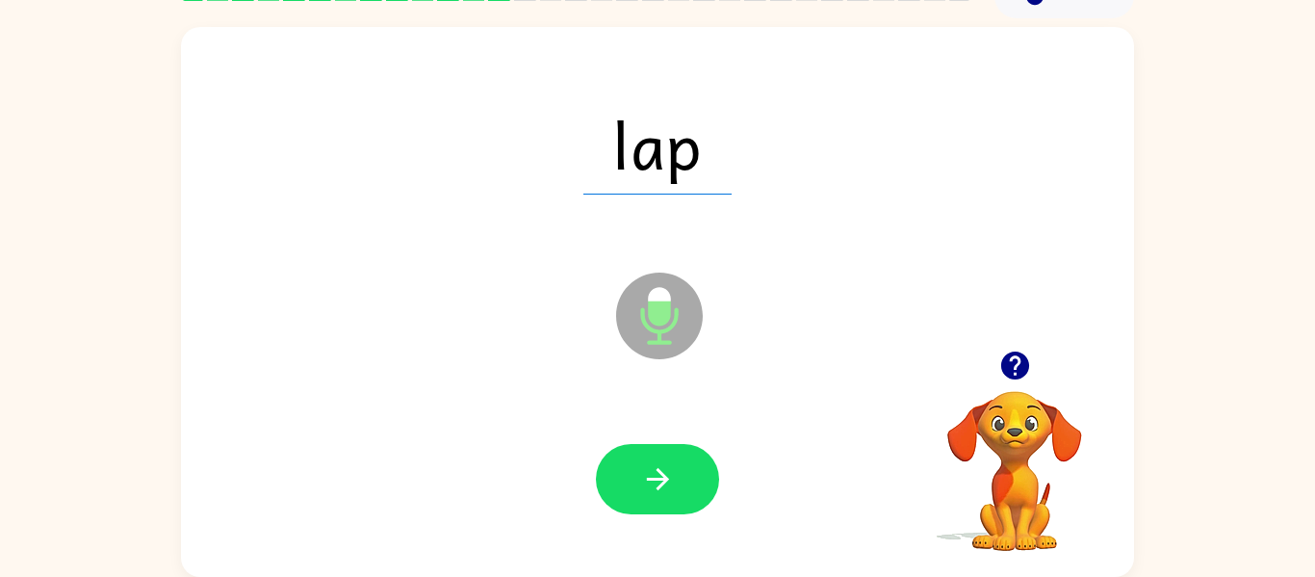
click at [681, 322] on icon at bounding box center [659, 315] width 87 height 87
click at [688, 462] on button "button" at bounding box center [657, 479] width 123 height 70
click at [672, 305] on icon at bounding box center [659, 315] width 87 height 87
click at [681, 441] on div at bounding box center [657, 480] width 915 height 158
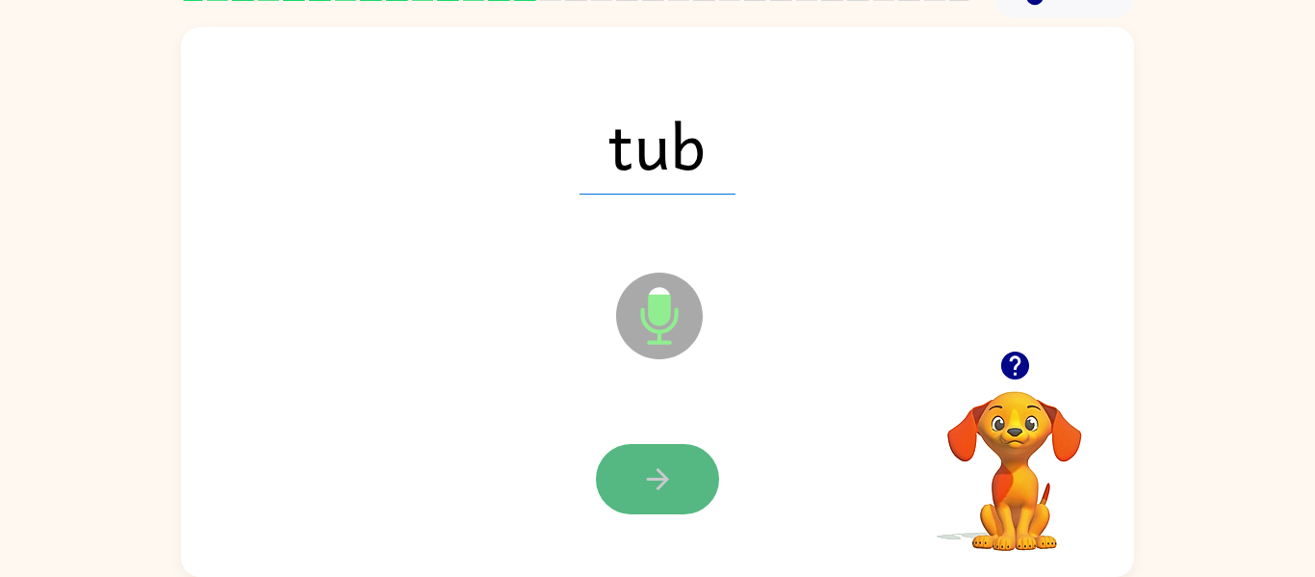
click at [679, 483] on button "button" at bounding box center [657, 479] width 123 height 70
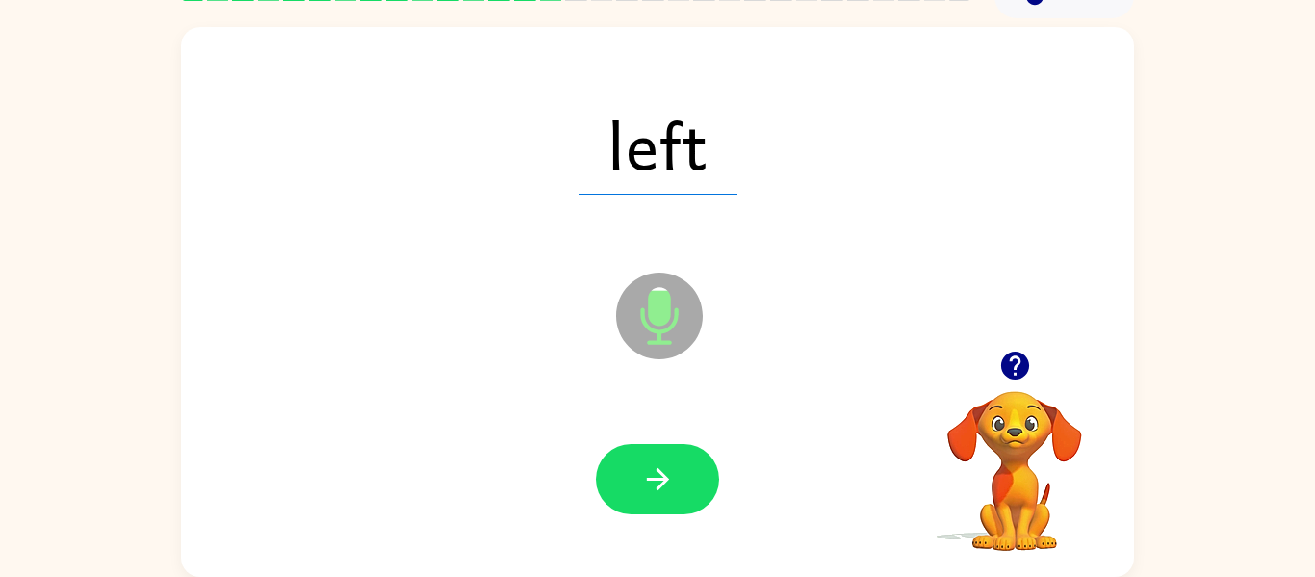
click at [679, 482] on button "button" at bounding box center [657, 479] width 123 height 70
click at [664, 321] on icon "Microphone The Microphone is here when it is your turn to talk" at bounding box center [755, 340] width 289 height 144
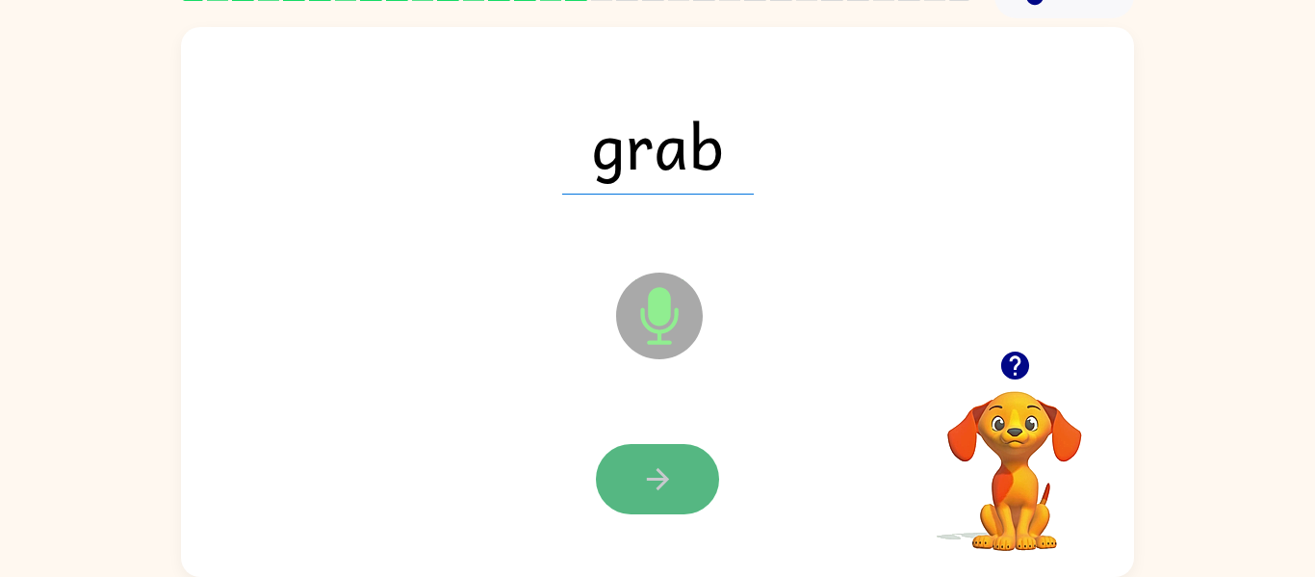
click at [647, 465] on icon "button" at bounding box center [658, 479] width 34 height 34
click at [644, 454] on button "button" at bounding box center [657, 479] width 123 height 70
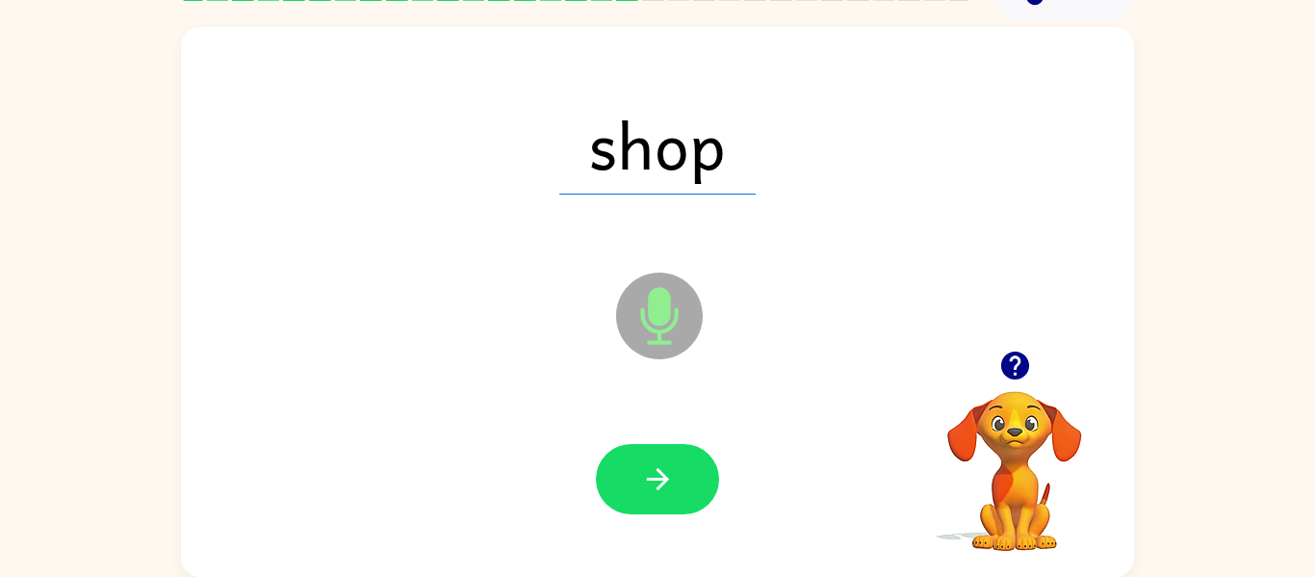
click at [661, 315] on icon "Microphone The Microphone is here when it is your turn to talk" at bounding box center [755, 340] width 289 height 144
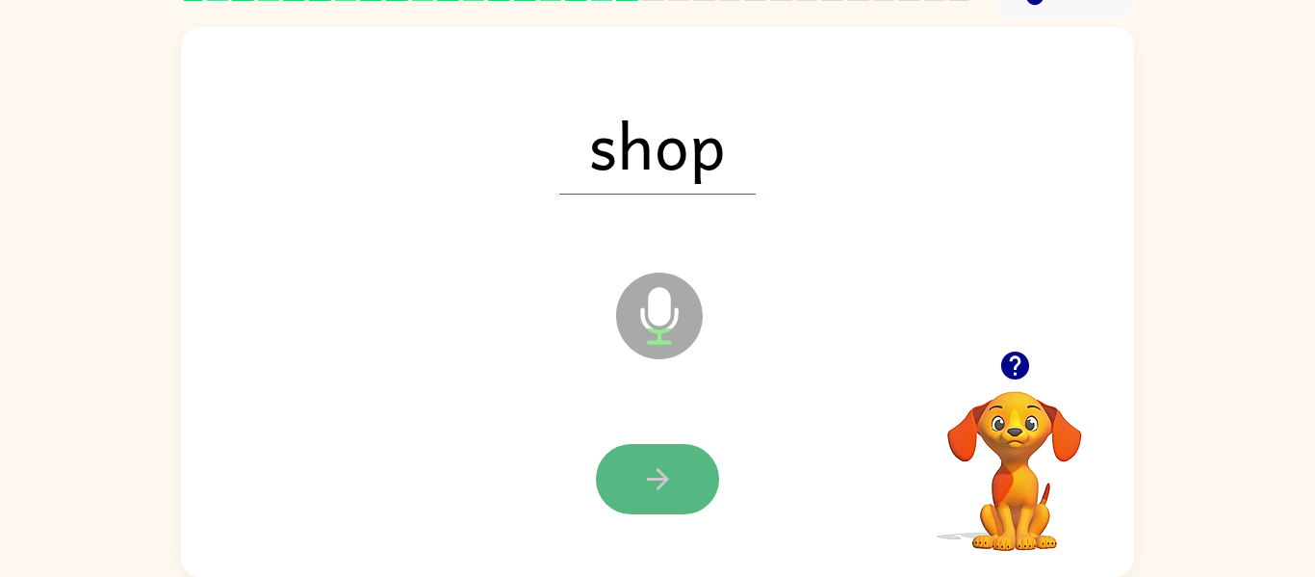
click at [682, 470] on button "button" at bounding box center [657, 479] width 123 height 70
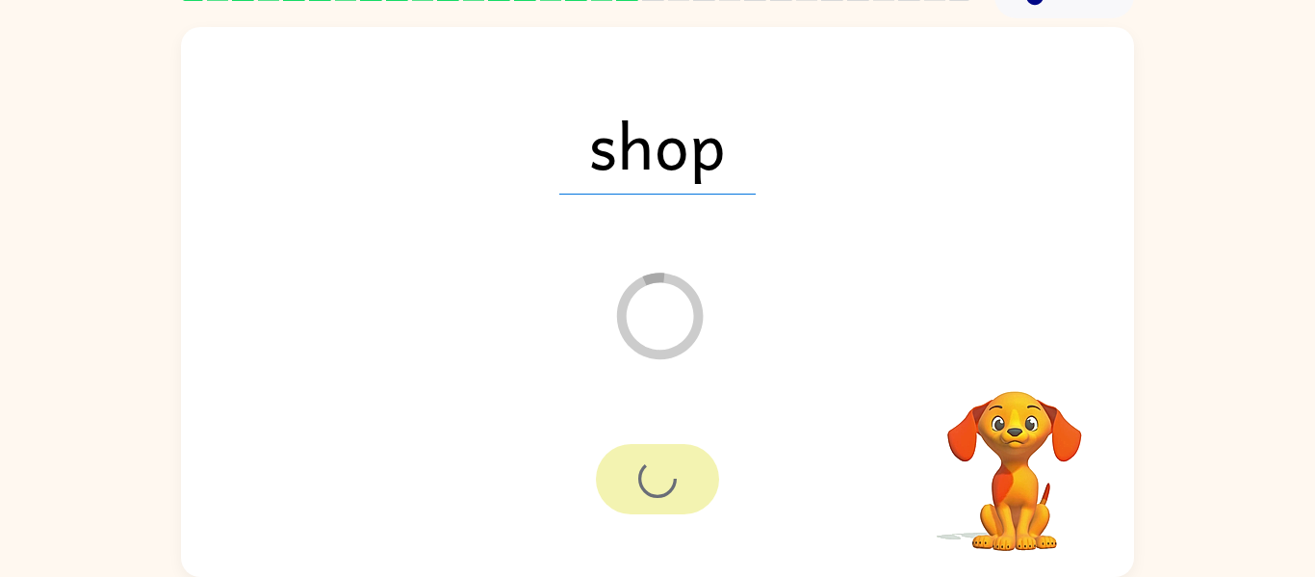
click at [682, 470] on div at bounding box center [657, 479] width 123 height 70
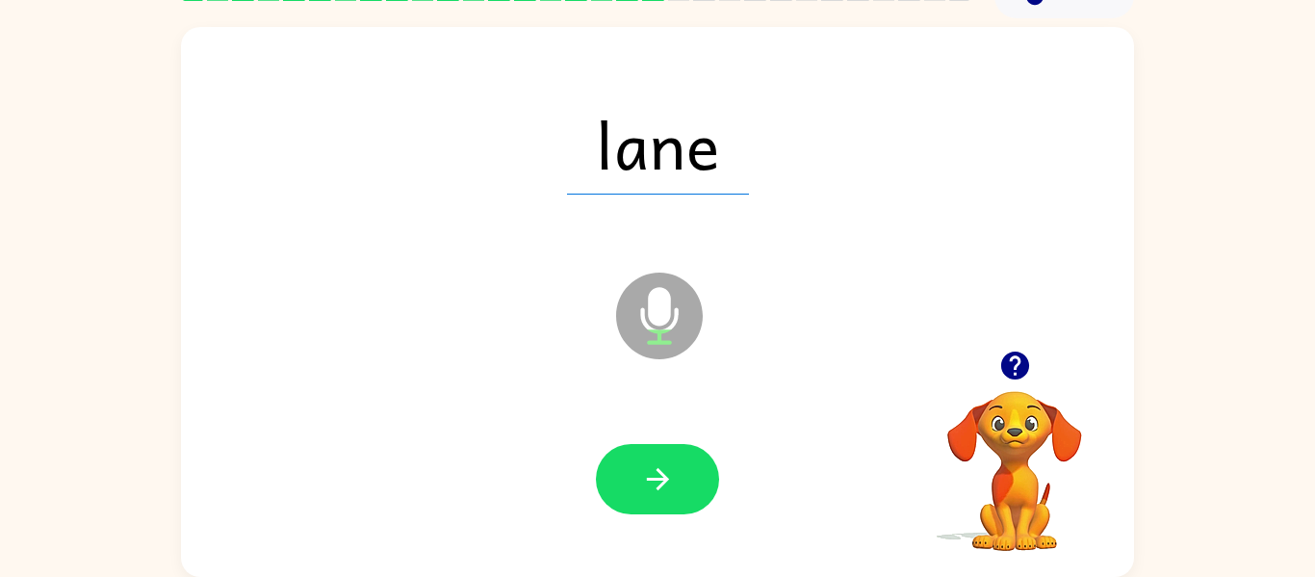
click at [656, 291] on icon "Microphone The Microphone is here when it is your turn to talk" at bounding box center [755, 340] width 289 height 144
click at [663, 494] on icon "button" at bounding box center [658, 479] width 34 height 34
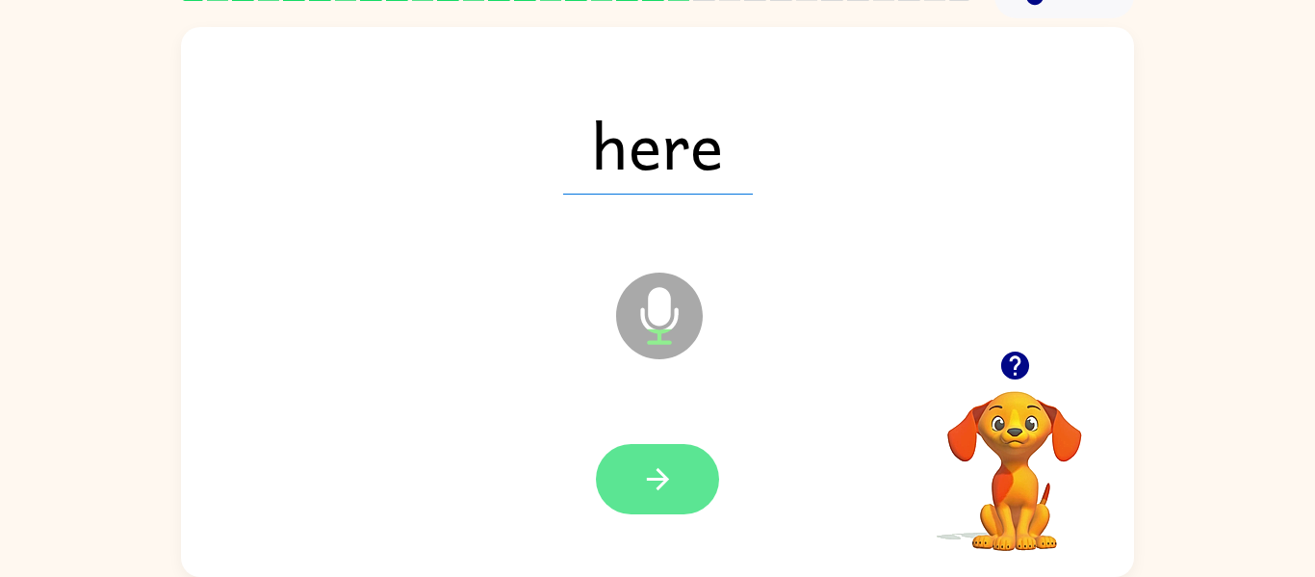
click at [692, 472] on button "button" at bounding box center [657, 479] width 123 height 70
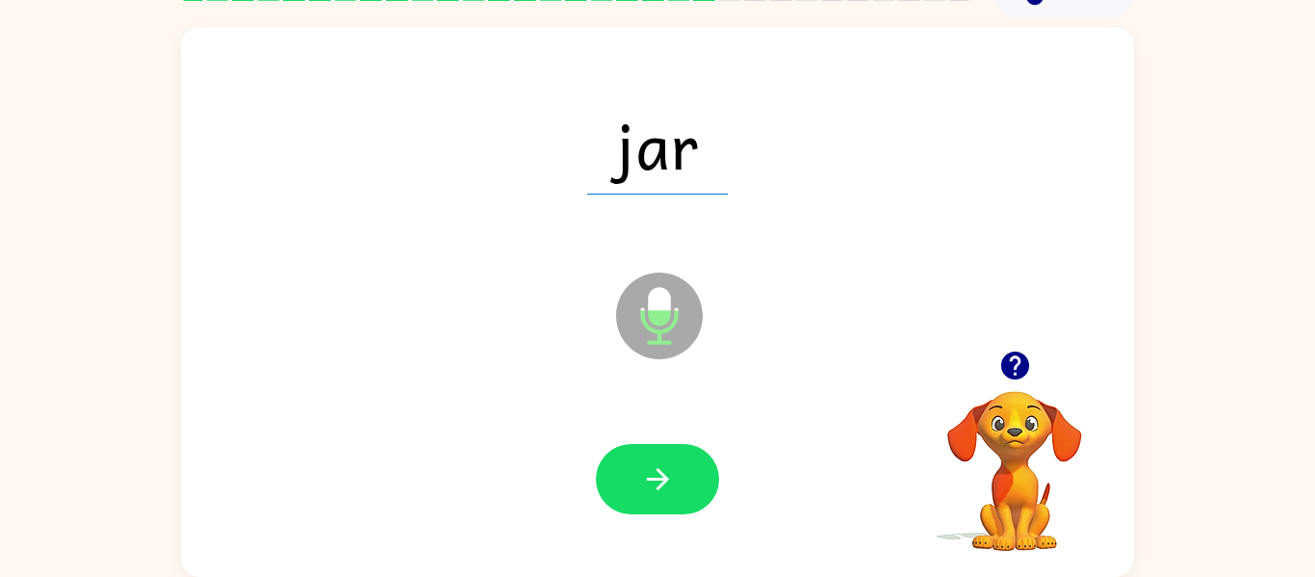
click at [763, 107] on div "jar" at bounding box center [657, 144] width 915 height 158
click at [684, 320] on icon at bounding box center [659, 315] width 87 height 87
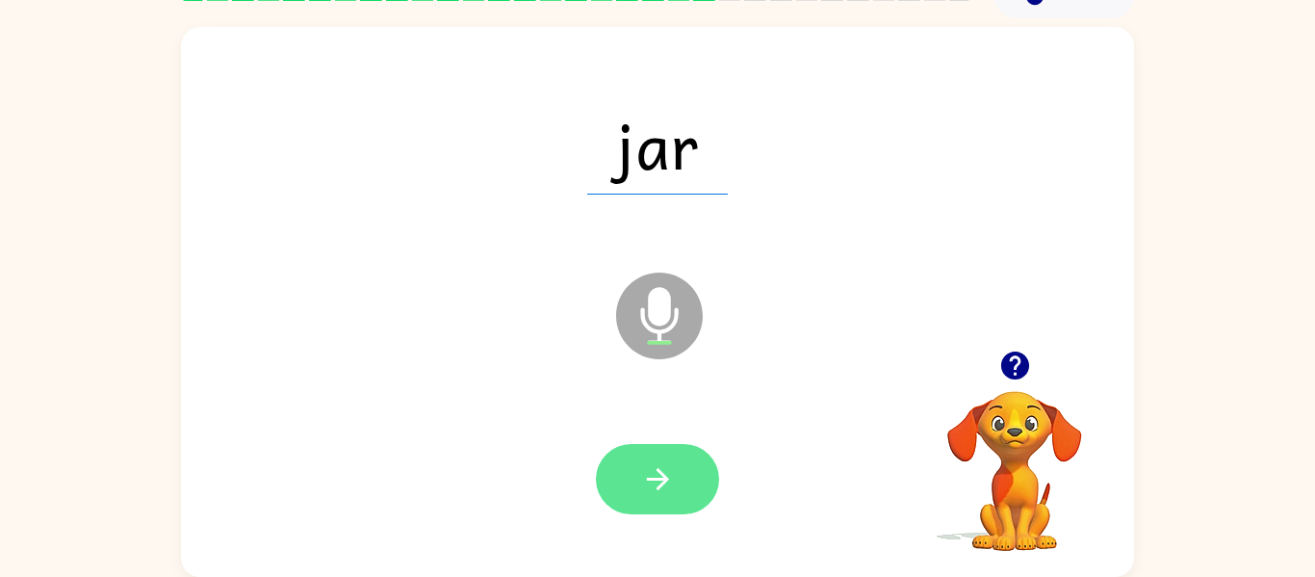
click at [679, 464] on button "button" at bounding box center [657, 479] width 123 height 70
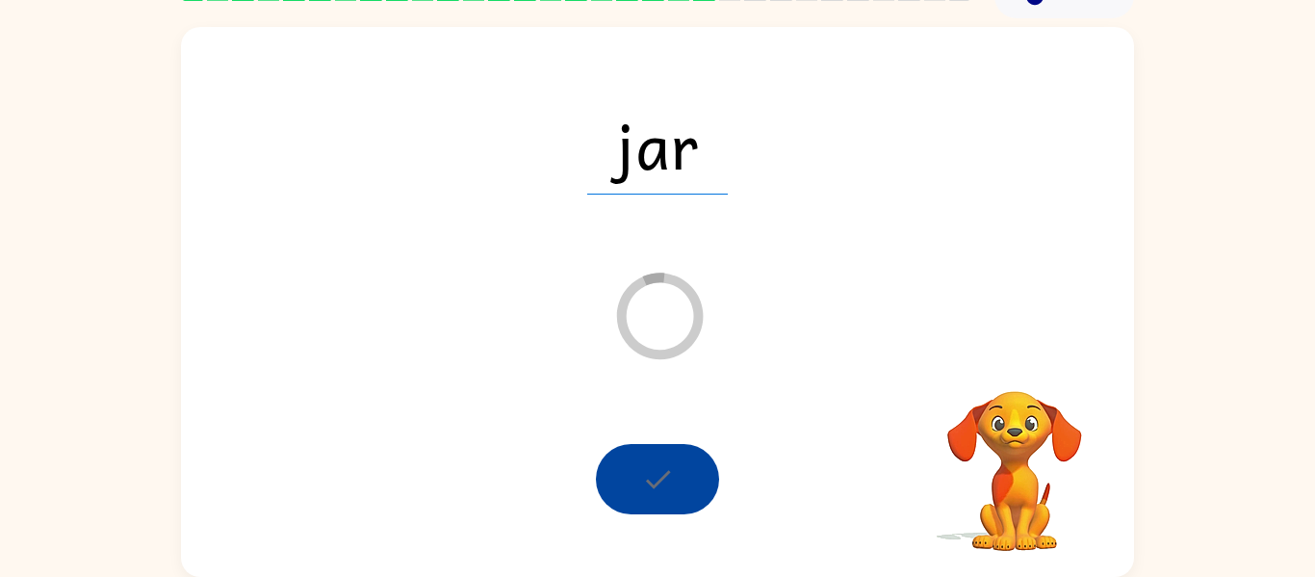
click at [679, 464] on div at bounding box center [657, 479] width 123 height 70
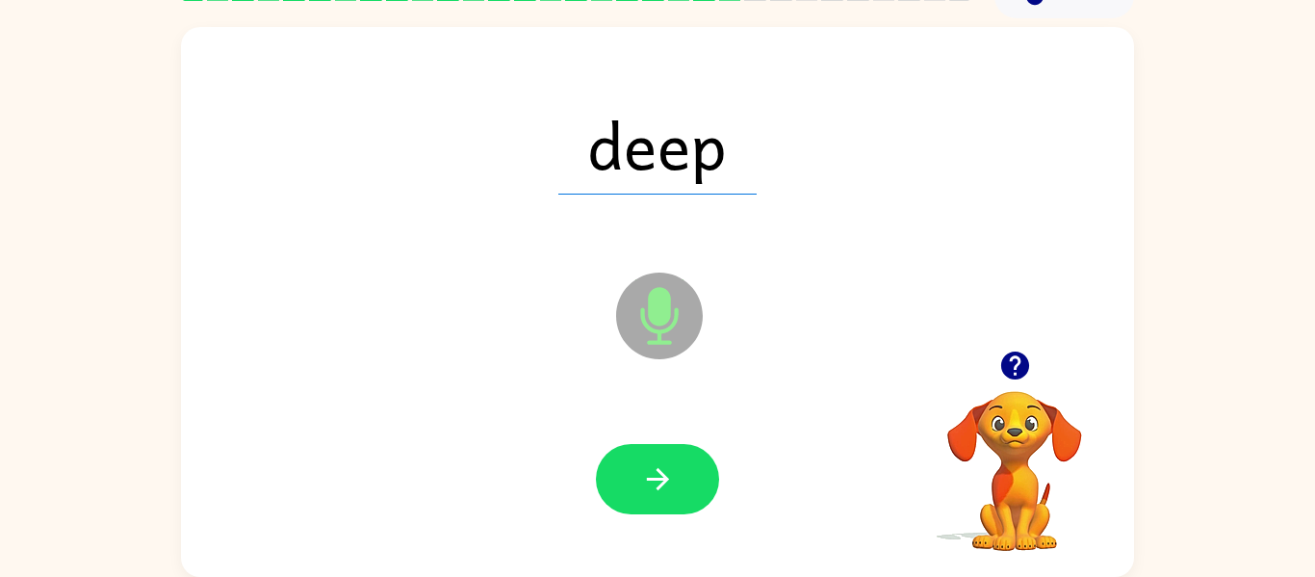
click at [645, 305] on icon at bounding box center [659, 315] width 87 height 87
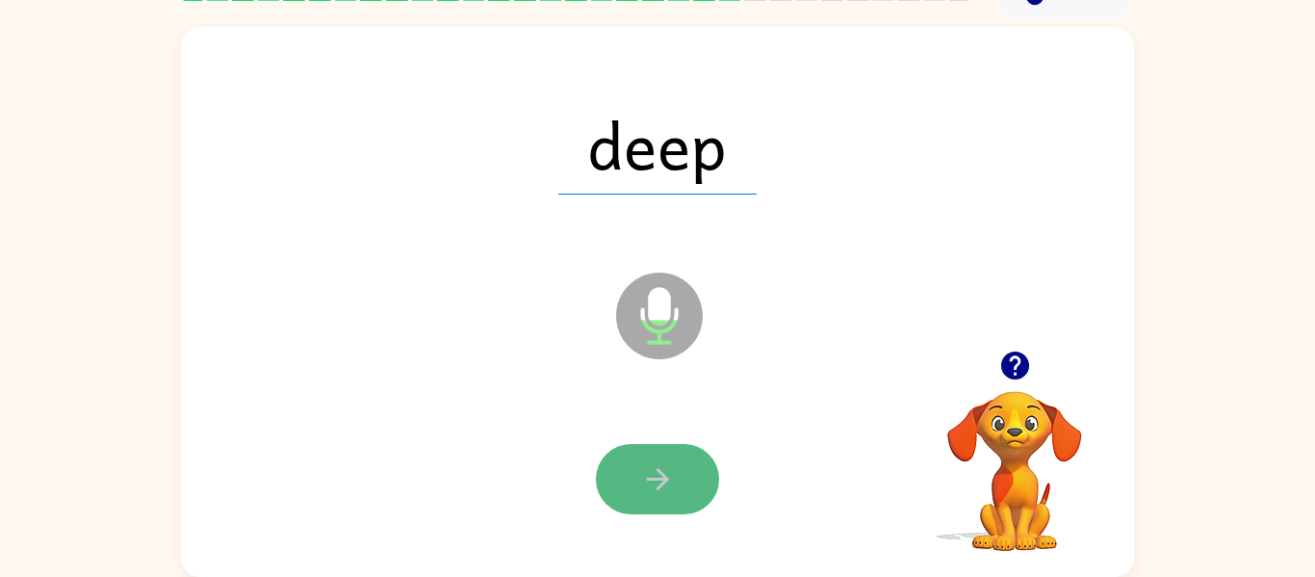
click at [648, 464] on icon "button" at bounding box center [658, 479] width 34 height 34
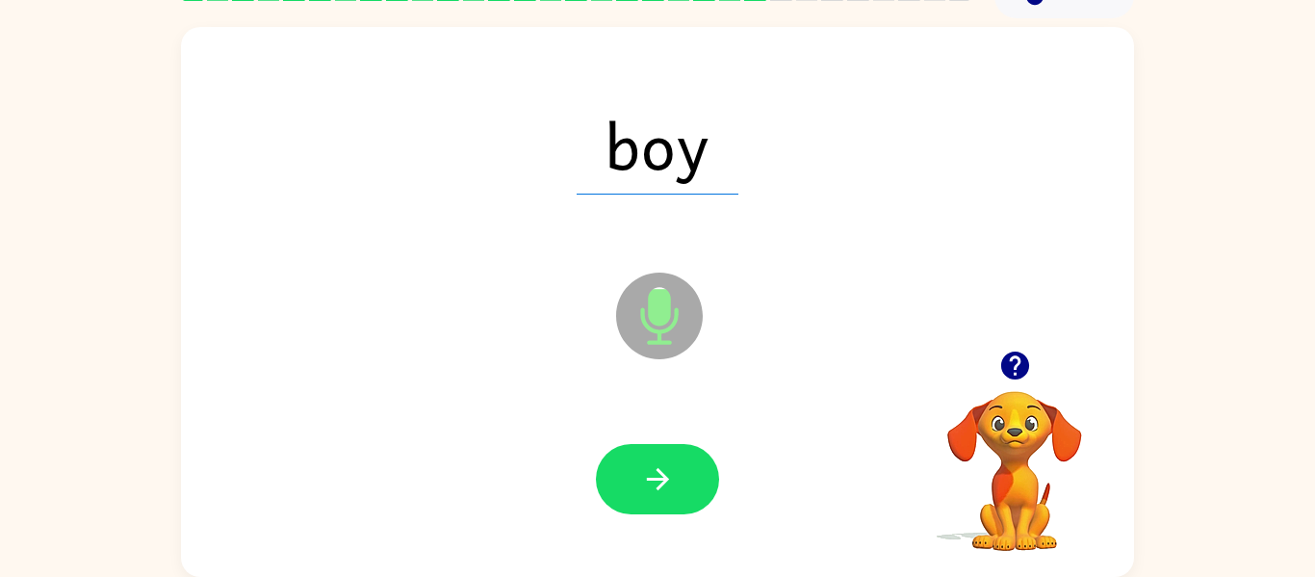
click at [691, 308] on icon at bounding box center [659, 315] width 87 height 87
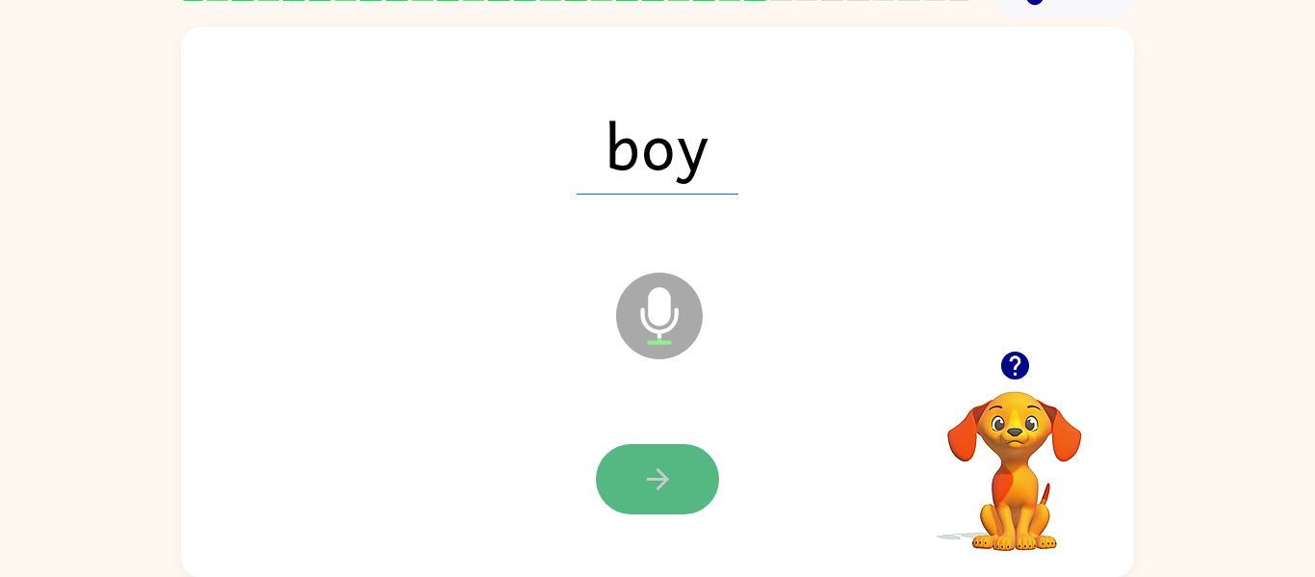
click at [660, 466] on icon "button" at bounding box center [658, 479] width 34 height 34
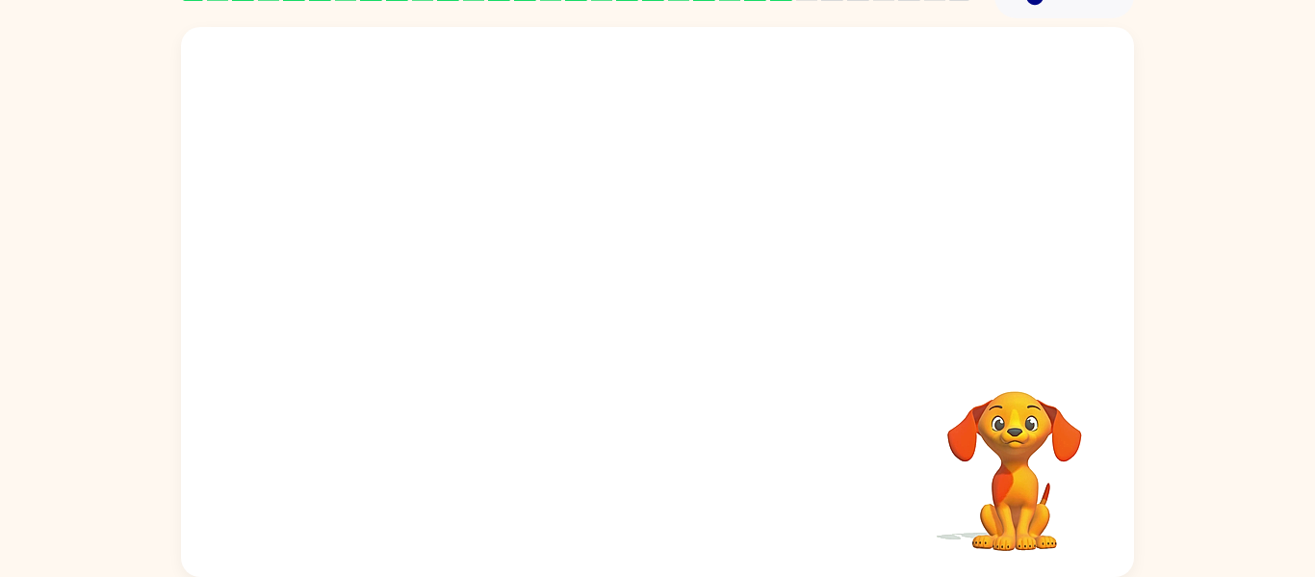
click at [658, 483] on div "Your browser must support playing .mp4 files to use Literably. Please try using…" at bounding box center [657, 302] width 953 height 550
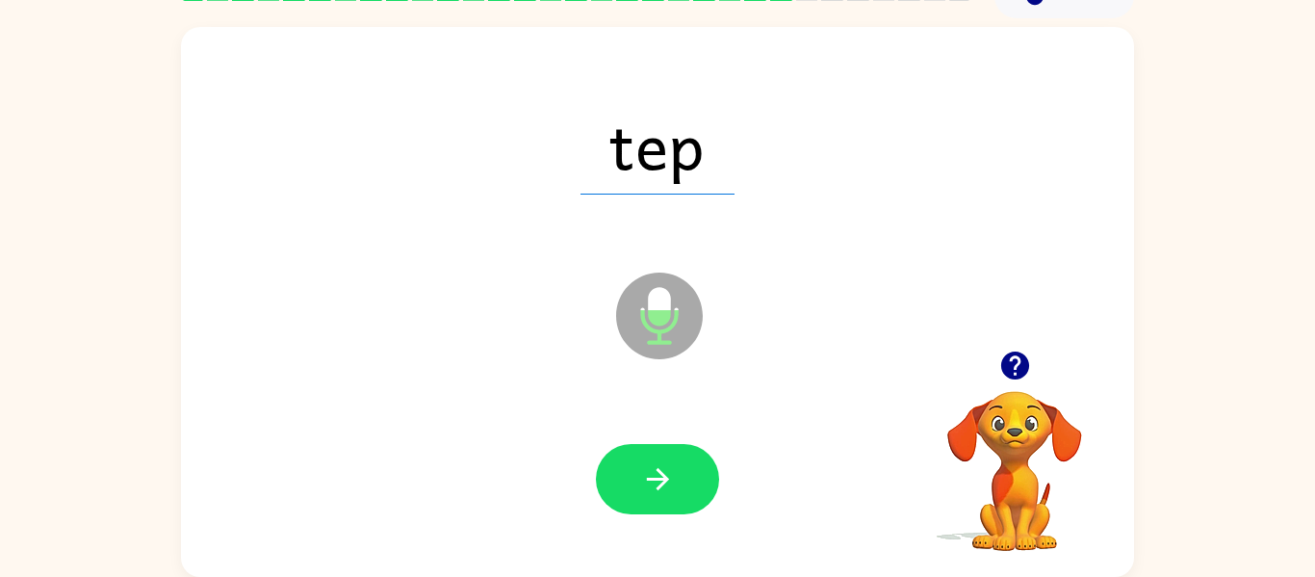
click at [644, 533] on div at bounding box center [657, 480] width 915 height 158
click at [653, 500] on button "button" at bounding box center [657, 479] width 123 height 70
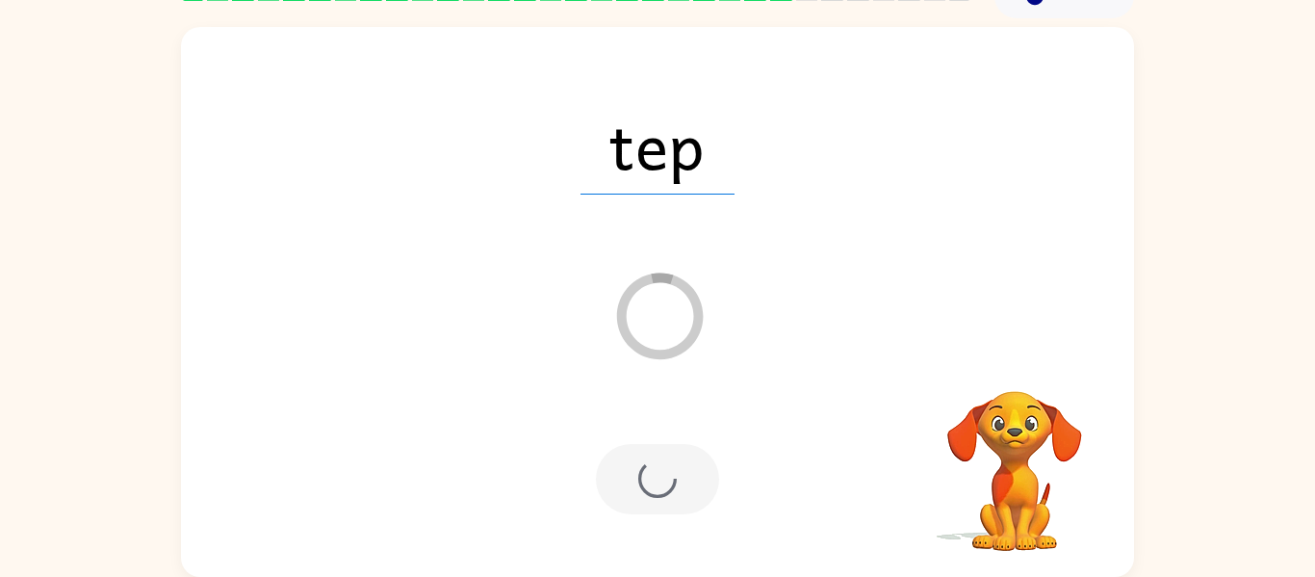
click at [652, 496] on div at bounding box center [657, 479] width 123 height 70
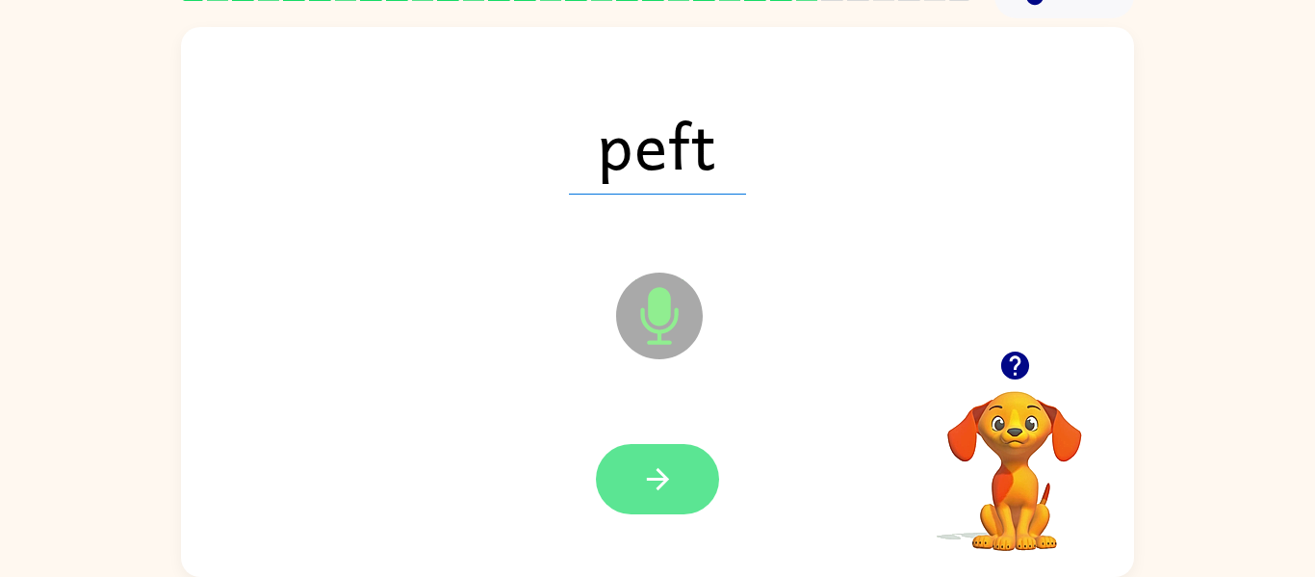
click at [680, 475] on button "button" at bounding box center [657, 479] width 123 height 70
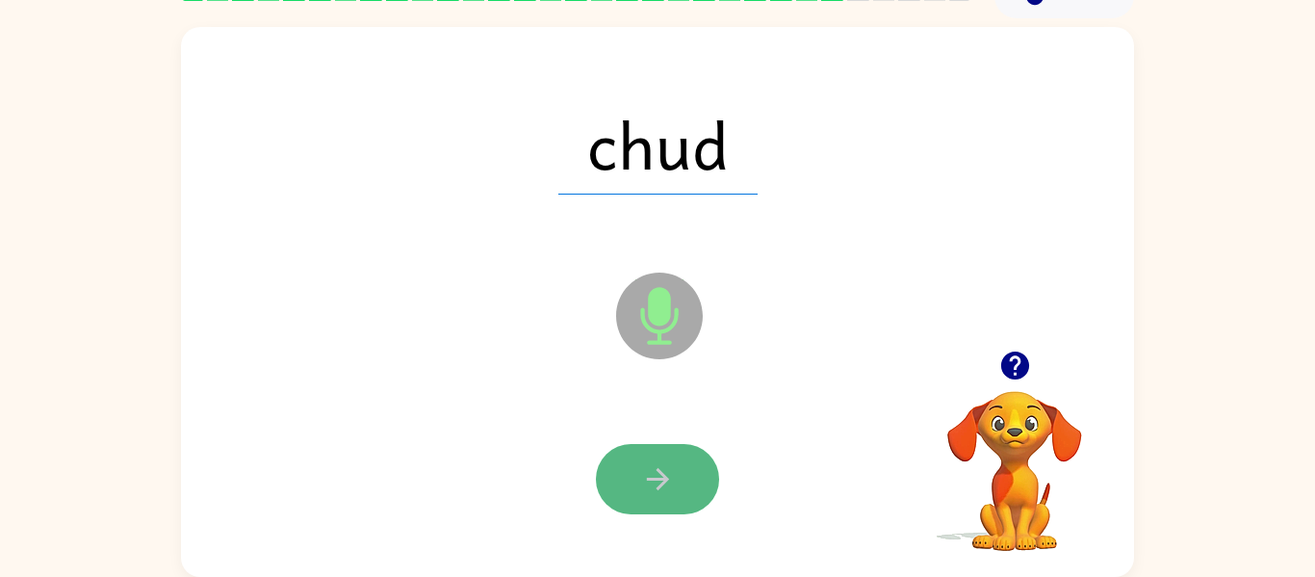
click at [621, 457] on button "button" at bounding box center [657, 479] width 123 height 70
click at [645, 454] on button "button" at bounding box center [657, 479] width 123 height 70
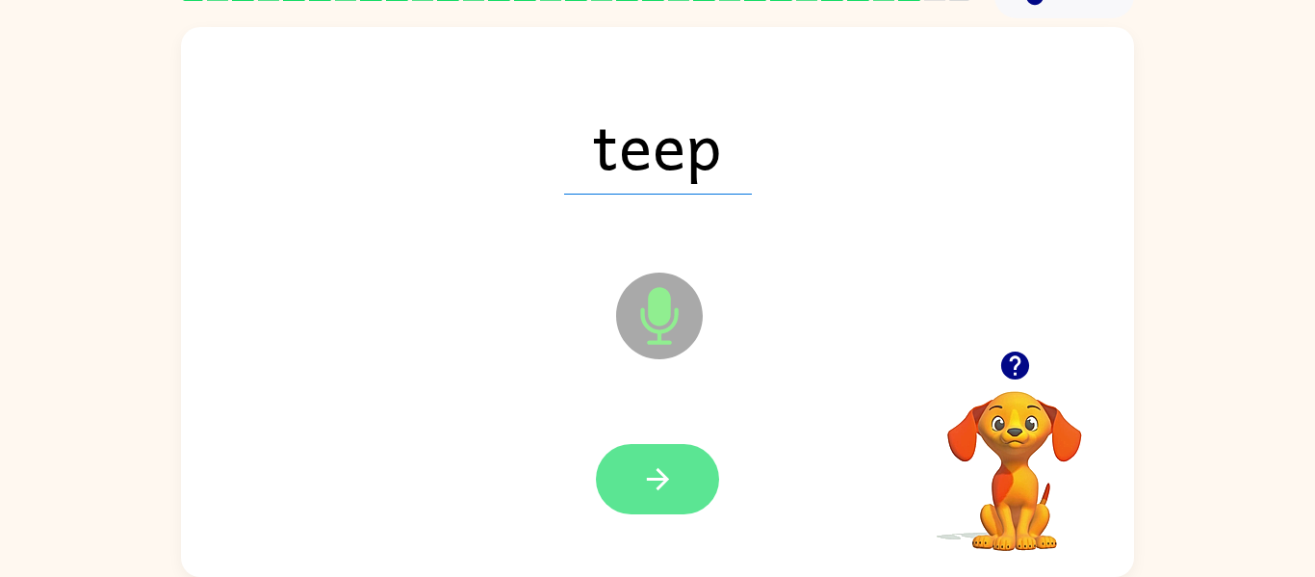
click at [629, 452] on button "button" at bounding box center [657, 479] width 123 height 70
click at [659, 469] on icon "button" at bounding box center [657, 479] width 22 height 22
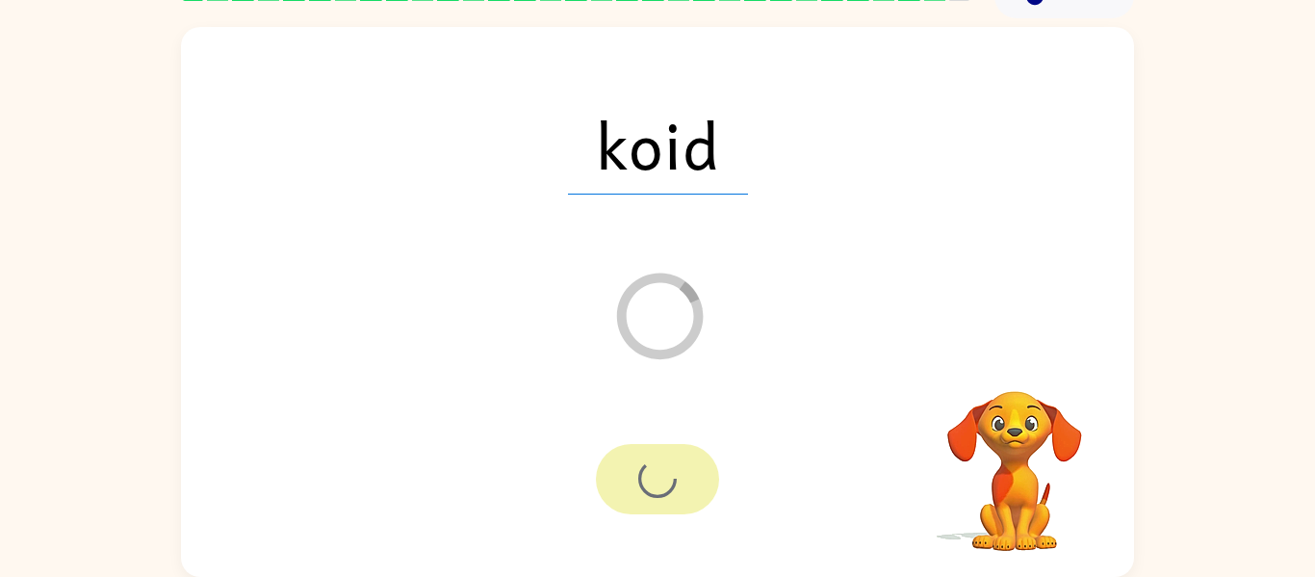
scroll to position [65, 0]
